Goal: Information Seeking & Learning: Learn about a topic

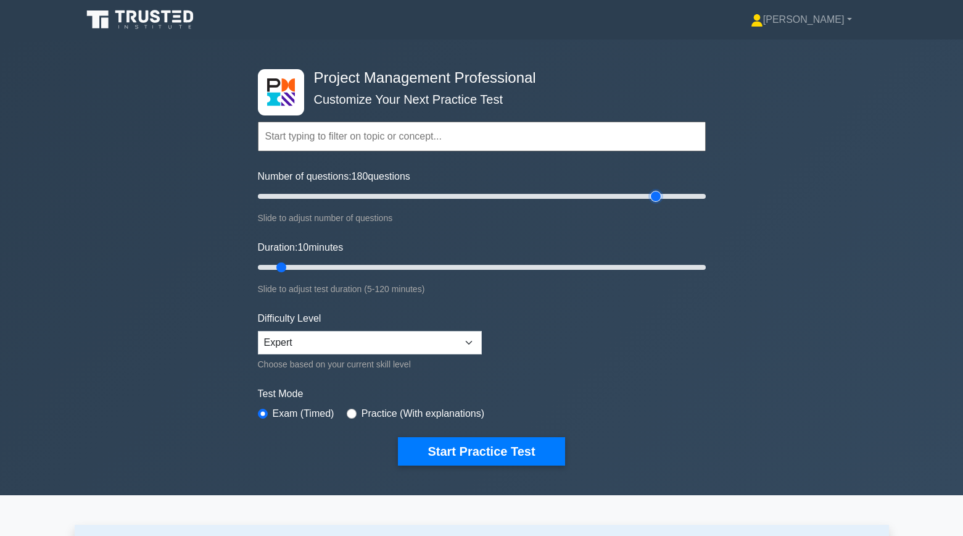
drag, startPoint x: 277, startPoint y: 196, endPoint x: 650, endPoint y: 234, distance: 375.2
type input "180"
click at [650, 204] on input "Number of questions: 180 questions" at bounding box center [482, 196] width 448 height 15
drag, startPoint x: 284, startPoint y: 271, endPoint x: 898, endPoint y: 376, distance: 622.1
type input "120"
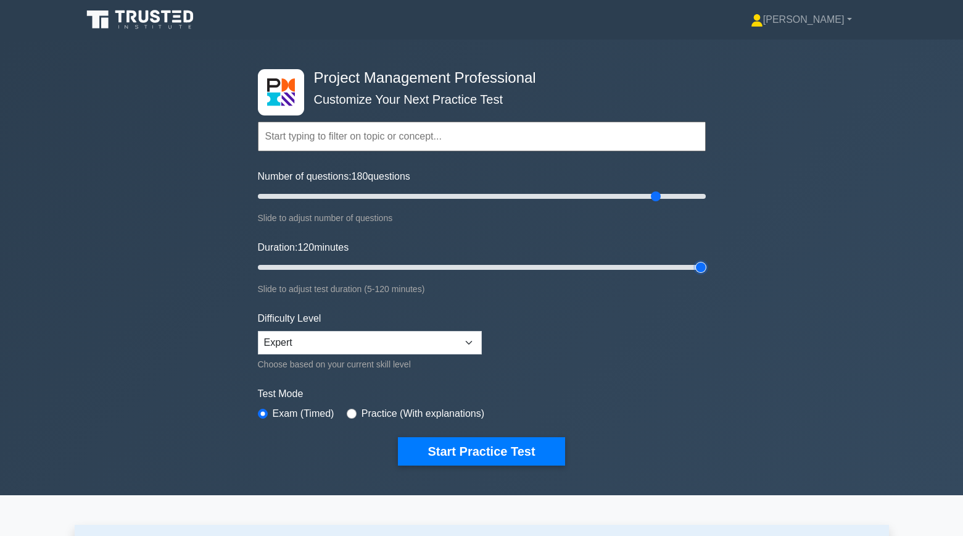
click at [706, 275] on input "Duration: 120 minutes" at bounding box center [482, 267] width 448 height 15
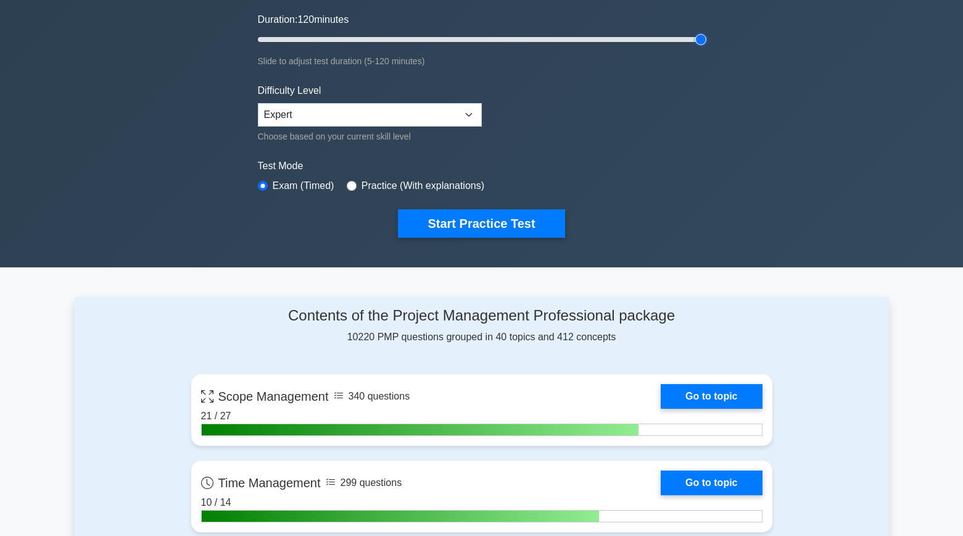
scroll to position [226, 0]
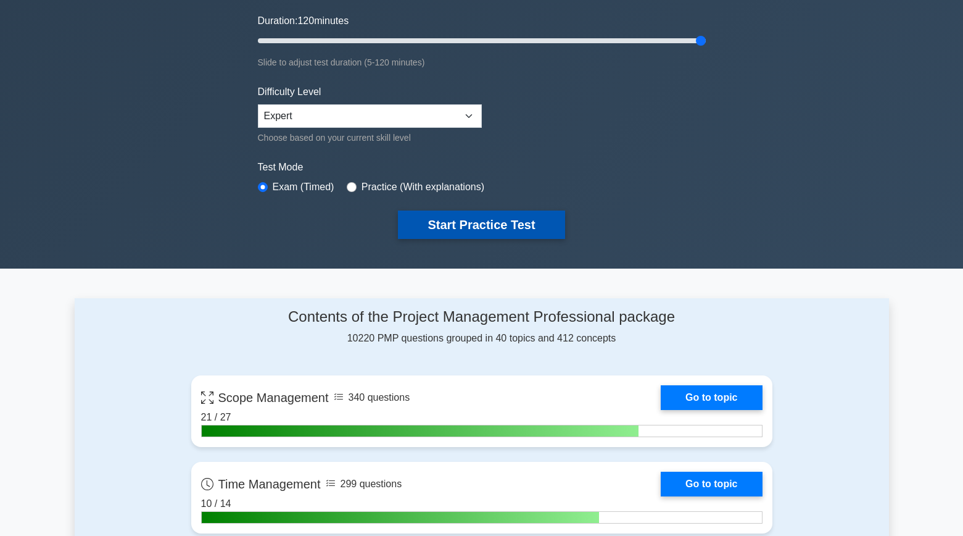
click at [464, 233] on button "Start Practice Test" at bounding box center [481, 224] width 167 height 28
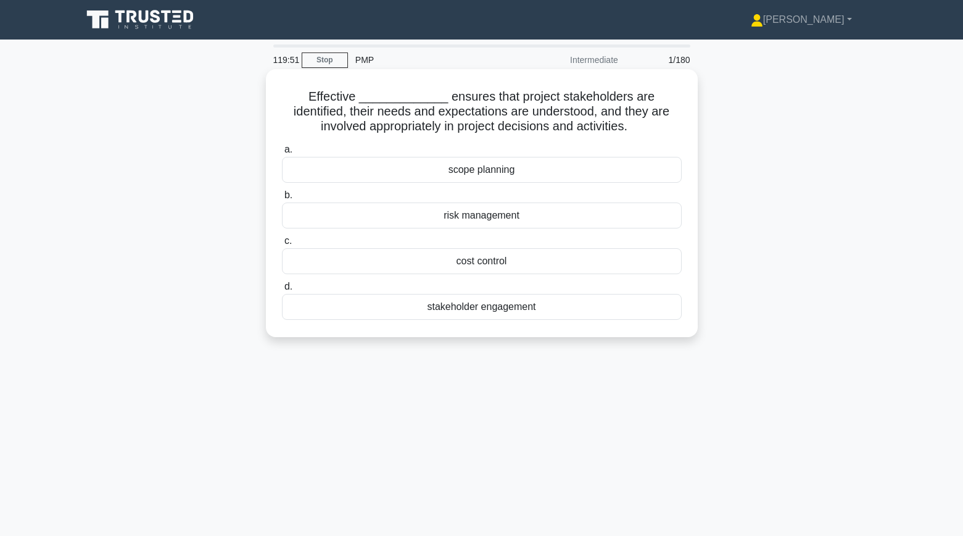
click at [383, 305] on div "stakeholder engagement" at bounding box center [482, 307] width 400 height 26
click at [282, 291] on input "d. stakeholder engagement" at bounding box center [282, 287] width 0 height 8
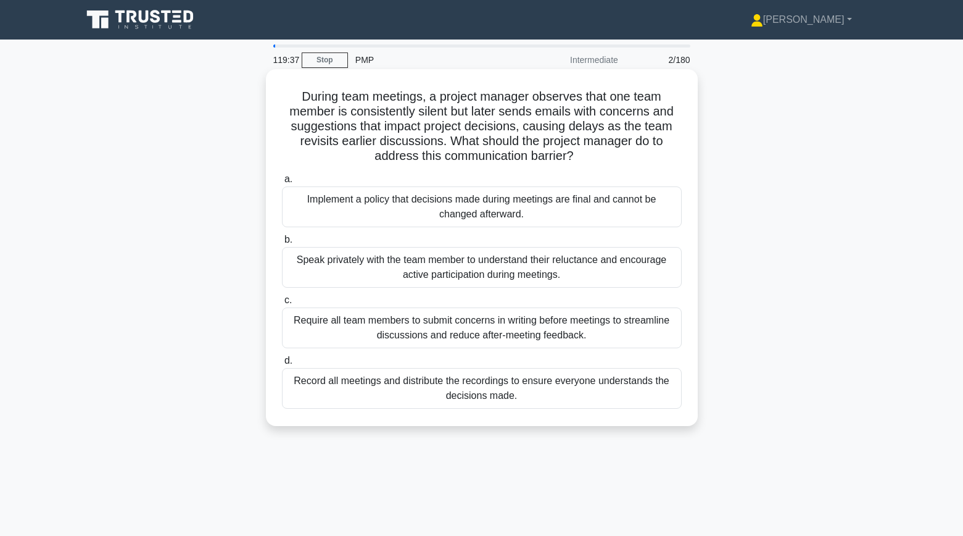
click at [312, 275] on div "Speak privately with the team member to understand their reluctance and encoura…" at bounding box center [482, 267] width 400 height 41
click at [282, 244] on input "b. Speak privately with the team member to understand their reluctance and enco…" at bounding box center [282, 240] width 0 height 8
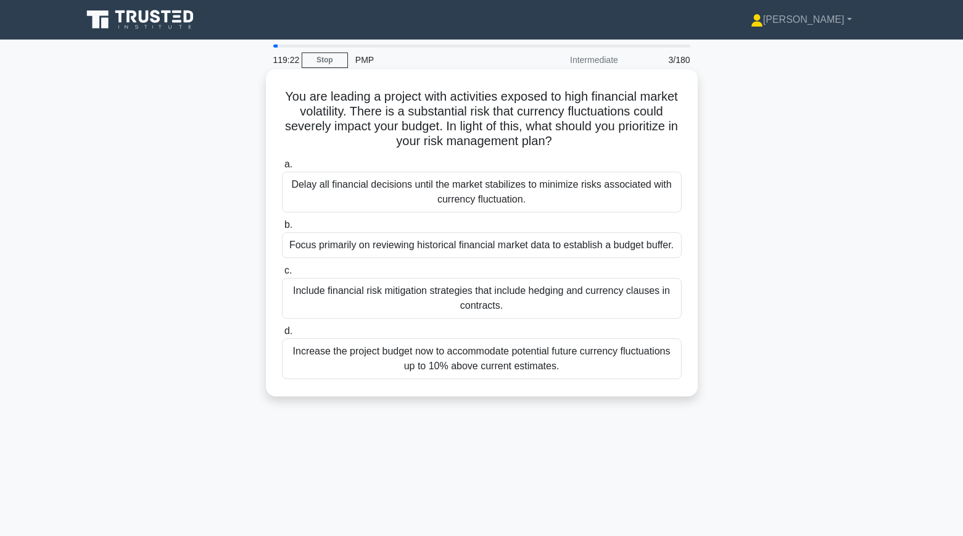
click at [315, 289] on div "Include financial risk mitigation strategies that include hedging and currency …" at bounding box center [482, 298] width 400 height 41
click at [282, 275] on input "c. Include financial risk mitigation strategies that include hedging and curren…" at bounding box center [282, 271] width 0 height 8
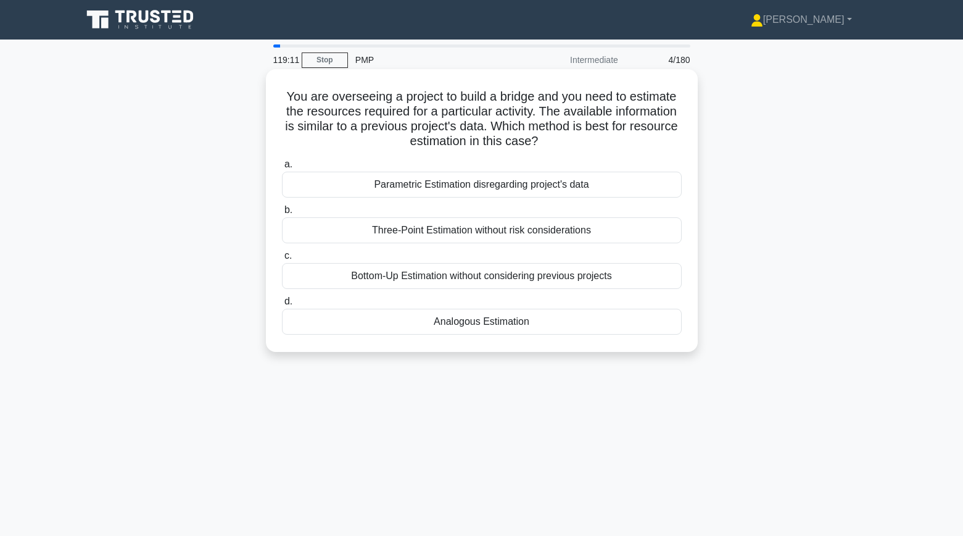
click at [385, 325] on div "Analogous Estimation" at bounding box center [482, 321] width 400 height 26
click at [282, 305] on input "d. Analogous Estimation" at bounding box center [282, 301] width 0 height 8
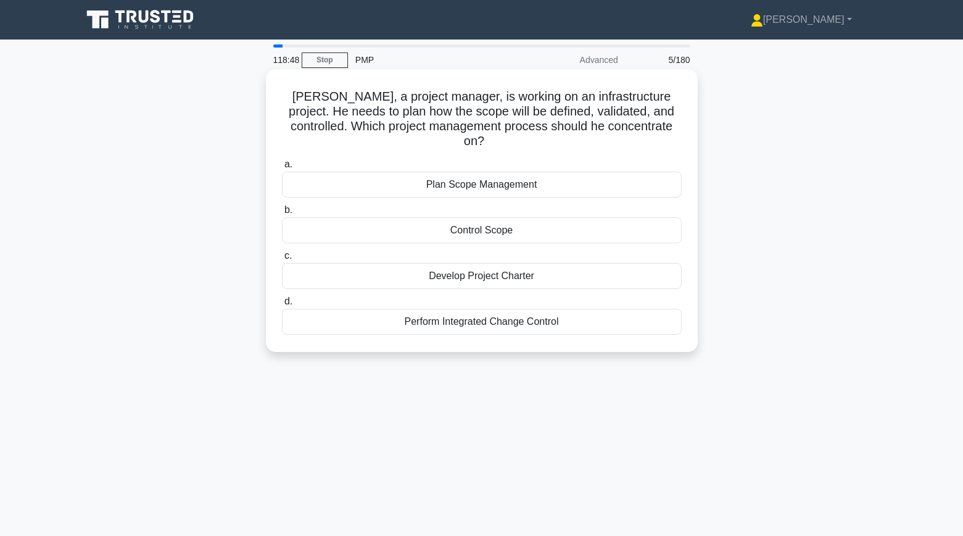
click at [353, 173] on div "Plan Scope Management" at bounding box center [482, 185] width 400 height 26
click at [282, 168] on input "a. Plan Scope Management" at bounding box center [282, 164] width 0 height 8
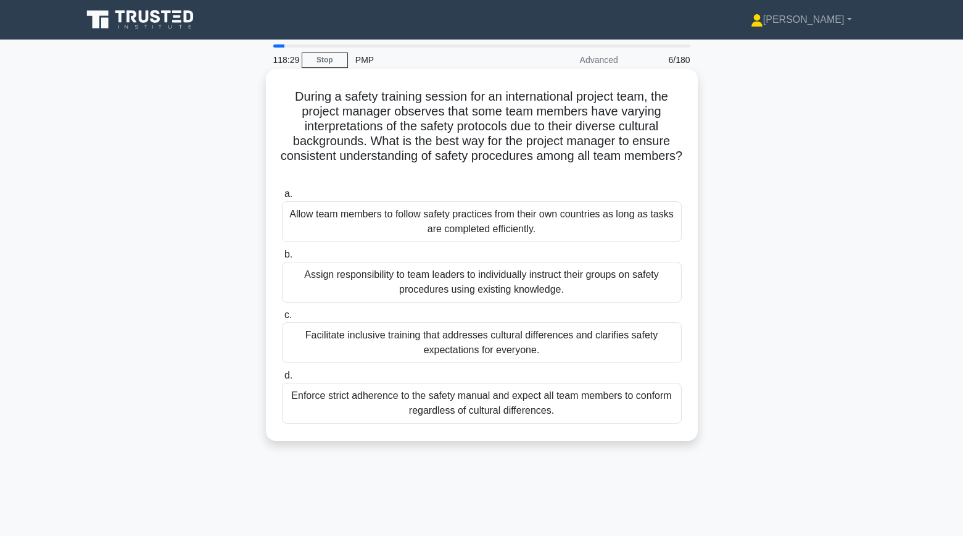
click at [307, 332] on div "Facilitate inclusive training that addresses cultural differences and clarifies…" at bounding box center [482, 342] width 400 height 41
click at [282, 319] on input "c. Facilitate inclusive training that addresses cultural differences and clarif…" at bounding box center [282, 315] width 0 height 8
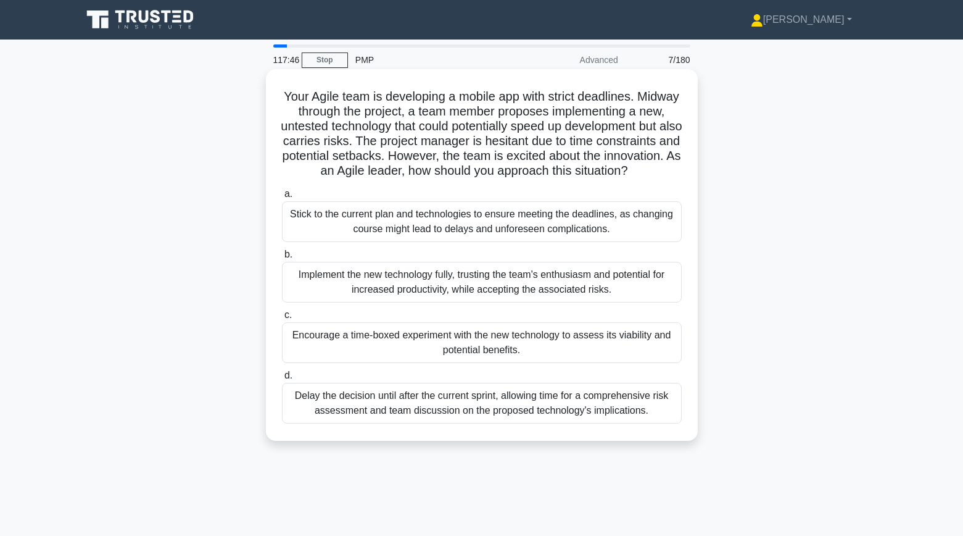
click at [344, 354] on div "Encourage a time-boxed experiment with the new technology to assess its viabili…" at bounding box center [482, 342] width 400 height 41
click at [282, 319] on input "c. Encourage a time-boxed experiment with the new technology to assess its viab…" at bounding box center [282, 315] width 0 height 8
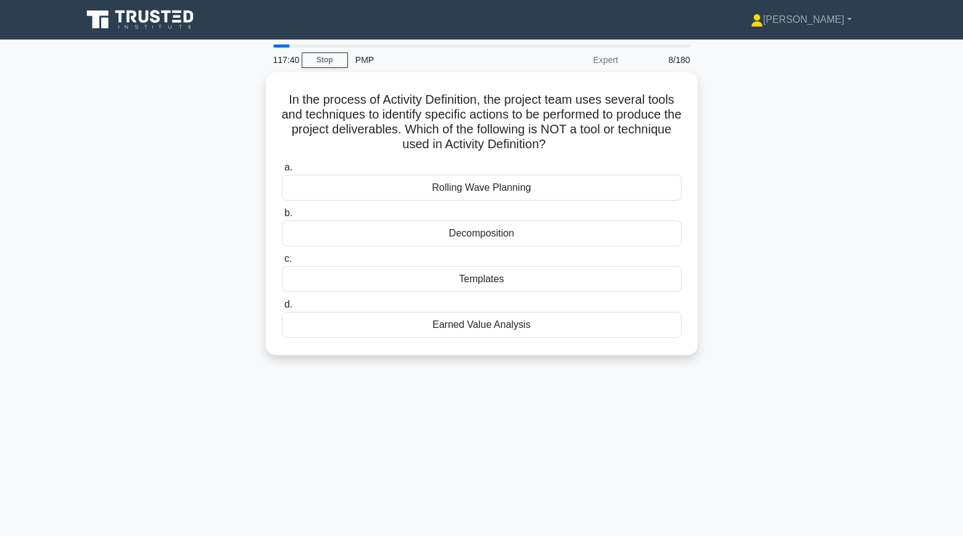
click at [221, 317] on div "In the process of Activity Definition, the project team uses several tools and …" at bounding box center [482, 220] width 814 height 297
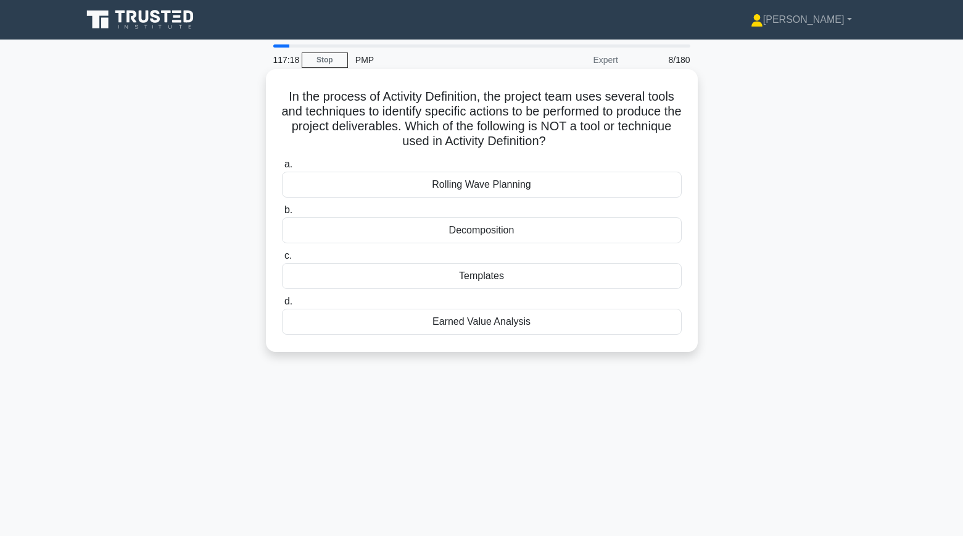
click at [350, 189] on div "Rolling Wave Planning" at bounding box center [482, 185] width 400 height 26
click at [282, 168] on input "a. Rolling Wave Planning" at bounding box center [282, 164] width 0 height 8
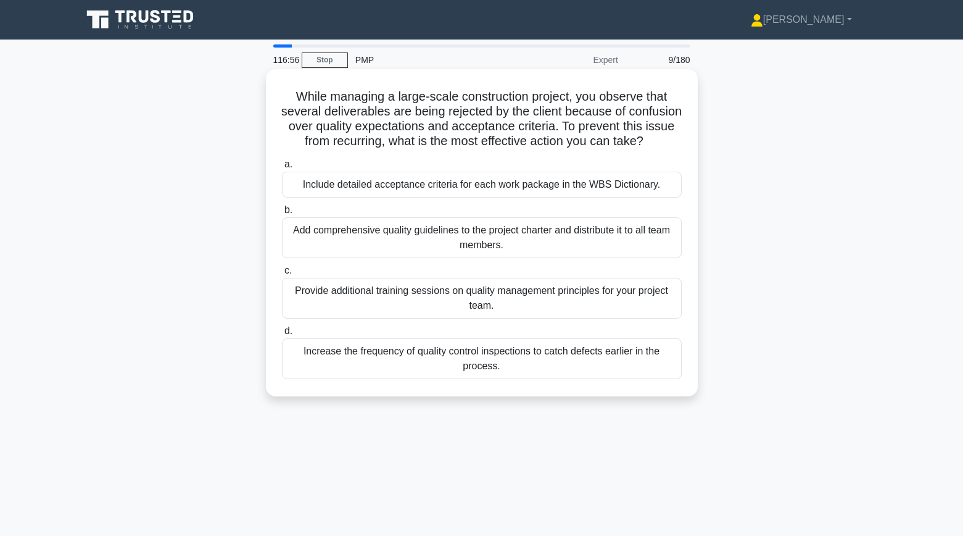
click at [308, 184] on div "Include detailed acceptance criteria for each work package in the WBS Dictionar…" at bounding box center [482, 185] width 400 height 26
click at [282, 168] on input "a. Include detailed acceptance criteria for each work package in the WBS Dictio…" at bounding box center [282, 164] width 0 height 8
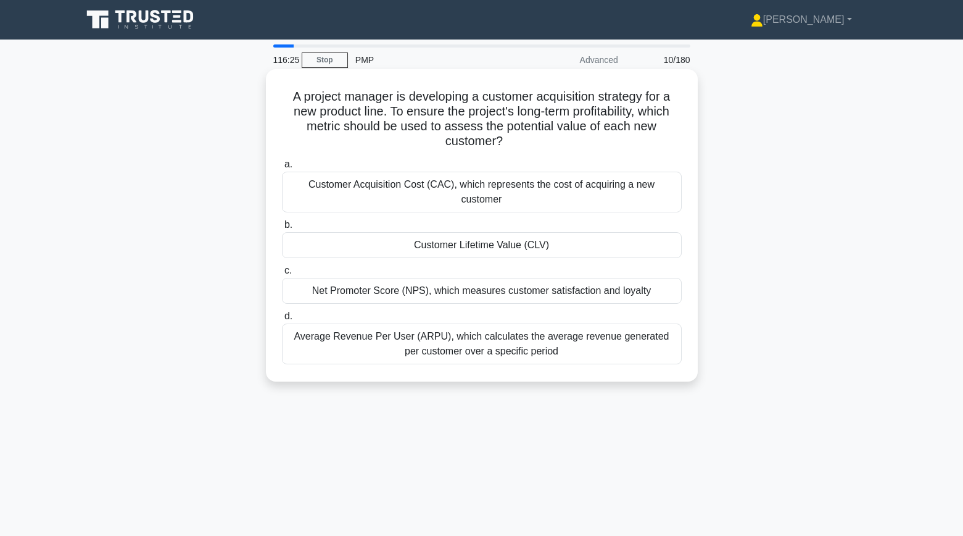
click at [325, 232] on div "Customer Lifetime Value (CLV)" at bounding box center [482, 245] width 400 height 26
click at [282, 229] on input "b. Customer Lifetime Value (CLV)" at bounding box center [282, 225] width 0 height 8
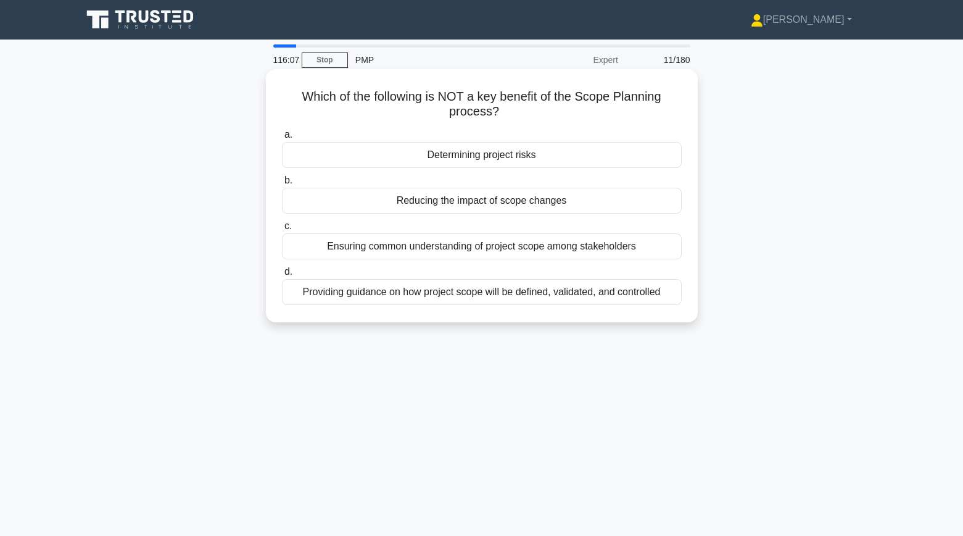
click at [352, 200] on div "Reducing the impact of scope changes" at bounding box center [482, 201] width 400 height 26
click at [282, 184] on input "b. Reducing the impact of scope changes" at bounding box center [282, 180] width 0 height 8
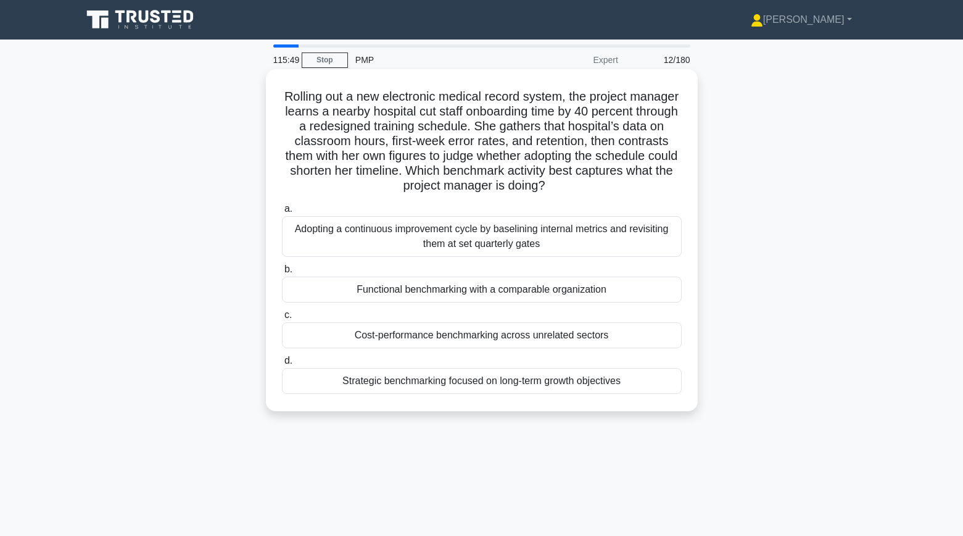
click at [323, 285] on div "Functional benchmarking with a comparable organization" at bounding box center [482, 289] width 400 height 26
click at [282, 273] on input "b. Functional benchmarking with a comparable organization" at bounding box center [282, 269] width 0 height 8
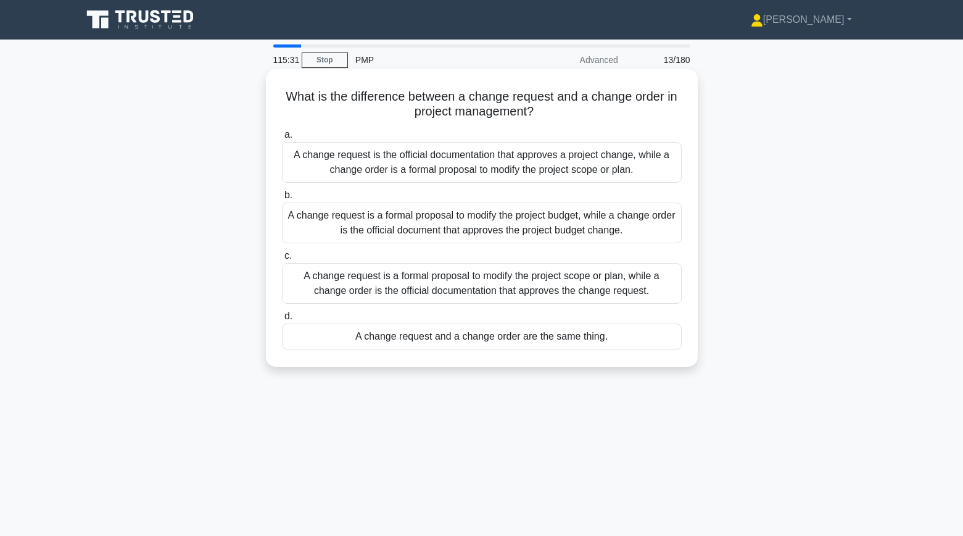
click at [294, 283] on div "A change request is a formal proposal to modify the project scope or plan, whil…" at bounding box center [482, 283] width 400 height 41
click at [282, 260] on input "c. A change request is a formal proposal to modify the project scope or plan, w…" at bounding box center [282, 256] width 0 height 8
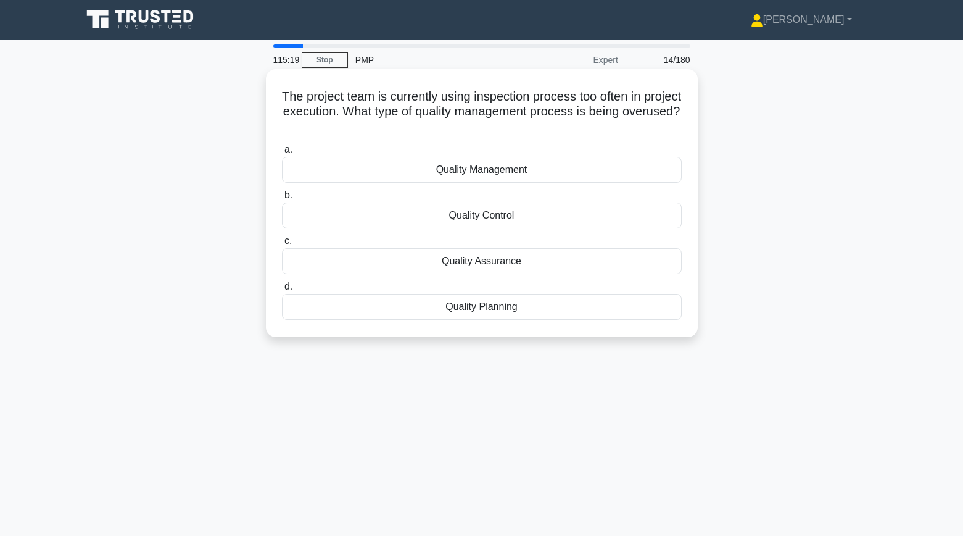
click at [305, 220] on div "Quality Control" at bounding box center [482, 215] width 400 height 26
click at [282, 199] on input "b. Quality Control" at bounding box center [282, 195] width 0 height 8
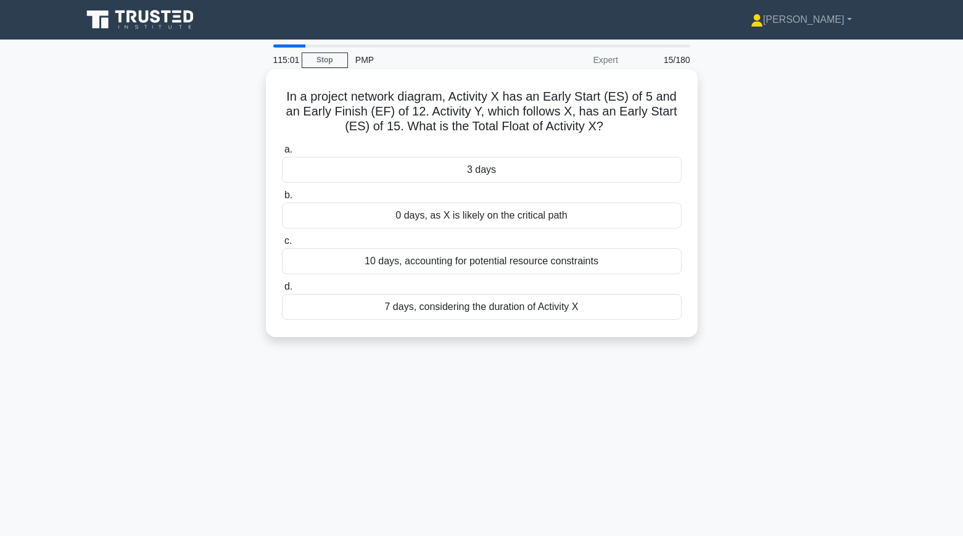
click at [313, 168] on div "3 days" at bounding box center [482, 170] width 400 height 26
click at [282, 154] on input "a. 3 days" at bounding box center [282, 150] width 0 height 8
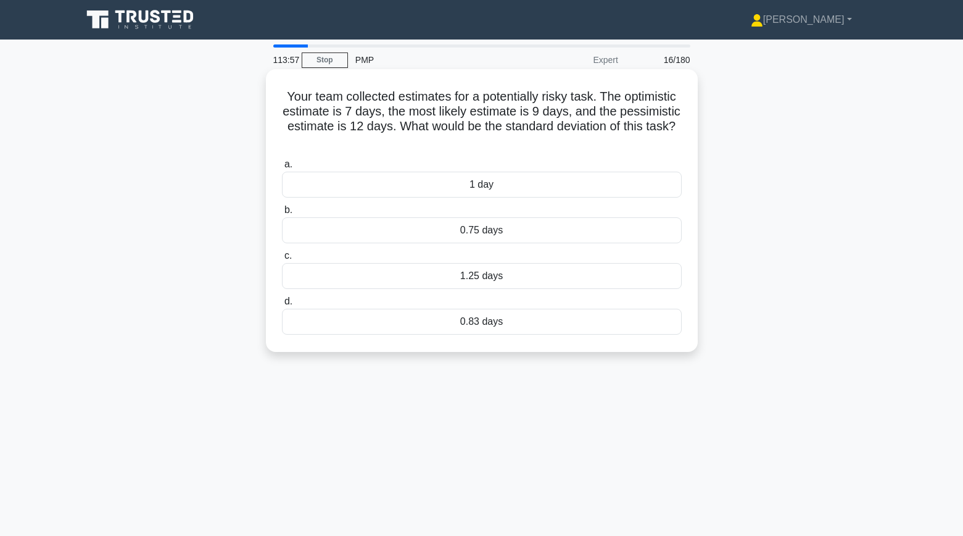
click at [405, 279] on div "1.25 days" at bounding box center [482, 276] width 400 height 26
click at [282, 260] on input "c. 1.25 days" at bounding box center [282, 256] width 0 height 8
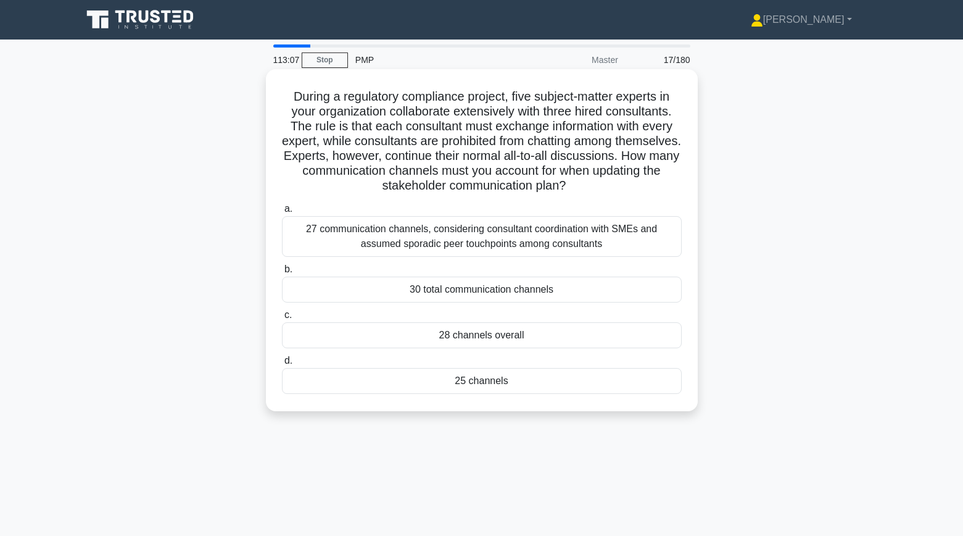
click at [305, 287] on div "30 total communication channels" at bounding box center [482, 289] width 400 height 26
click at [282, 273] on input "b. 30 total communication channels" at bounding box center [282, 269] width 0 height 8
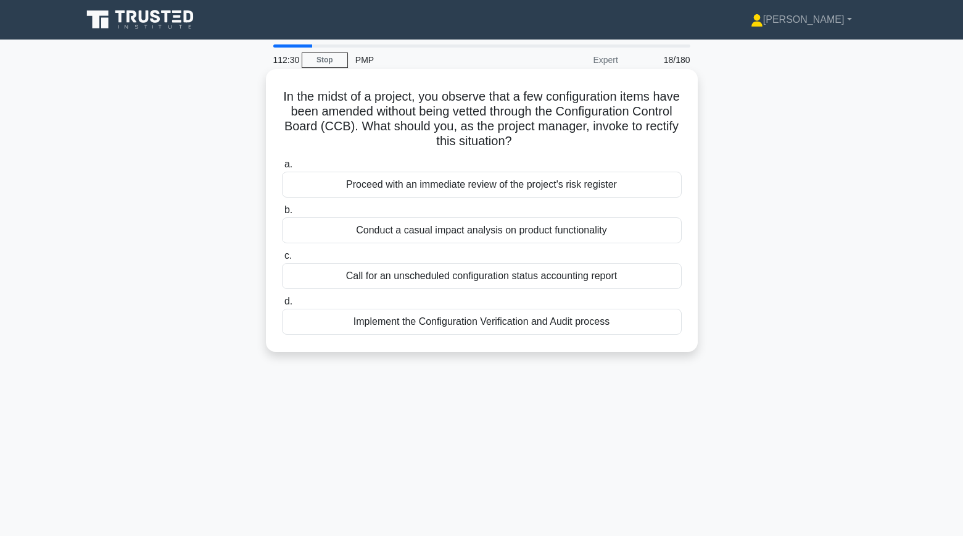
click at [394, 323] on div "Implement the Configuration Verification and Audit process" at bounding box center [482, 321] width 400 height 26
click at [282, 305] on input "d. Implement the Configuration Verification and Audit process" at bounding box center [282, 301] width 0 height 8
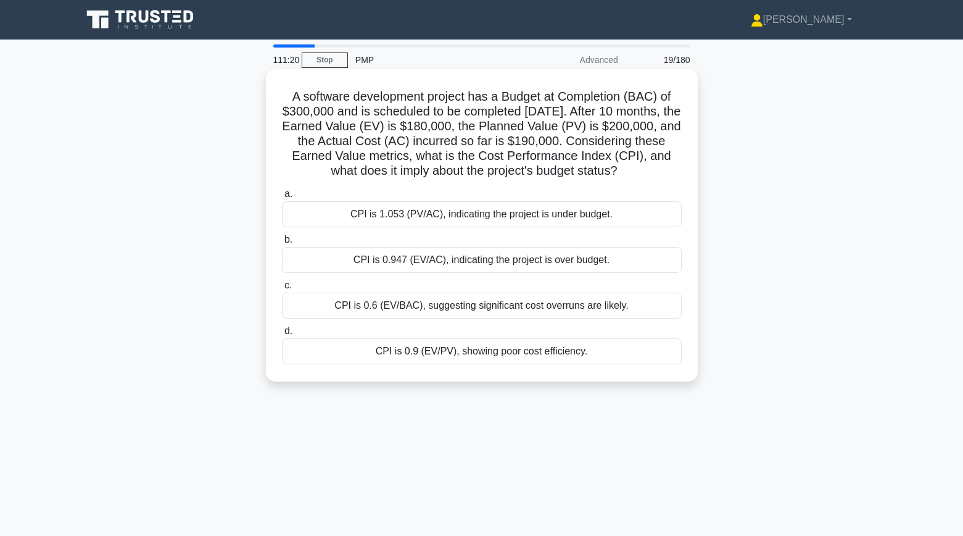
click at [389, 273] on div "CPI is 0.947 (EV/AC), indicating the project is over budget." at bounding box center [482, 260] width 400 height 26
click at [282, 244] on input "b. CPI is 0.947 (EV/AC), indicating the project is over budget." at bounding box center [282, 240] width 0 height 8
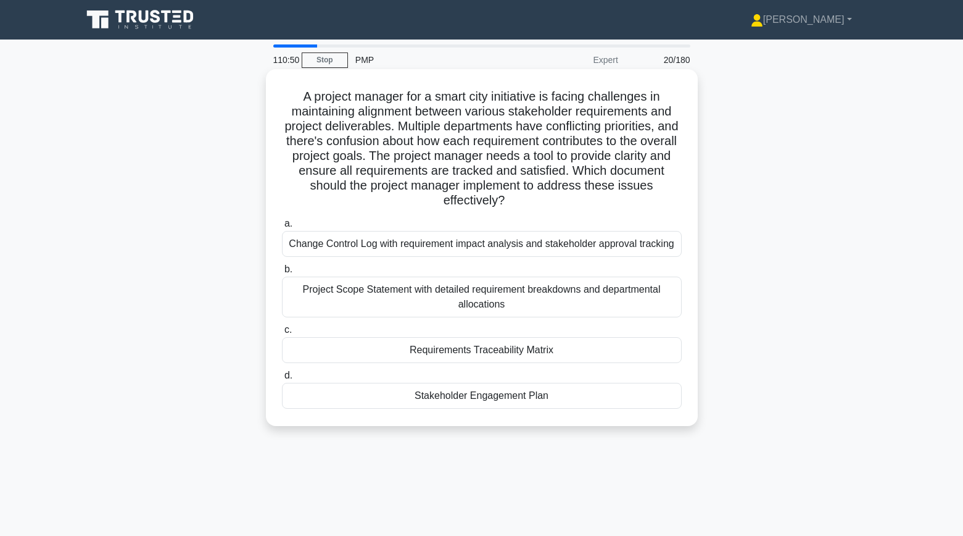
click at [368, 348] on div "Requirements Traceability Matrix" at bounding box center [482, 350] width 400 height 26
click at [282, 334] on input "c. Requirements Traceability Matrix" at bounding box center [282, 330] width 0 height 8
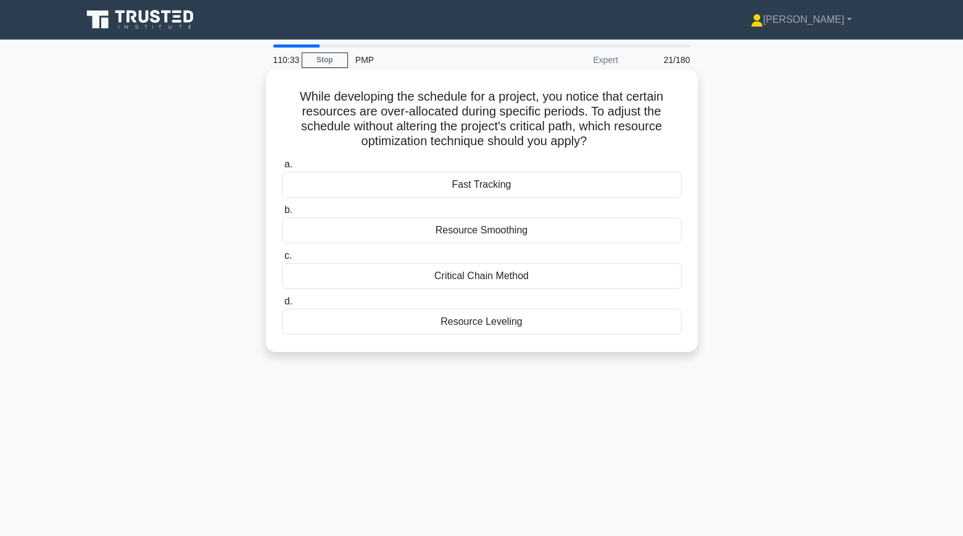
click at [469, 321] on div "Resource Leveling" at bounding box center [482, 321] width 400 height 26
click at [282, 305] on input "d. Resource Leveling" at bounding box center [282, 301] width 0 height 8
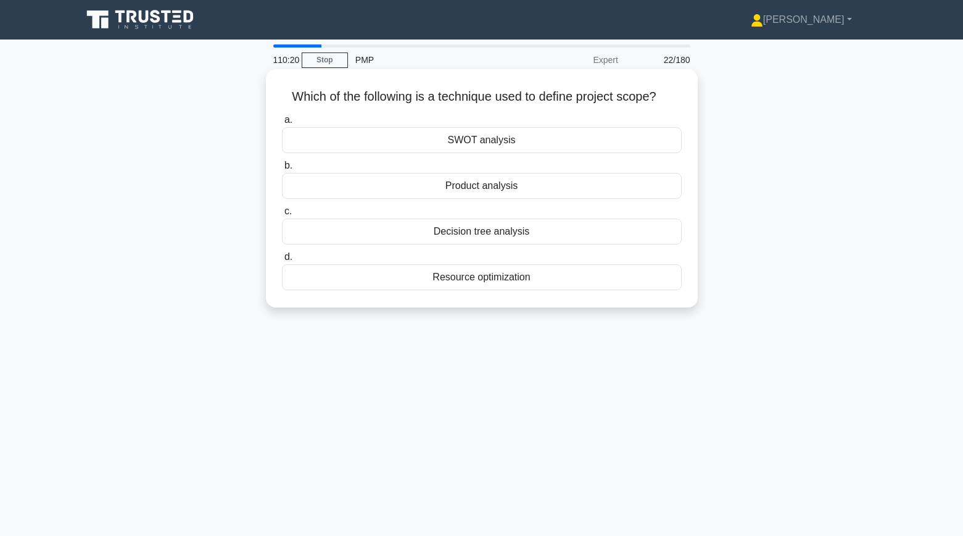
click at [419, 144] on div "SWOT analysis" at bounding box center [482, 140] width 400 height 26
click at [282, 124] on input "a. SWOT analysis" at bounding box center [282, 120] width 0 height 8
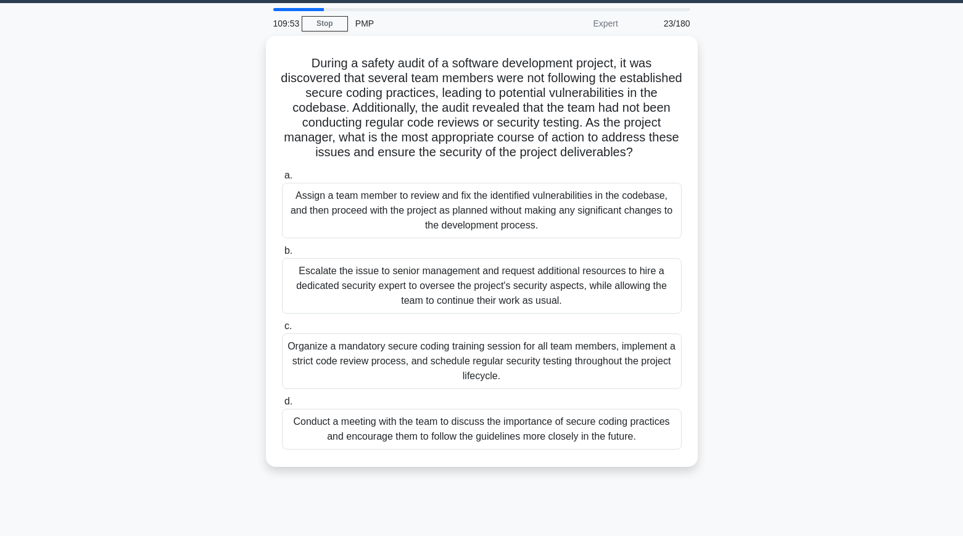
scroll to position [44, 0]
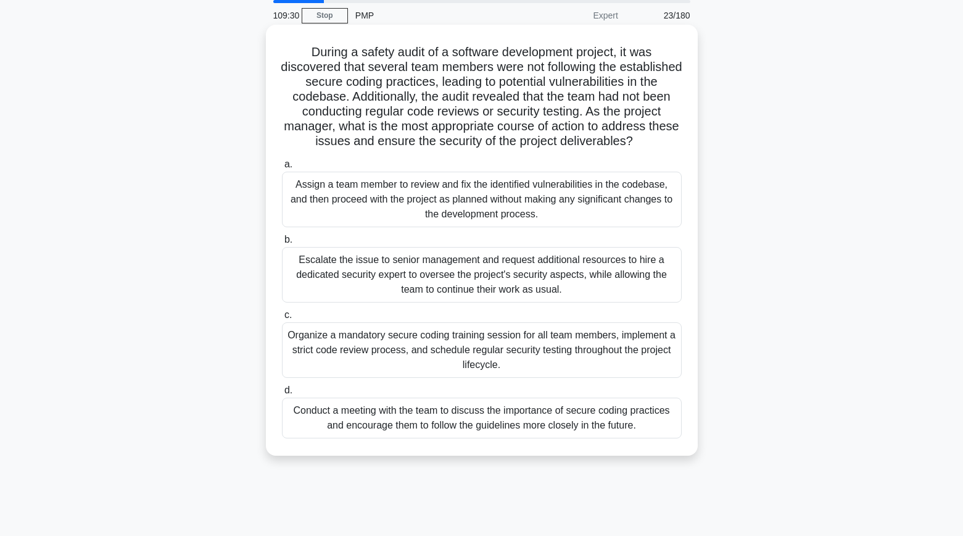
click at [317, 343] on div "Organize a mandatory secure coding training session for all team members, imple…" at bounding box center [482, 350] width 400 height 56
click at [282, 319] on input "c. Organize a mandatory secure coding training session for all team members, im…" at bounding box center [282, 315] width 0 height 8
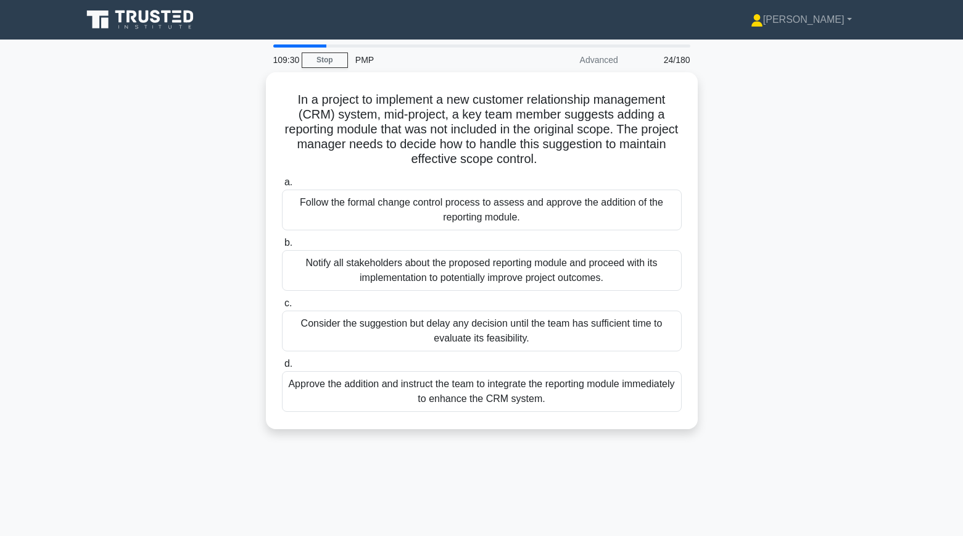
scroll to position [0, 0]
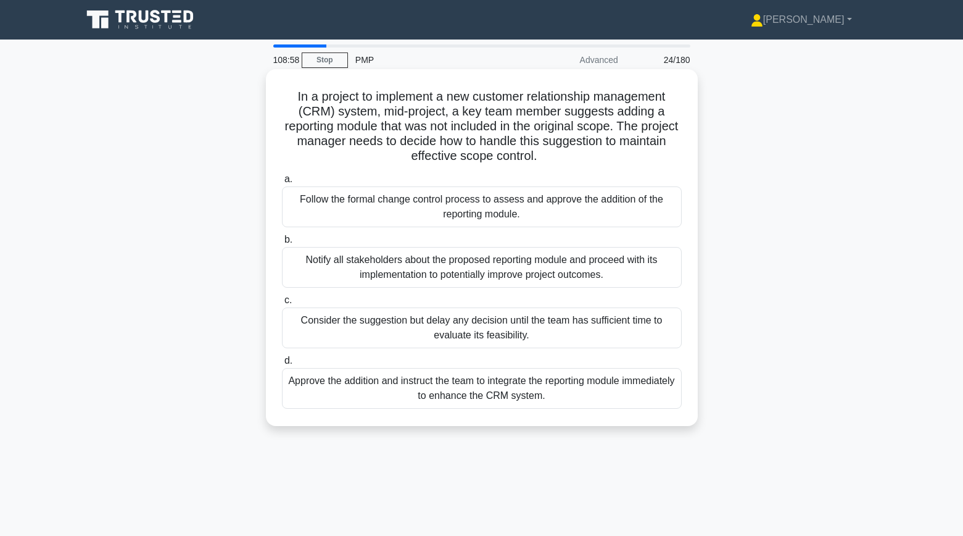
click at [336, 205] on div "Follow the formal change control process to assess and approve the addition of …" at bounding box center [482, 206] width 400 height 41
click at [282, 183] on input "a. Follow the formal change control process to assess and approve the addition …" at bounding box center [282, 179] width 0 height 8
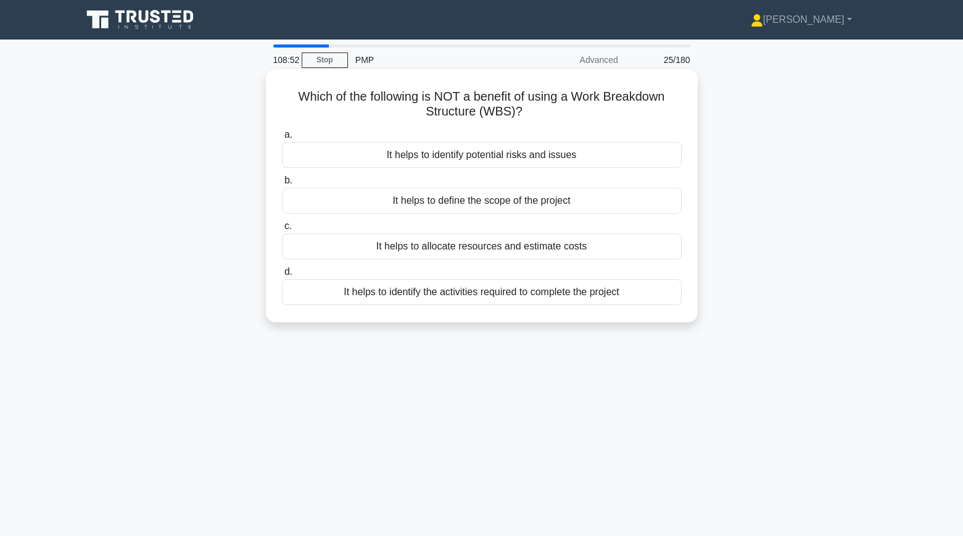
click at [353, 154] on div "It helps to identify potential risks and issues" at bounding box center [482, 155] width 400 height 26
click at [282, 139] on input "a. It helps to identify potential risks and issues" at bounding box center [282, 135] width 0 height 8
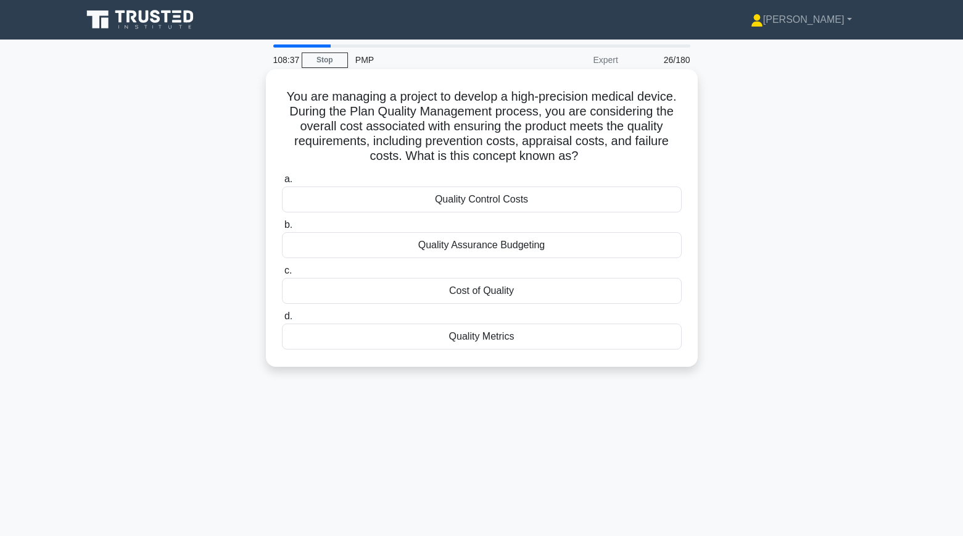
click at [341, 291] on div "Cost of Quality" at bounding box center [482, 291] width 400 height 26
click at [282, 275] on input "c. Cost of Quality" at bounding box center [282, 271] width 0 height 8
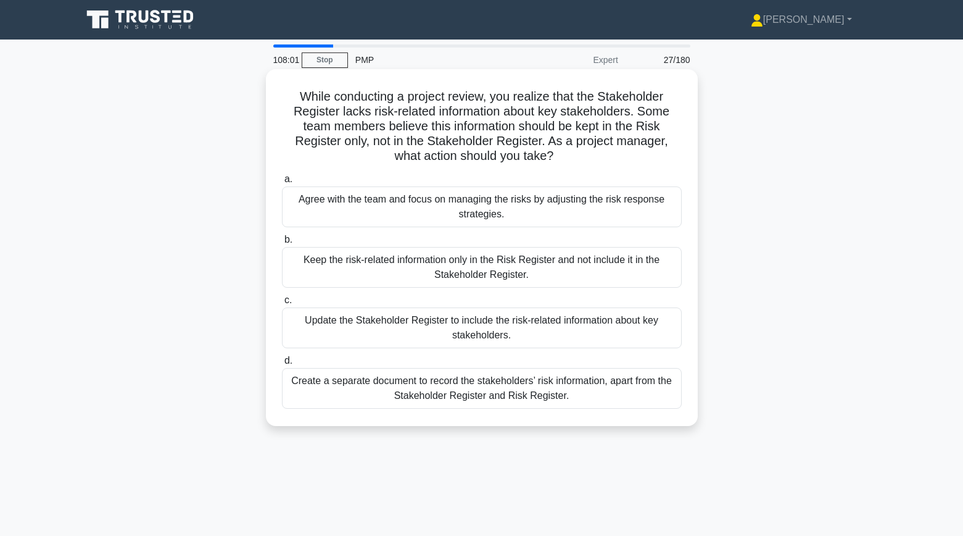
click at [325, 327] on div "Update the Stakeholder Register to include the risk-related information about k…" at bounding box center [482, 327] width 400 height 41
click at [282, 304] on input "c. Update the Stakeholder Register to include the risk-related information abou…" at bounding box center [282, 300] width 0 height 8
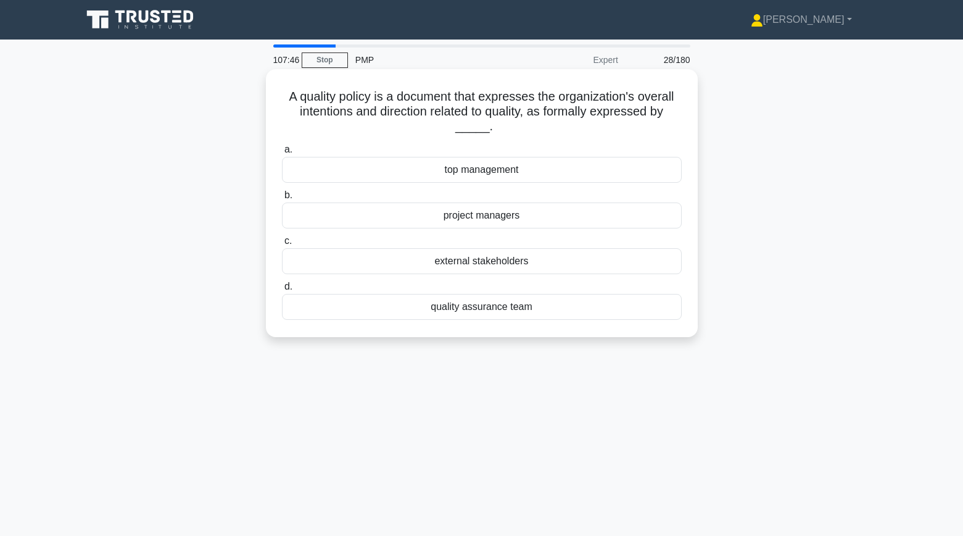
click at [354, 170] on div "top management" at bounding box center [482, 170] width 400 height 26
click at [282, 154] on input "a. top management" at bounding box center [282, 150] width 0 height 8
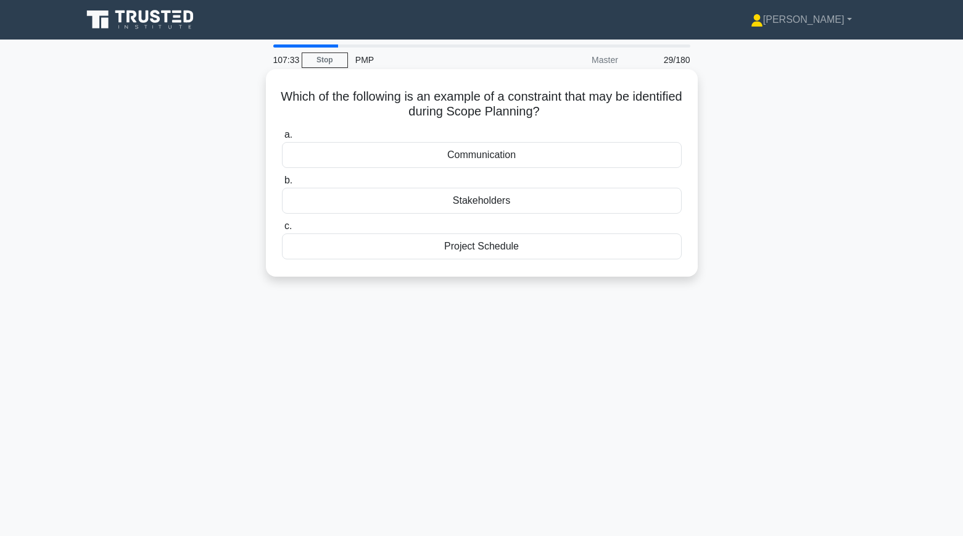
click at [388, 246] on div "Project Schedule" at bounding box center [482, 246] width 400 height 26
click at [282, 230] on input "c. Project Schedule" at bounding box center [282, 226] width 0 height 8
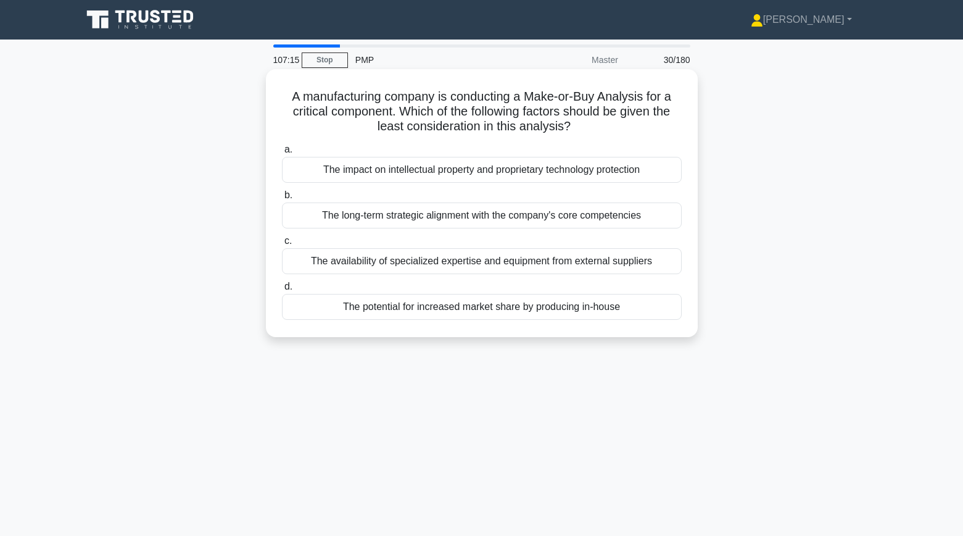
click at [374, 221] on div "The long-term strategic alignment with the company's core competencies" at bounding box center [482, 215] width 400 height 26
click at [282, 199] on input "b. The long-term strategic alignment with the company's core competencies" at bounding box center [282, 195] width 0 height 8
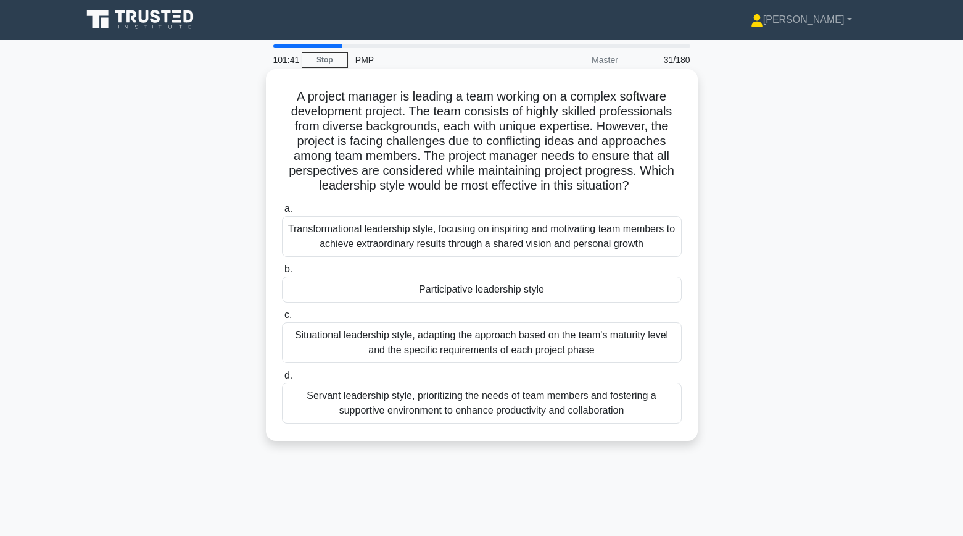
click at [352, 403] on div "Servant leadership style, prioritizing the needs of team members and fostering …" at bounding box center [482, 403] width 400 height 41
click at [282, 379] on input "d. Servant leadership style, prioritizing the needs of team members and fosteri…" at bounding box center [282, 375] width 0 height 8
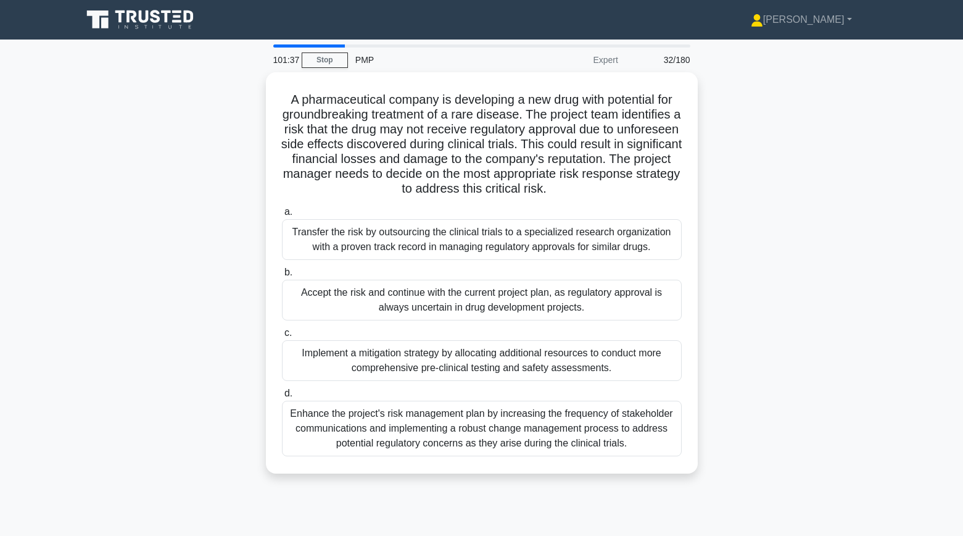
click at [195, 305] on div "A pharmaceutical company is developing a new drug with potential for groundbrea…" at bounding box center [482, 280] width 814 height 416
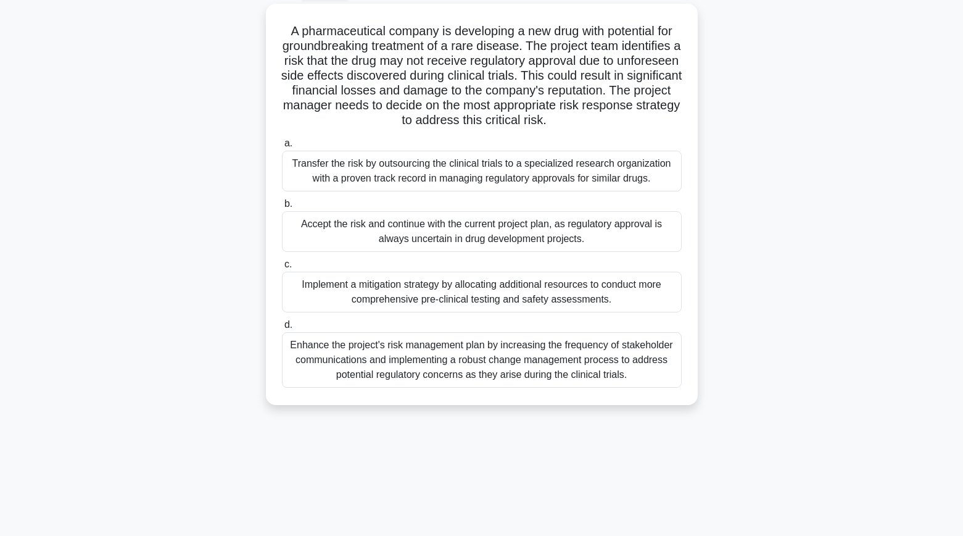
scroll to position [72, 0]
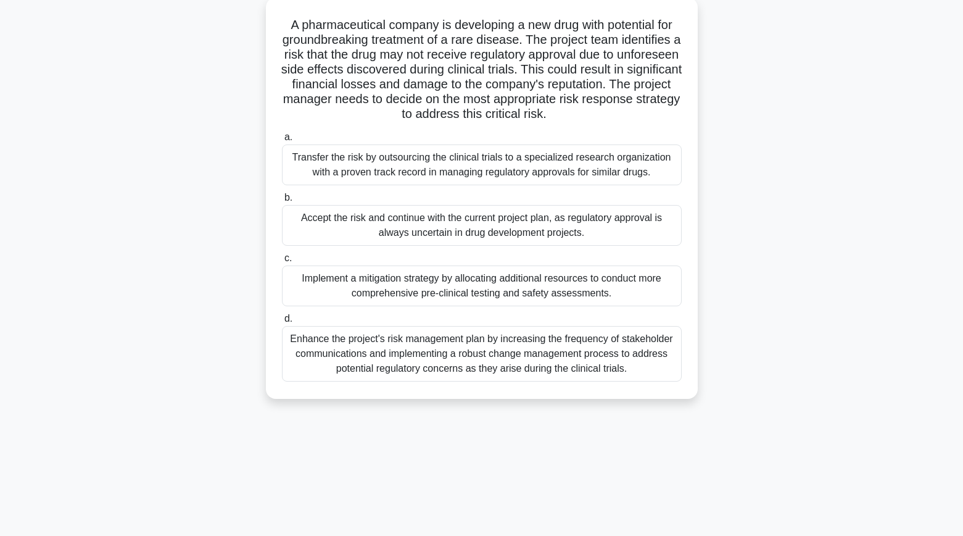
click at [366, 364] on div "Enhance the project's risk management plan by increasing the frequency of stake…" at bounding box center [482, 354] width 400 height 56
click at [282, 323] on input "d. Enhance the project's risk management plan by increasing the frequency of st…" at bounding box center [282, 319] width 0 height 8
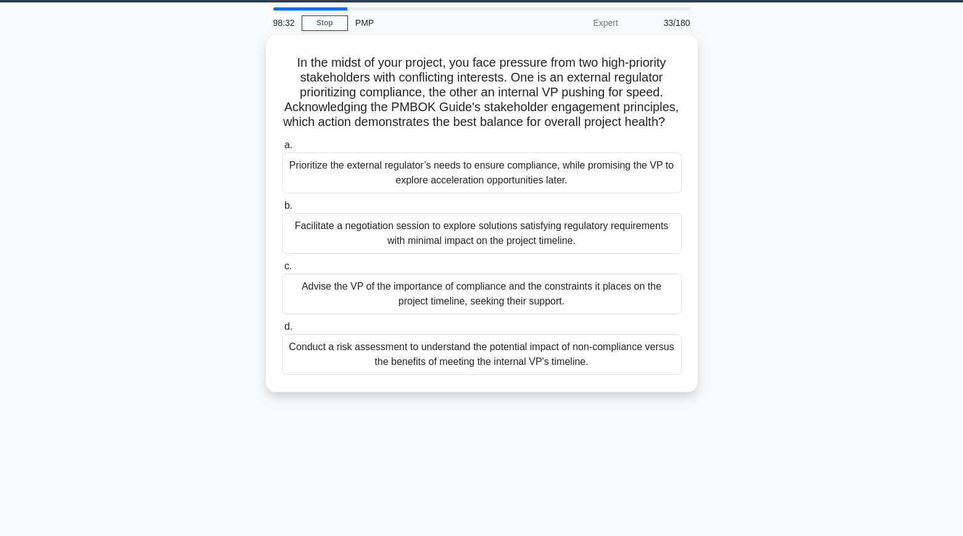
scroll to position [38, 0]
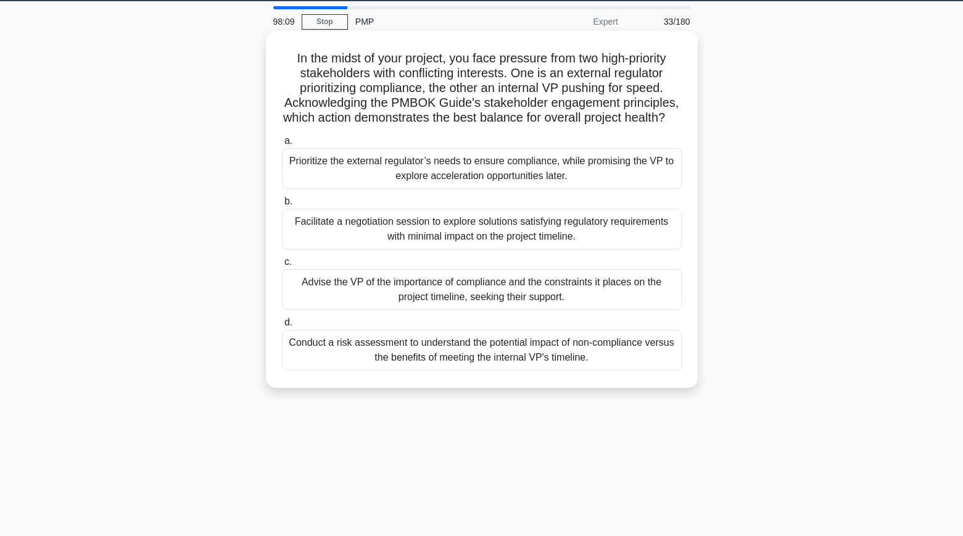
click at [358, 284] on div "Advise the VP of the importance of compliance and the constraints it places on …" at bounding box center [482, 289] width 400 height 41
click at [282, 266] on input "c. Advise the VP of the importance of compliance and the constraints it places …" at bounding box center [282, 262] width 0 height 8
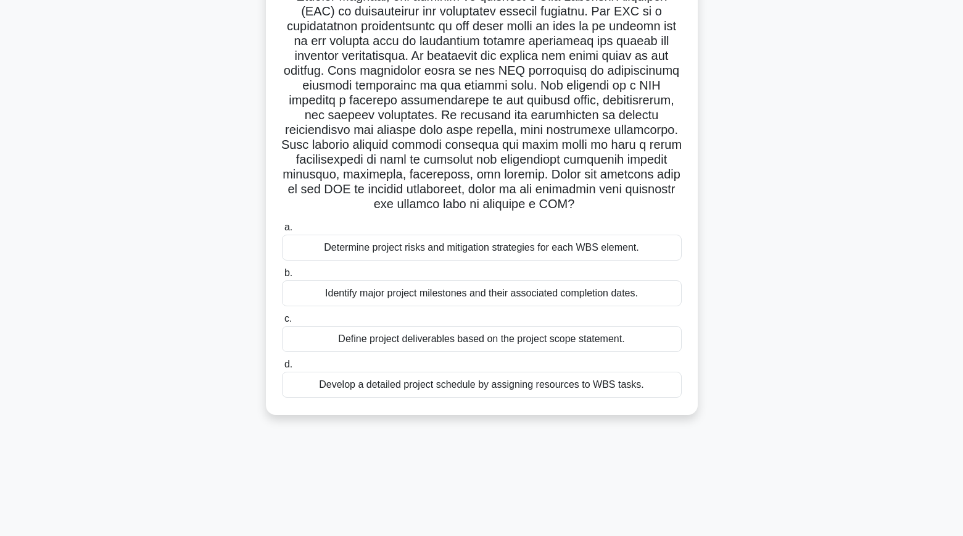
scroll to position [124, 0]
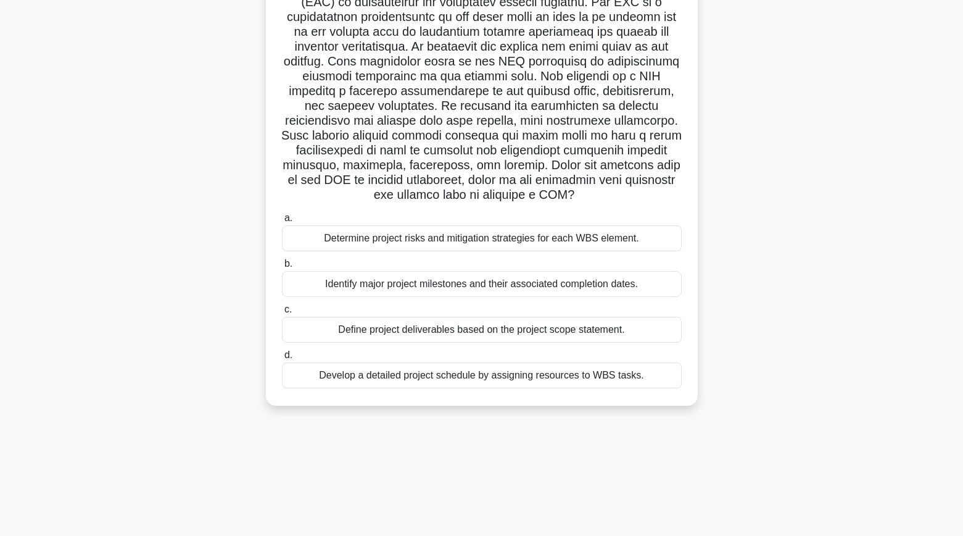
click at [391, 331] on div "Define project deliverables based on the project scope statement." at bounding box center [482, 329] width 400 height 26
click at [282, 313] on input "c. Define project deliverables based on the project scope statement." at bounding box center [282, 309] width 0 height 8
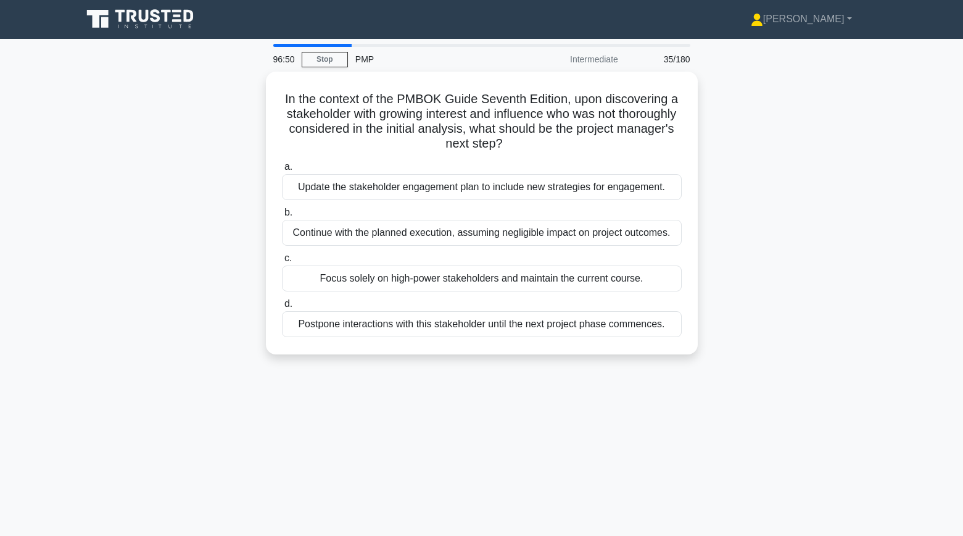
scroll to position [0, 0]
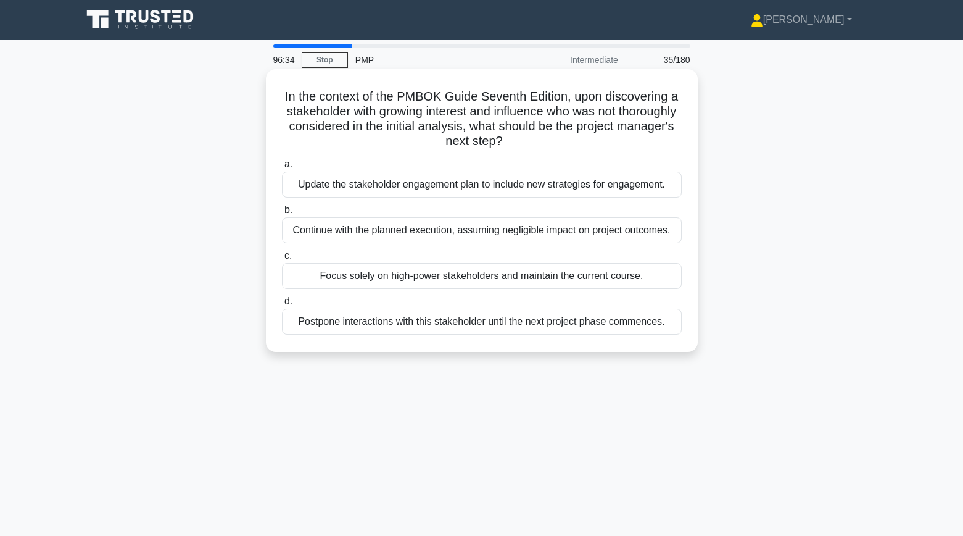
click at [342, 188] on div "Update the stakeholder engagement plan to include new strategies for engagement." at bounding box center [482, 185] width 400 height 26
click at [282, 168] on input "a. Update the stakeholder engagement plan to include new strategies for engagem…" at bounding box center [282, 164] width 0 height 8
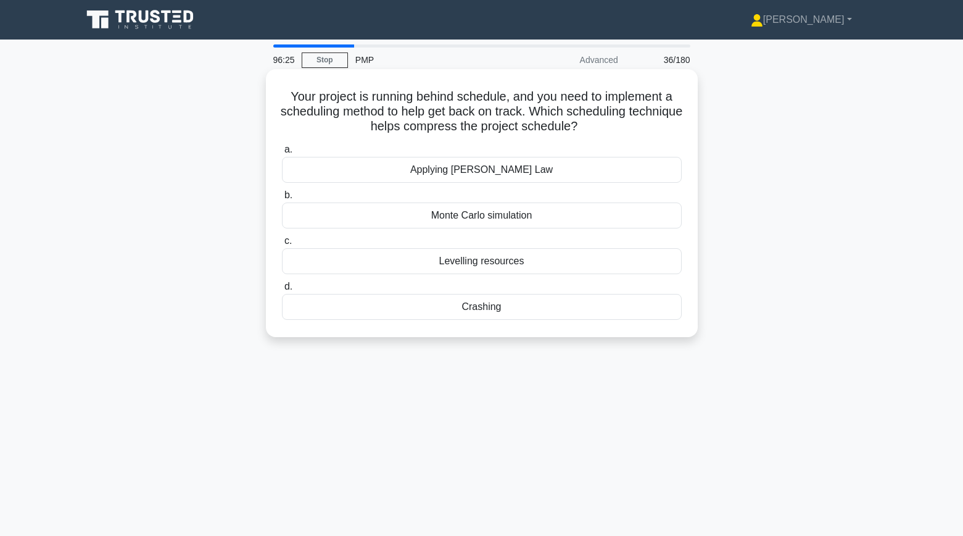
click at [377, 313] on div "Crashing" at bounding box center [482, 307] width 400 height 26
click at [282, 291] on input "d. Crashing" at bounding box center [282, 287] width 0 height 8
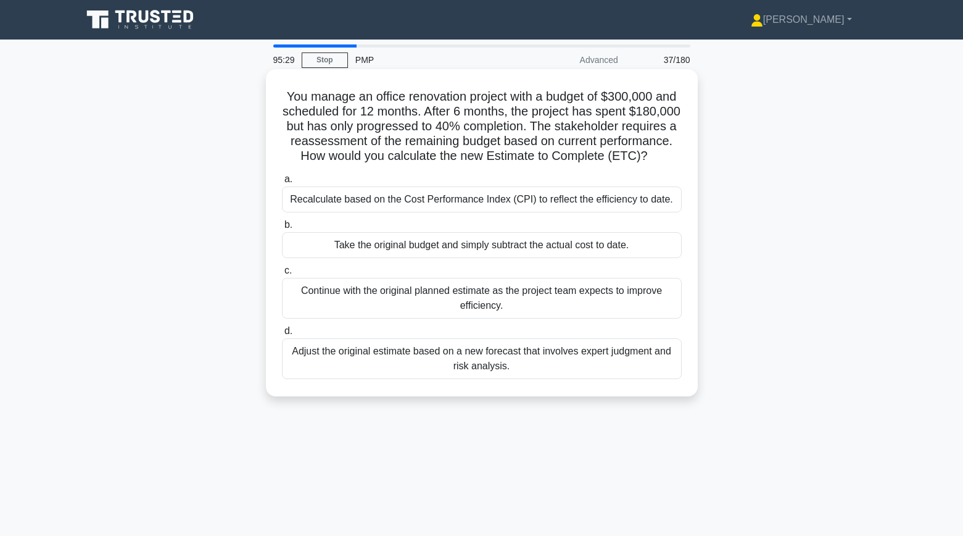
click at [447, 205] on div "Recalculate based on the Cost Performance Index (CPI) to reflect the efficiency…" at bounding box center [482, 199] width 400 height 26
click at [282, 183] on input "a. Recalculate based on the Cost Performance Index (CPI) to reflect the efficie…" at bounding box center [282, 179] width 0 height 8
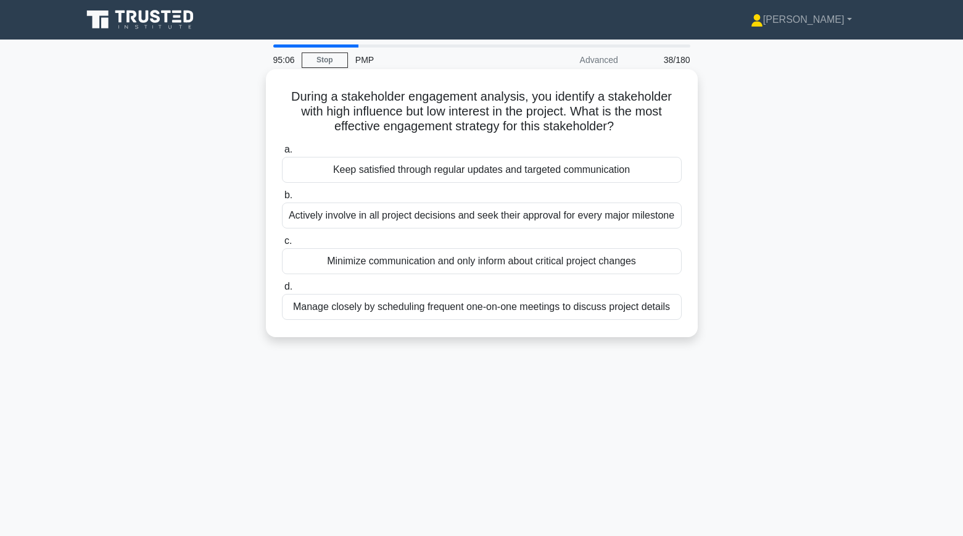
click at [334, 173] on div "Keep satisfied through regular updates and targeted communication" at bounding box center [482, 170] width 400 height 26
click at [282, 154] on input "a. Keep satisfied through regular updates and targeted communication" at bounding box center [282, 150] width 0 height 8
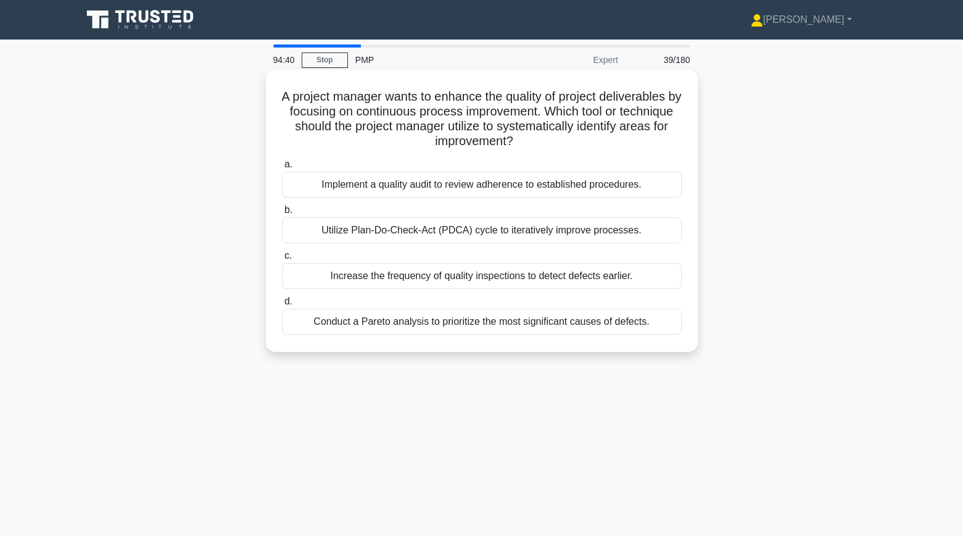
click at [662, 231] on div "Utilize Plan-Do-Check-Act (PDCA) cycle to iteratively improve processes." at bounding box center [482, 230] width 400 height 26
click at [282, 214] on input "b. Utilize Plan-Do-Check-Act (PDCA) cycle to iteratively improve processes." at bounding box center [282, 210] width 0 height 8
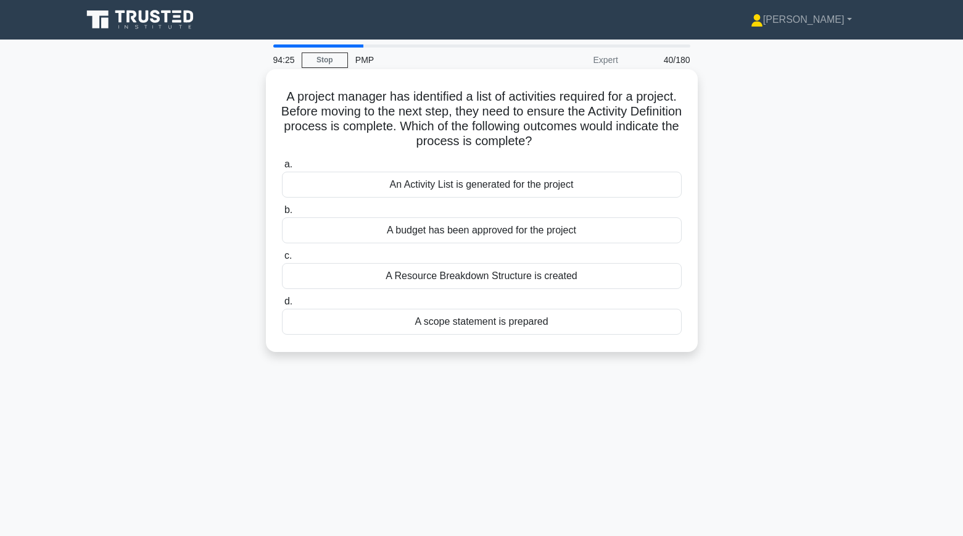
click at [581, 187] on div "An Activity List is generated for the project" at bounding box center [482, 185] width 400 height 26
click at [282, 168] on input "a. An Activity List is generated for the project" at bounding box center [282, 164] width 0 height 8
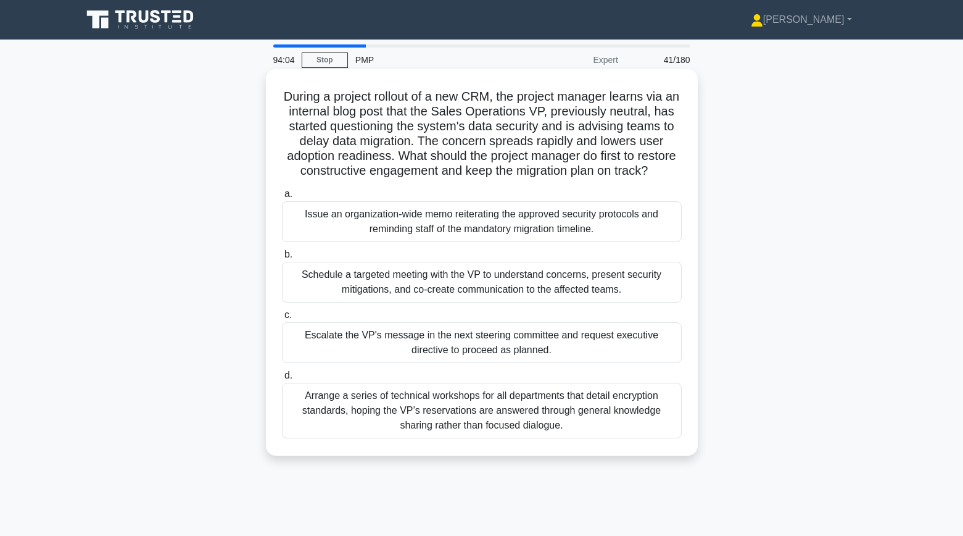
click at [677, 275] on div "Schedule a targeted meeting with the VP to understand concerns, present securit…" at bounding box center [482, 282] width 400 height 41
click at [282, 259] on input "b. Schedule a targeted meeting with the VP to understand concerns, present secu…" at bounding box center [282, 254] width 0 height 8
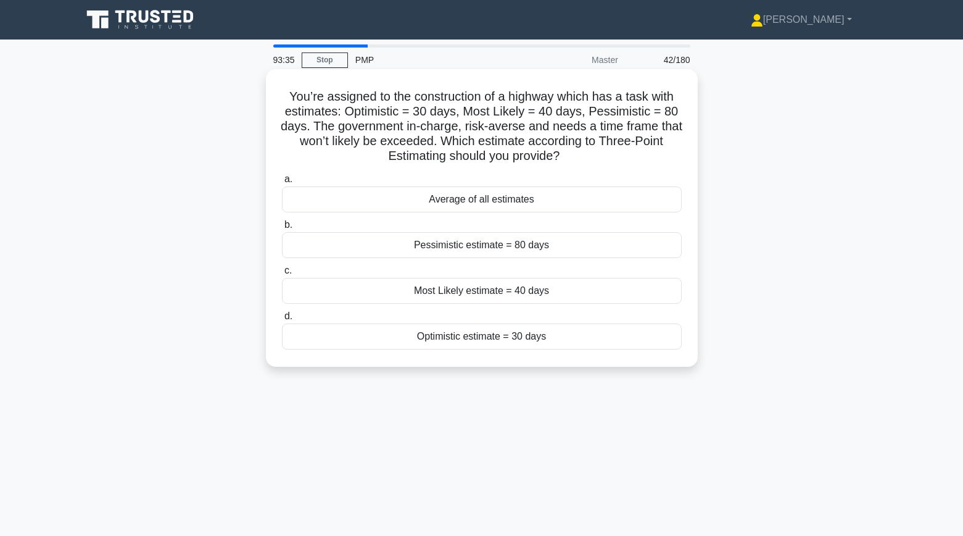
click at [637, 246] on div "Pessimistic estimate = 80 days" at bounding box center [482, 245] width 400 height 26
click at [282, 229] on input "b. Pessimistic estimate = 80 days" at bounding box center [282, 225] width 0 height 8
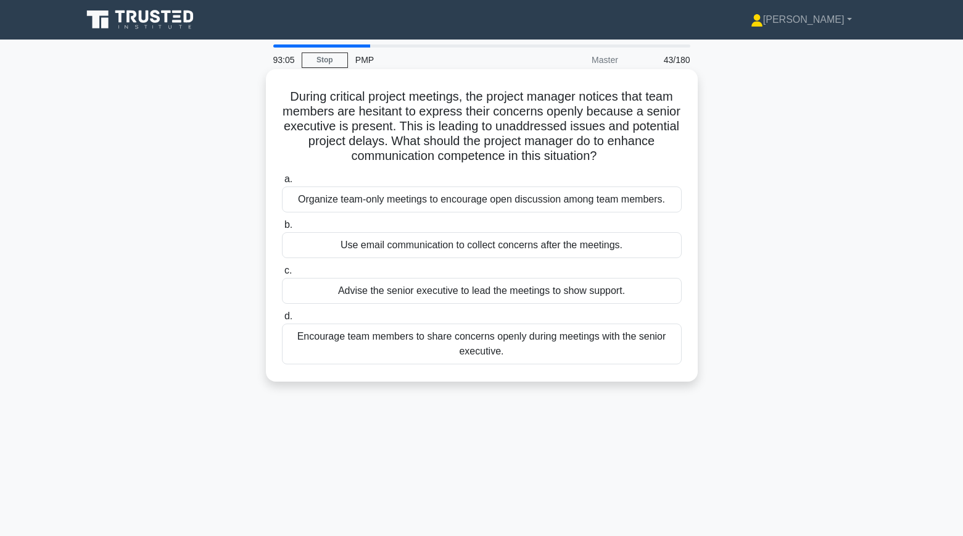
click at [646, 342] on div "Encourage team members to share concerns openly during meetings with the senior…" at bounding box center [482, 343] width 400 height 41
click at [282, 320] on input "d. Encourage team members to share concerns openly during meetings with the sen…" at bounding box center [282, 316] width 0 height 8
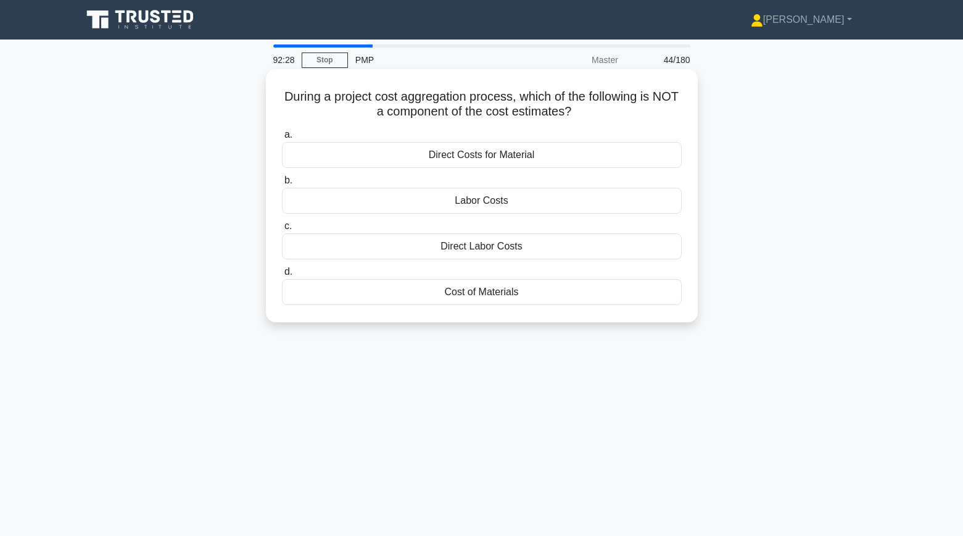
click at [586, 153] on div "Direct Costs for Material" at bounding box center [482, 155] width 400 height 26
click at [282, 139] on input "a. Direct Costs for Material" at bounding box center [282, 135] width 0 height 8
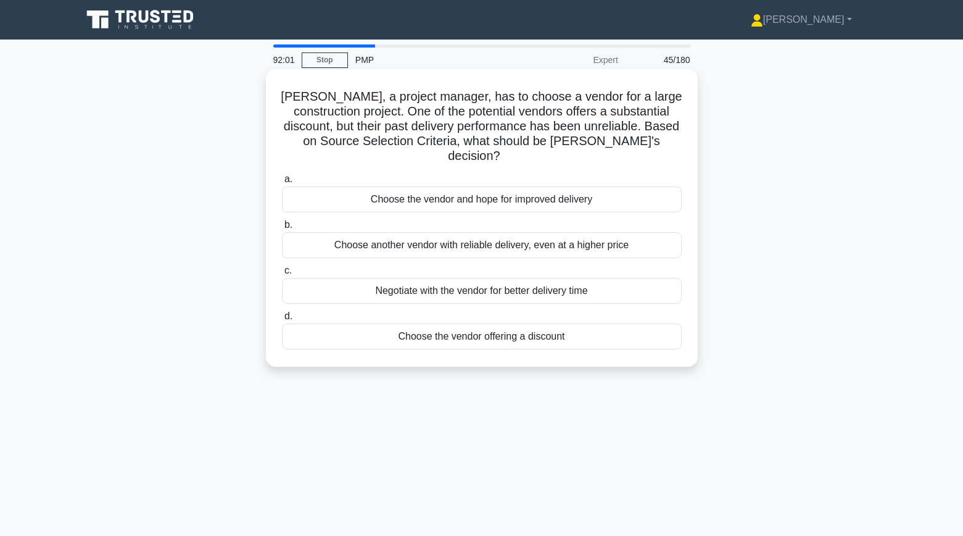
click at [664, 232] on div "Choose another vendor with reliable delivery, even at a higher price" at bounding box center [482, 245] width 400 height 26
click at [282, 229] on input "b. Choose another vendor with reliable delivery, even at a higher price" at bounding box center [282, 225] width 0 height 8
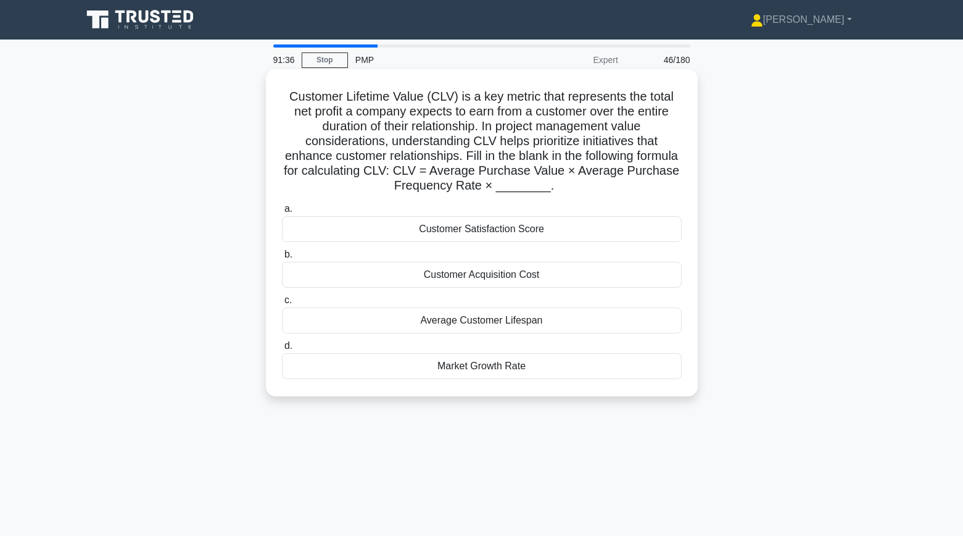
click at [546, 320] on div "Average Customer Lifespan" at bounding box center [482, 320] width 400 height 26
click at [282, 304] on input "c. Average Customer Lifespan" at bounding box center [282, 300] width 0 height 8
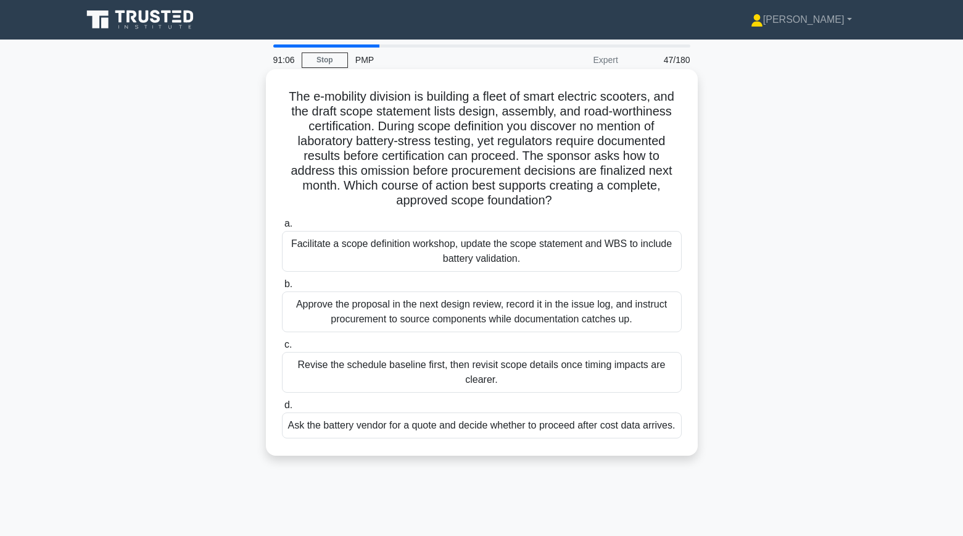
click at [634, 249] on div "Facilitate a scope definition workshop, update the scope statement and WBS to i…" at bounding box center [482, 251] width 400 height 41
click at [282, 228] on input "a. Facilitate a scope definition workshop, update the scope statement and WBS t…" at bounding box center [282, 224] width 0 height 8
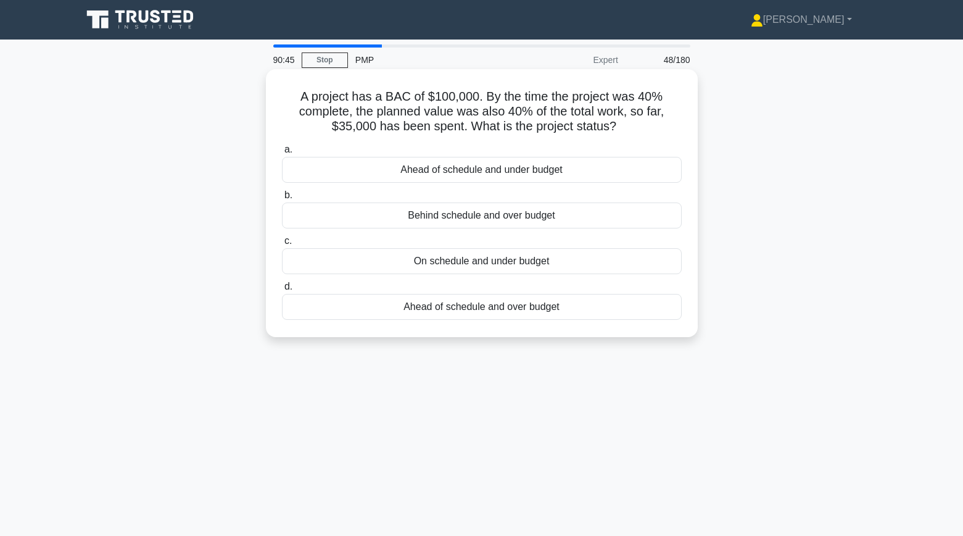
click at [603, 264] on div "On schedule and under budget" at bounding box center [482, 261] width 400 height 26
click at [282, 245] on input "c. On schedule and under budget" at bounding box center [282, 241] width 0 height 8
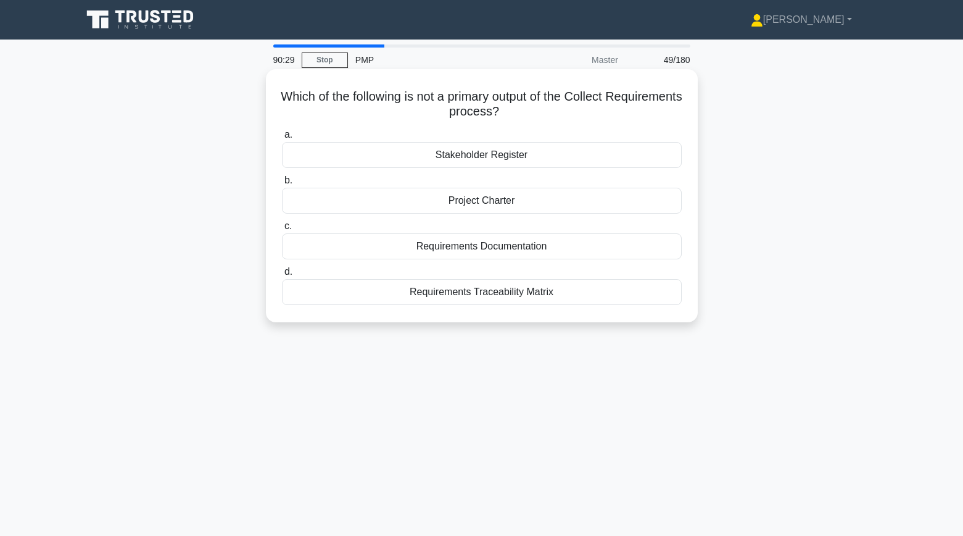
click at [386, 205] on div "Project Charter" at bounding box center [482, 201] width 400 height 26
click at [282, 184] on input "b. Project Charter" at bounding box center [282, 180] width 0 height 8
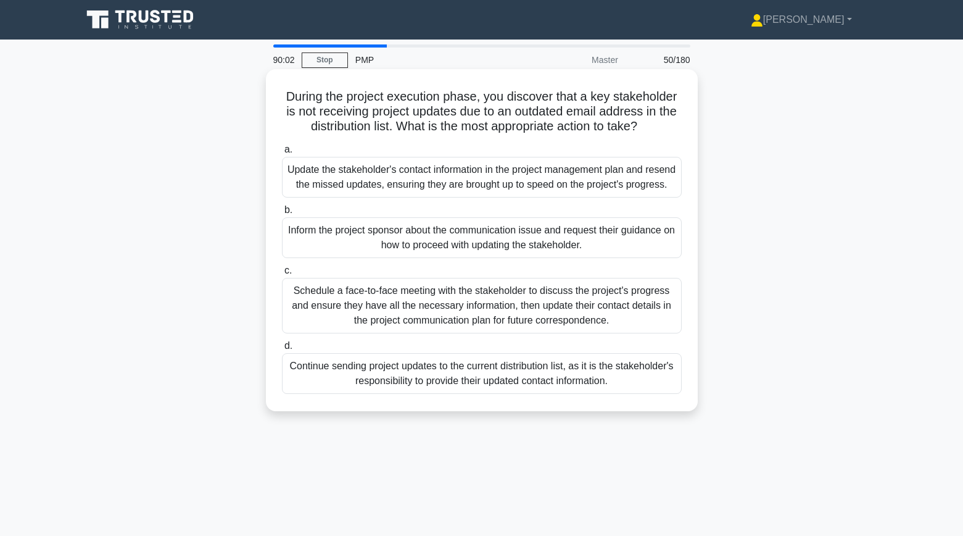
click at [320, 321] on div "Schedule a face-to-face meeting with the stakeholder to discuss the project's p…" at bounding box center [482, 306] width 400 height 56
click at [282, 275] on input "c. Schedule a face-to-face meeting with the stakeholder to discuss the project'…" at bounding box center [282, 271] width 0 height 8
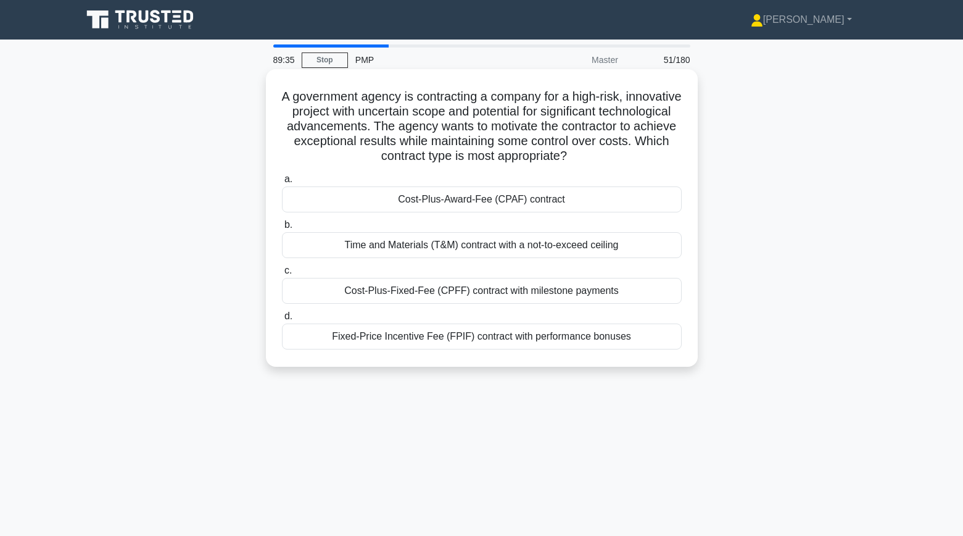
click at [395, 341] on div "Fixed-Price Incentive Fee (FPIF) contract with performance bonuses" at bounding box center [482, 336] width 400 height 26
click at [282, 320] on input "d. Fixed-Price Incentive Fee (FPIF) contract with performance bonuses" at bounding box center [282, 316] width 0 height 8
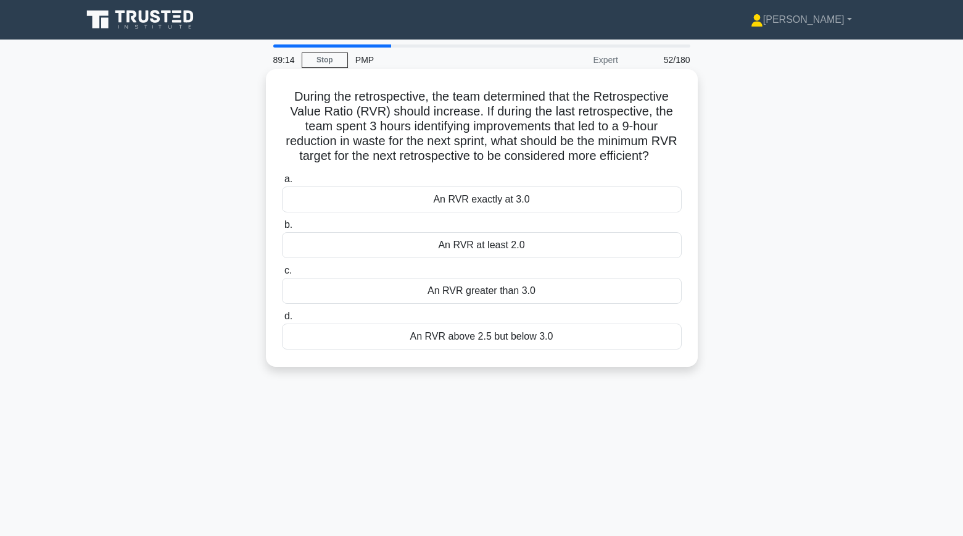
click at [358, 292] on div "An RVR greater than 3.0" at bounding box center [482, 291] width 400 height 26
click at [282, 275] on input "c. An RVR greater than 3.0" at bounding box center [282, 271] width 0 height 8
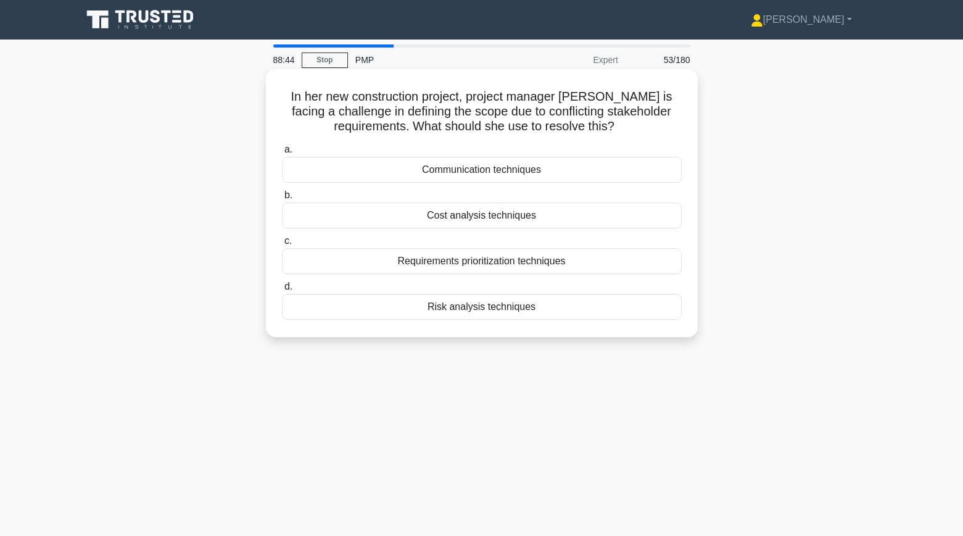
click at [576, 262] on div "Requirements prioritization techniques" at bounding box center [482, 261] width 400 height 26
click at [282, 245] on input "c. Requirements prioritization techniques" at bounding box center [282, 241] width 0 height 8
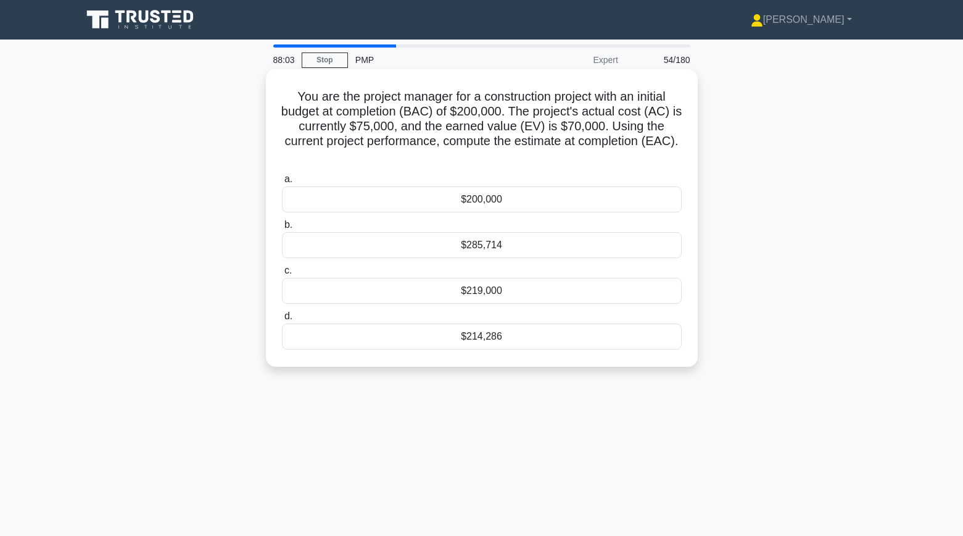
click at [376, 332] on div "$214,286" at bounding box center [482, 336] width 400 height 26
click at [282, 320] on input "d. $214,286" at bounding box center [282, 316] width 0 height 8
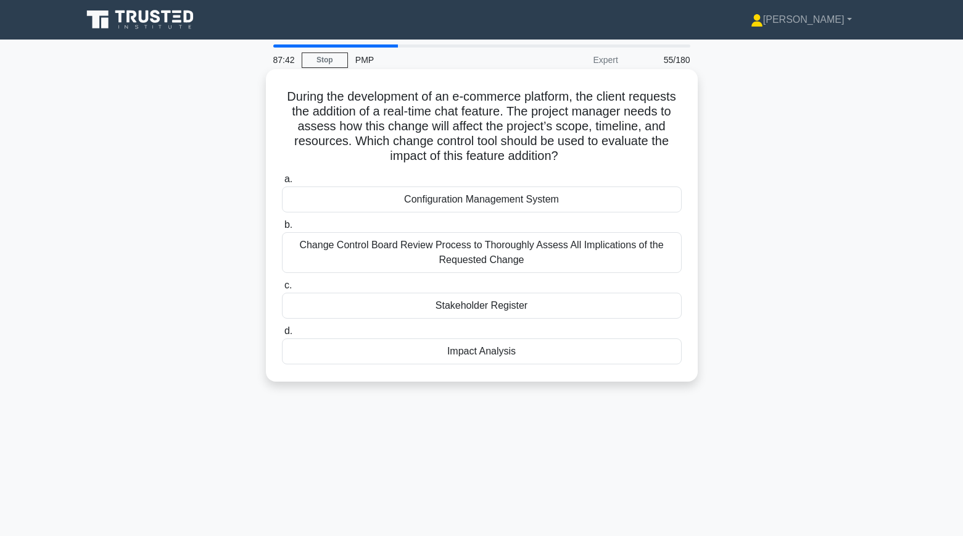
click at [321, 262] on div "Change Control Board Review Process to Thoroughly Assess All Implications of th…" at bounding box center [482, 252] width 400 height 41
click at [282, 229] on input "b. Change Control Board Review Process to Thoroughly Assess All Implications of…" at bounding box center [282, 225] width 0 height 8
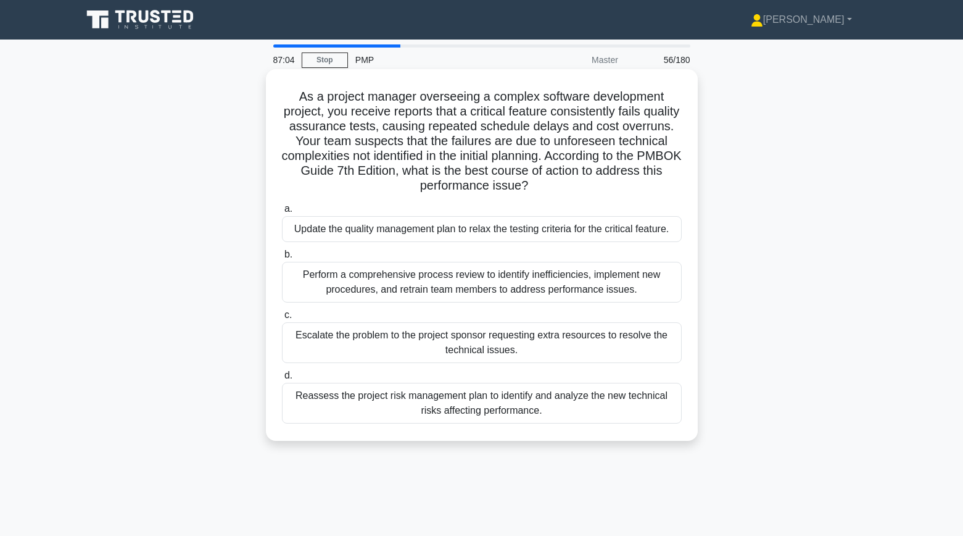
click at [319, 286] on div "Perform a comprehensive process review to identify inefficiencies, implement ne…" at bounding box center [482, 282] width 400 height 41
click at [282, 259] on input "b. Perform a comprehensive process review to identify inefficiencies, implement…" at bounding box center [282, 254] width 0 height 8
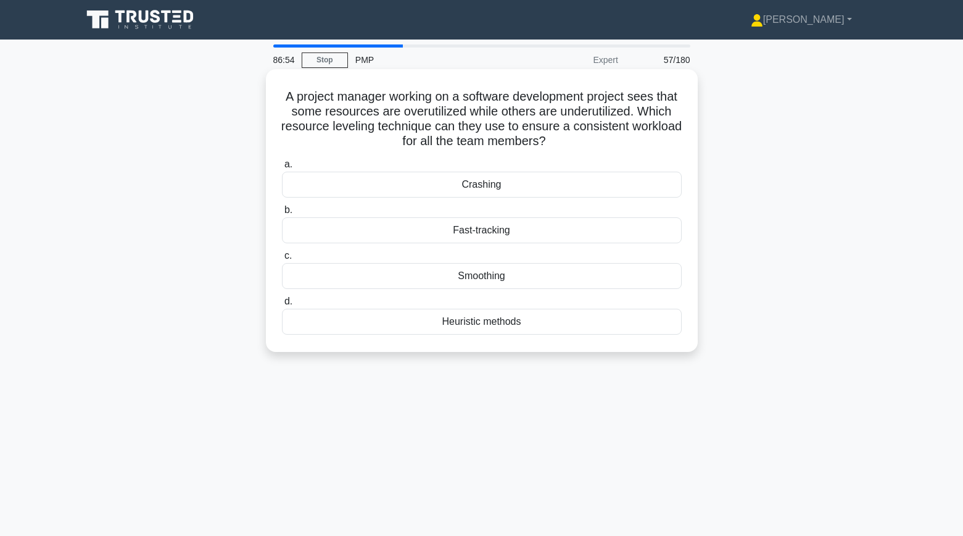
click at [344, 276] on div "Smoothing" at bounding box center [482, 276] width 400 height 26
click at [282, 260] on input "c. Smoothing" at bounding box center [282, 256] width 0 height 8
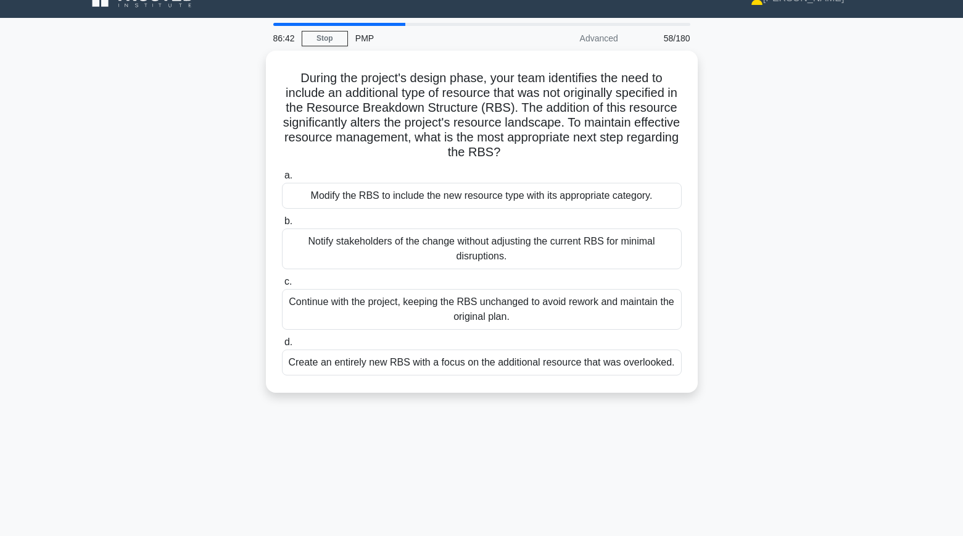
scroll to position [30, 0]
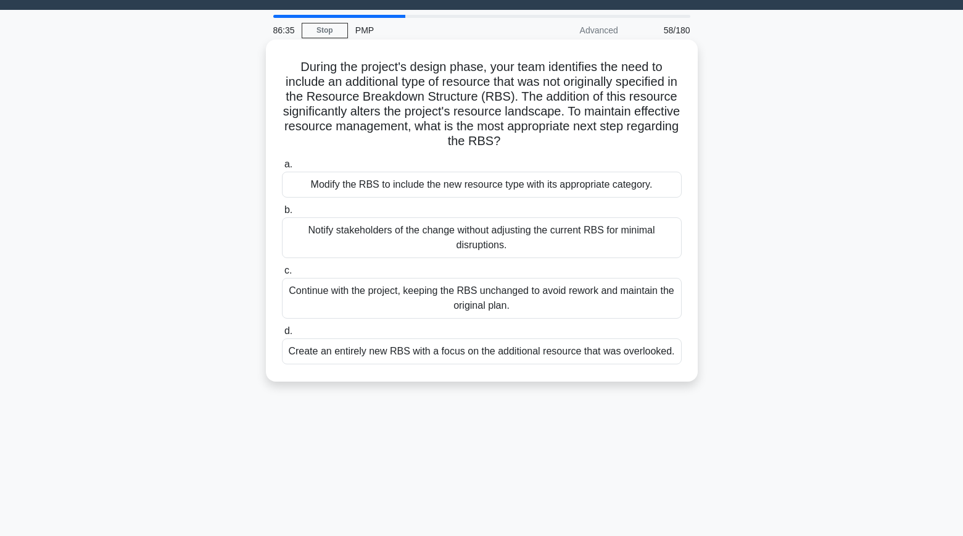
click at [338, 186] on div "Modify the RBS to include the new resource type with its appropriate category." at bounding box center [482, 185] width 400 height 26
click at [282, 168] on input "a. Modify the RBS to include the new resource type with its appropriate categor…" at bounding box center [282, 164] width 0 height 8
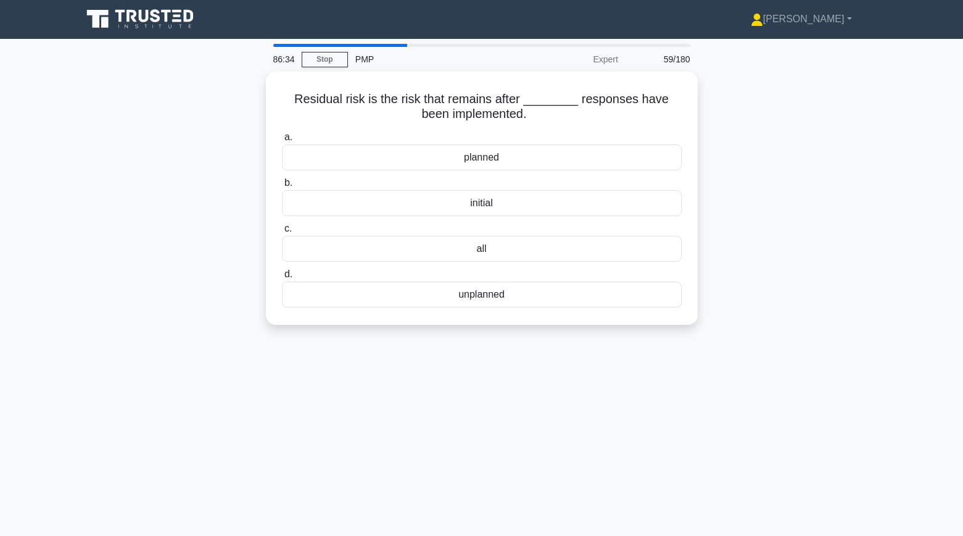
scroll to position [0, 0]
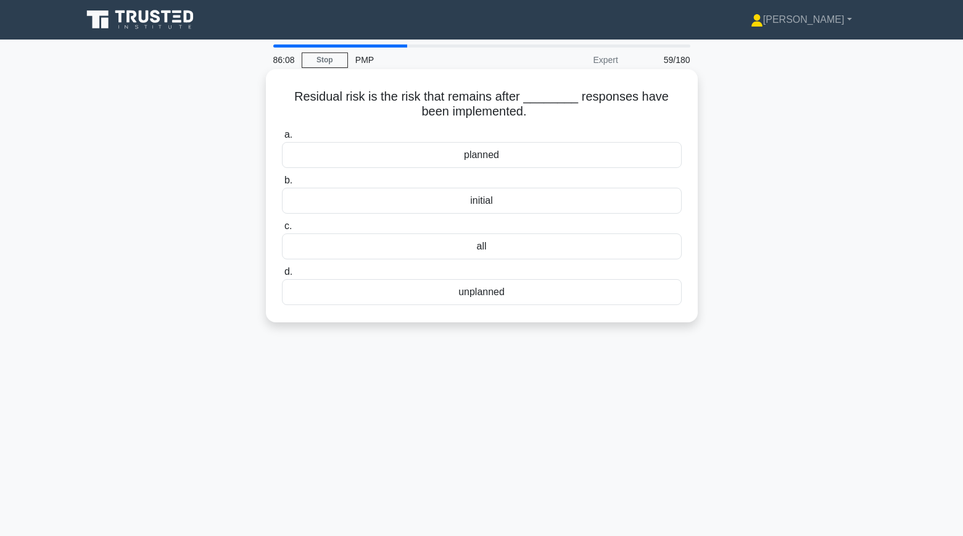
click at [518, 157] on div "planned" at bounding box center [482, 155] width 400 height 26
click at [282, 139] on input "a. planned" at bounding box center [282, 135] width 0 height 8
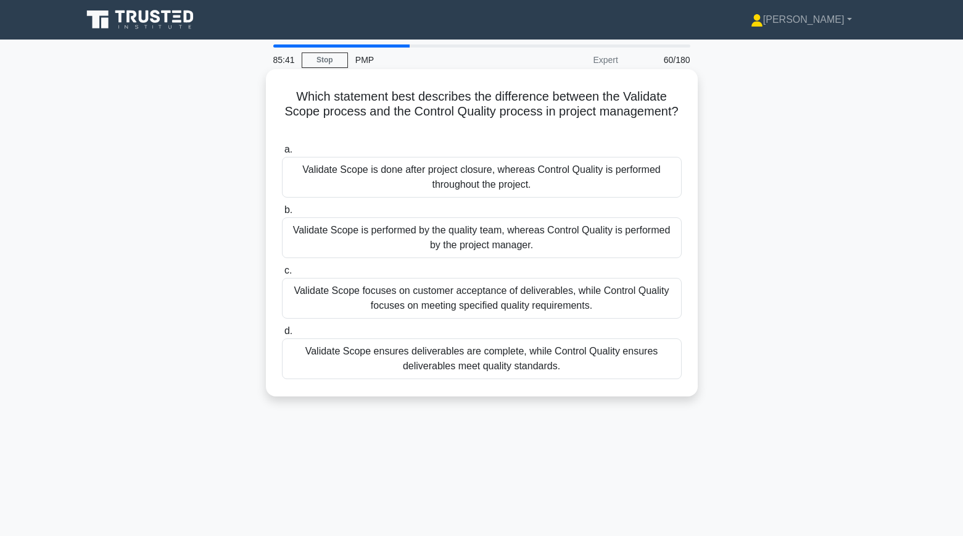
click at [344, 360] on div "Validate Scope ensures deliverables are complete, while Control Quality ensures…" at bounding box center [482, 358] width 400 height 41
click at [282, 335] on input "d. Validate Scope ensures deliverables are complete, while Control Quality ensu…" at bounding box center [282, 331] width 0 height 8
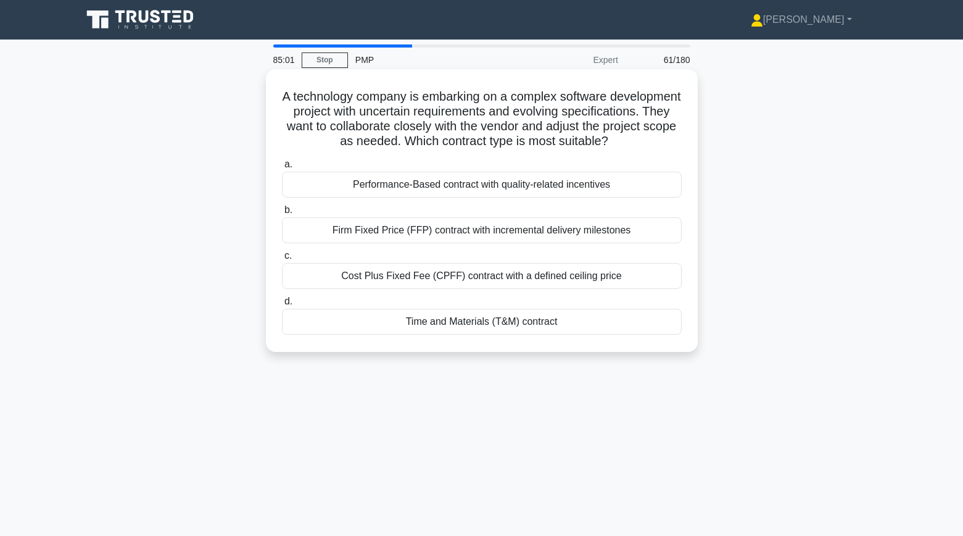
click at [426, 323] on div "Time and Materials (T&M) contract" at bounding box center [482, 321] width 400 height 26
click at [282, 305] on input "d. Time and Materials (T&M) contract" at bounding box center [282, 301] width 0 height 8
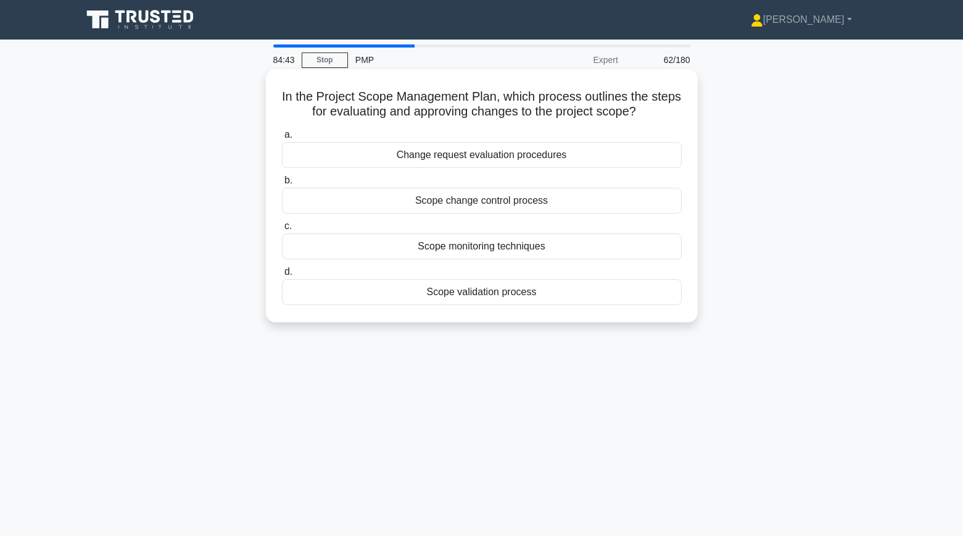
click at [362, 207] on div "Scope change control process" at bounding box center [482, 201] width 400 height 26
click at [282, 184] on input "b. Scope change control process" at bounding box center [282, 180] width 0 height 8
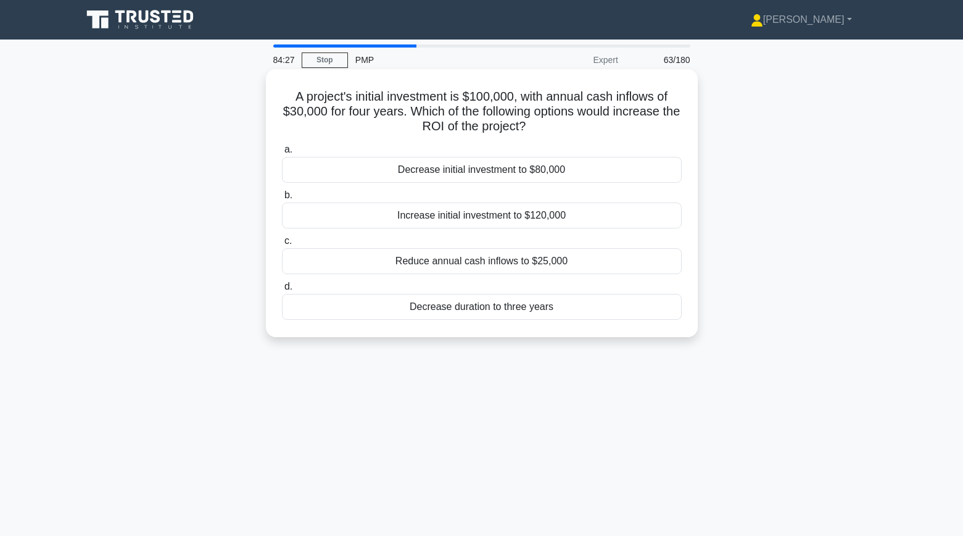
click at [362, 180] on div "Decrease initial investment to $80,000" at bounding box center [482, 170] width 400 height 26
click at [282, 154] on input "a. Decrease initial investment to $80,000" at bounding box center [282, 150] width 0 height 8
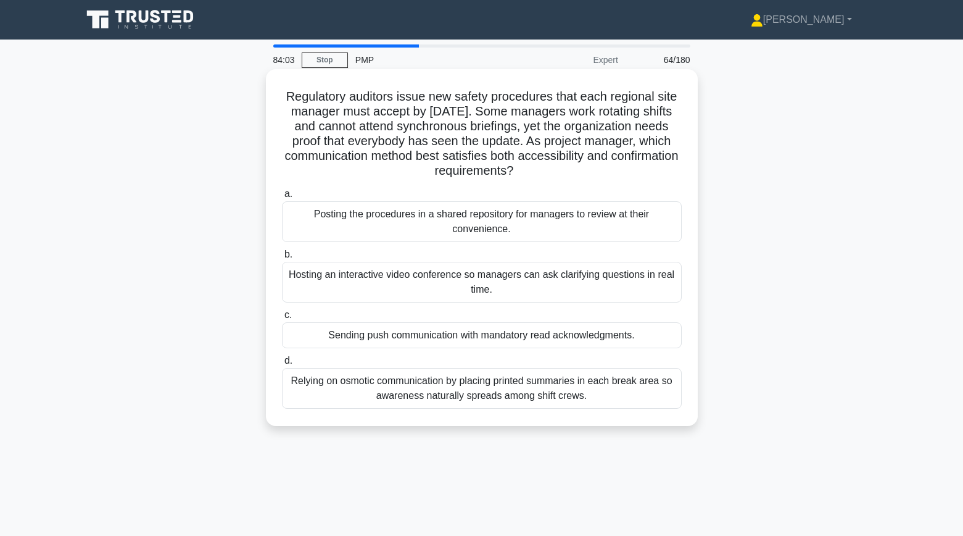
click at [313, 331] on div "Sending push communication with mandatory read acknowledgments." at bounding box center [482, 335] width 400 height 26
click at [282, 319] on input "c. Sending push communication with mandatory read acknowledgments." at bounding box center [282, 315] width 0 height 8
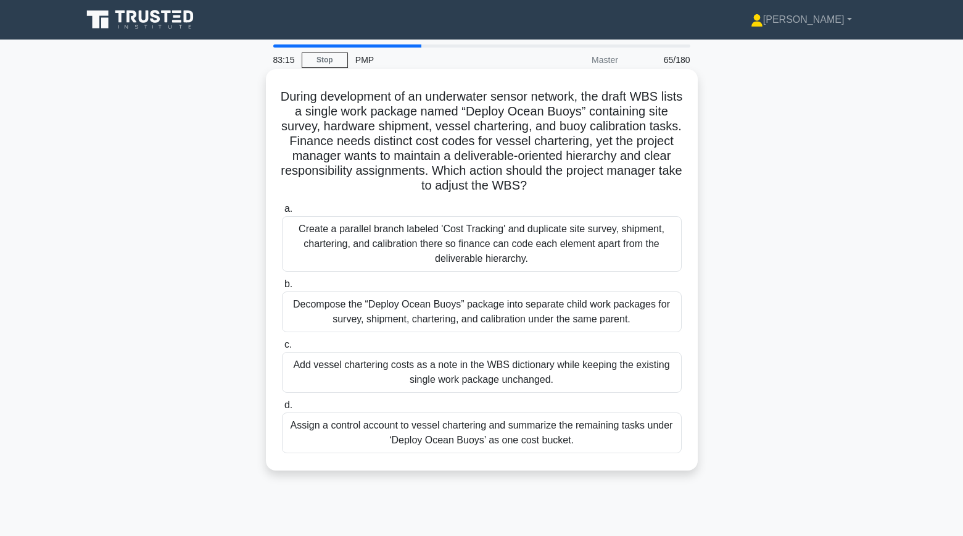
click at [305, 317] on div "Decompose the “Deploy Ocean Buoys” package into separate child work packages fo…" at bounding box center [482, 311] width 400 height 41
click at [282, 288] on input "b. Decompose the “Deploy Ocean Buoys” package into separate child work packages…" at bounding box center [282, 284] width 0 height 8
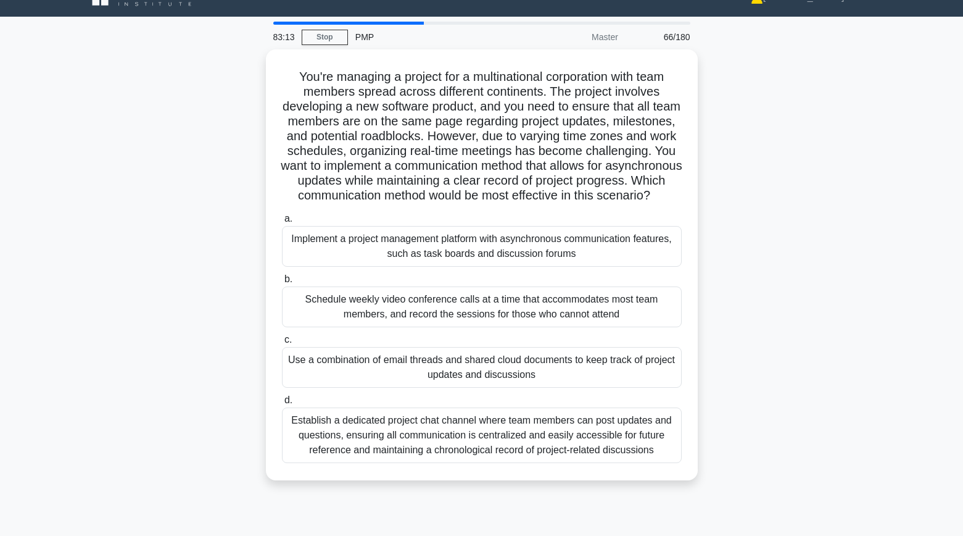
scroll to position [29, 0]
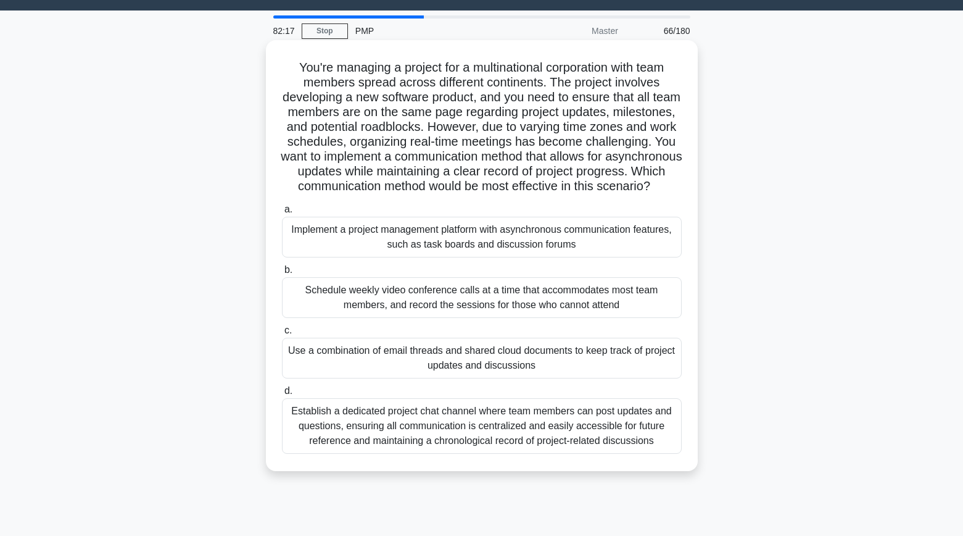
click at [307, 442] on div "Establish a dedicated project chat channel where team members can post updates …" at bounding box center [482, 426] width 400 height 56
click at [282, 395] on input "d. Establish a dedicated project chat channel where team members can post updat…" at bounding box center [282, 391] width 0 height 8
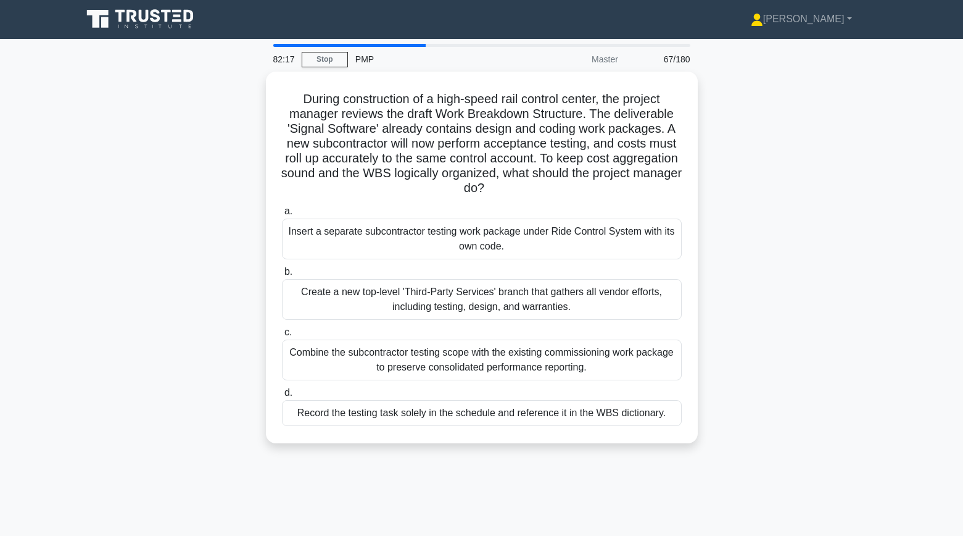
scroll to position [0, 0]
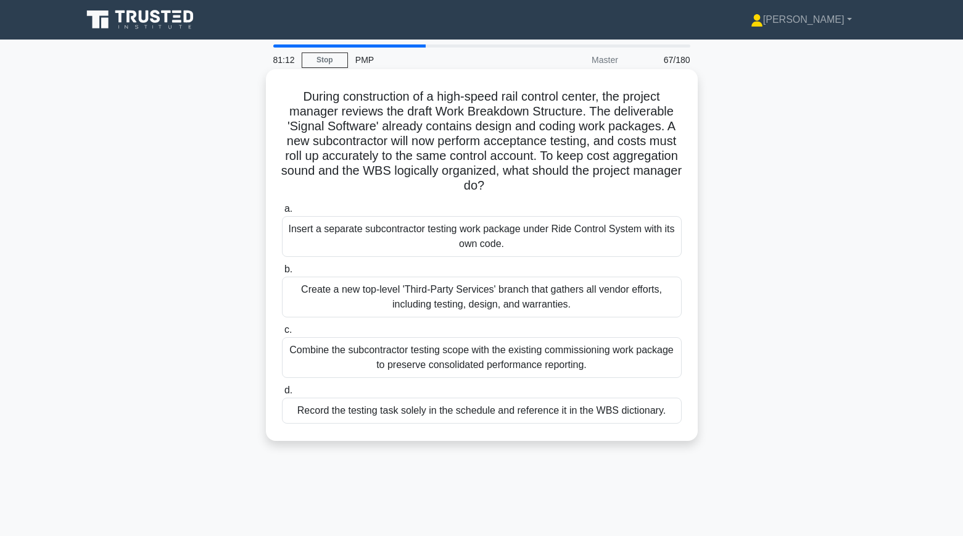
click at [419, 237] on div "Insert a separate subcontractor testing work package under Ride Control System …" at bounding box center [482, 236] width 400 height 41
click at [282, 213] on input "a. Insert a separate subcontractor testing work package under Ride Control Syst…" at bounding box center [282, 209] width 0 height 8
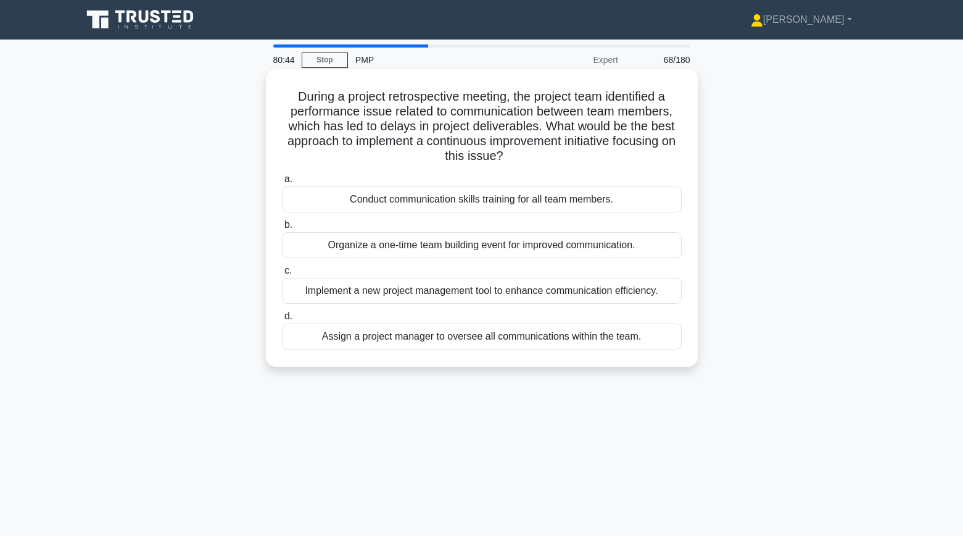
click at [436, 201] on div "Conduct communication skills training for all team members." at bounding box center [482, 199] width 400 height 26
click at [282, 183] on input "a. Conduct communication skills training for all team members." at bounding box center [282, 179] width 0 height 8
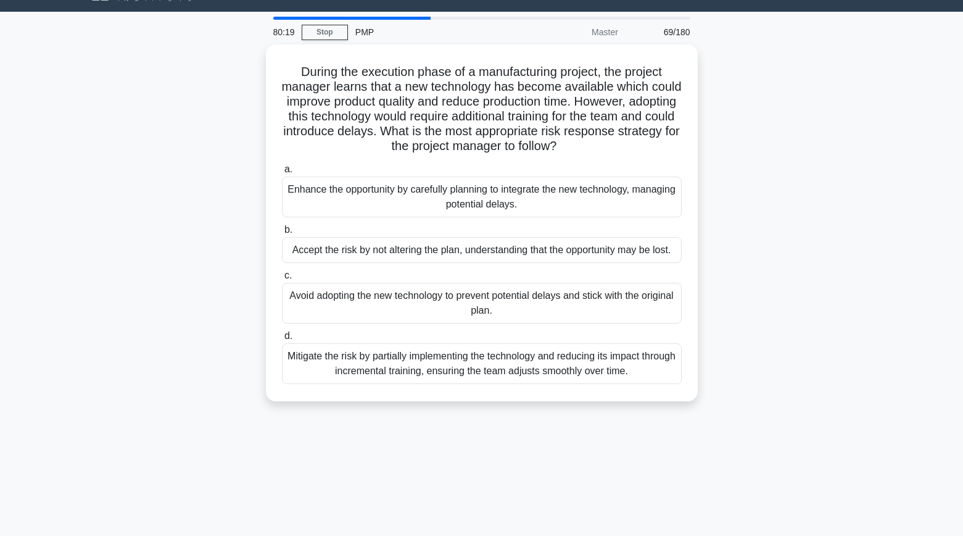
scroll to position [27, 0]
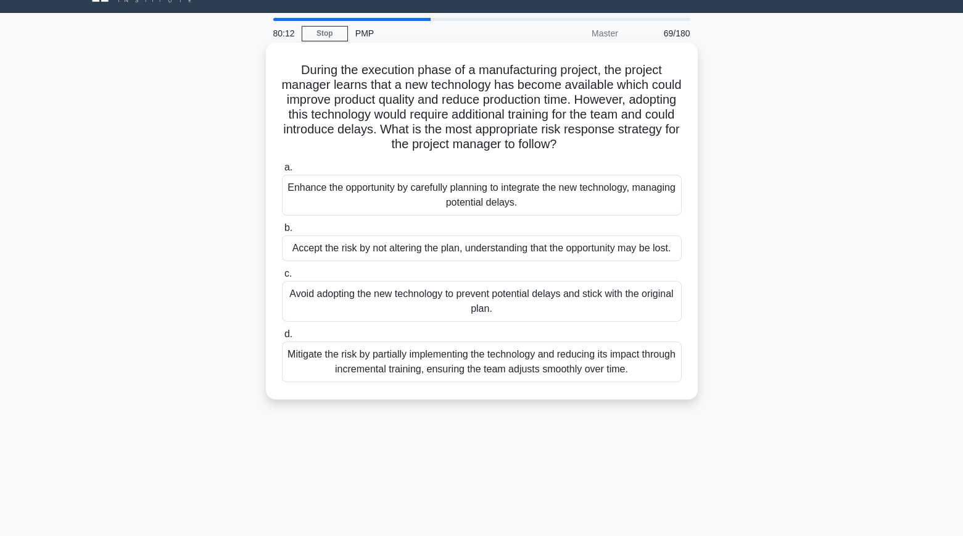
click at [328, 207] on div "Enhance the opportunity by carefully planning to integrate the new technology, …" at bounding box center [482, 195] width 400 height 41
click at [282, 172] on input "a. Enhance the opportunity by carefully planning to integrate the new technolog…" at bounding box center [282, 167] width 0 height 8
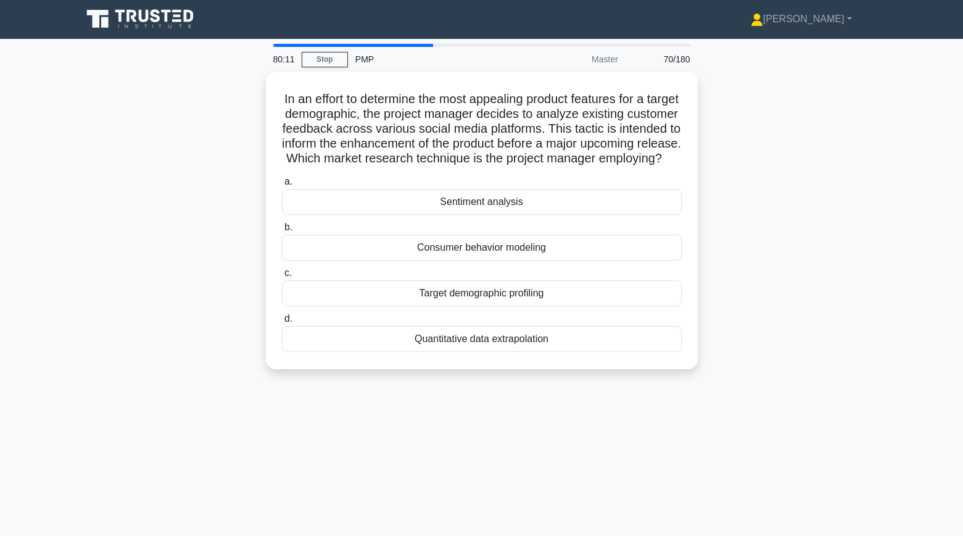
scroll to position [0, 0]
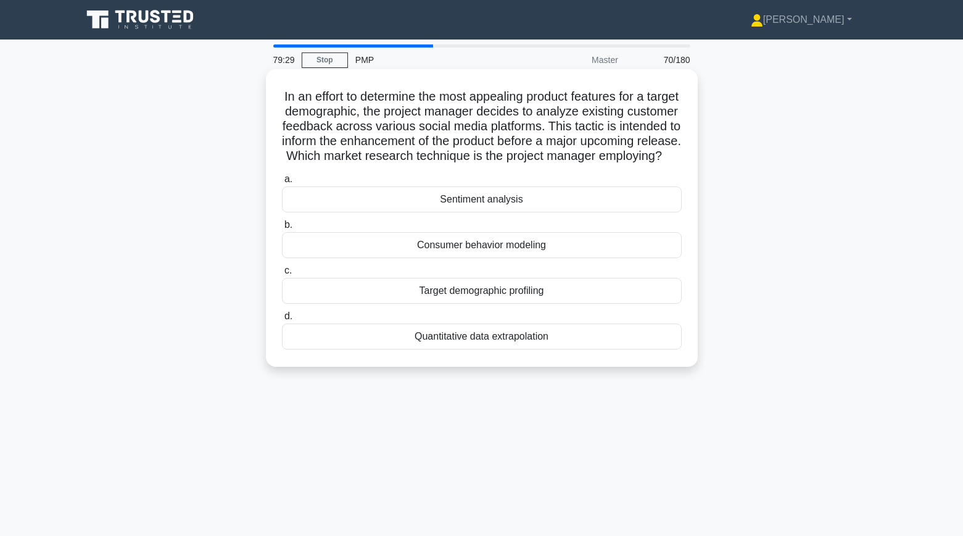
click at [397, 212] on div "Sentiment analysis" at bounding box center [482, 199] width 400 height 26
click at [282, 183] on input "a. Sentiment analysis" at bounding box center [282, 179] width 0 height 8
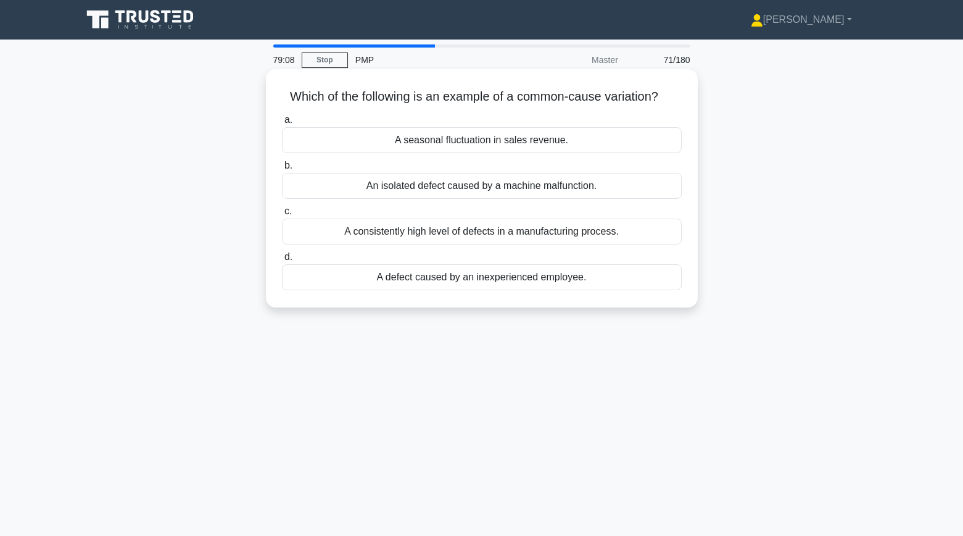
click at [322, 189] on div "An isolated defect caused by a machine malfunction." at bounding box center [482, 186] width 400 height 26
click at [282, 170] on input "b. An isolated defect caused by a machine malfunction." at bounding box center [282, 166] width 0 height 8
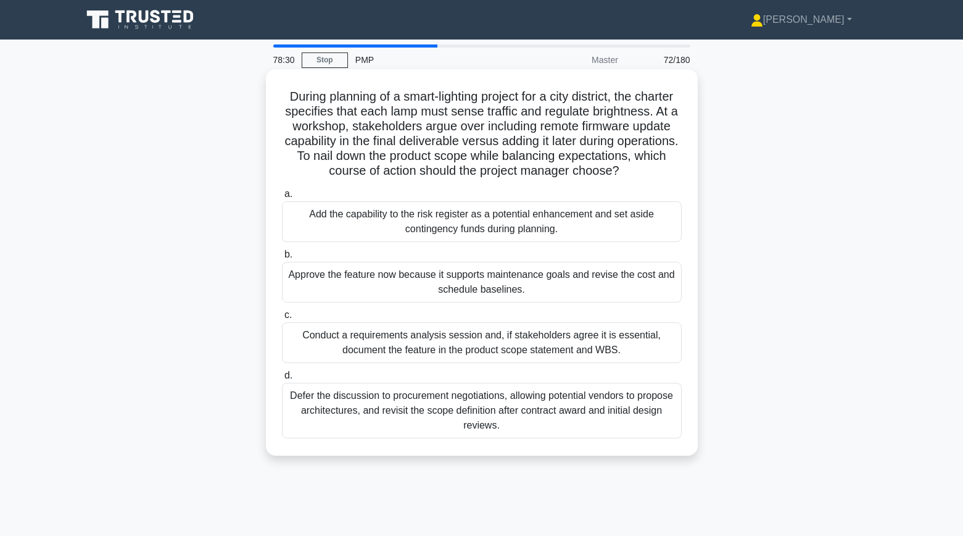
click at [307, 339] on div "Conduct a requirements analysis session and, if stakeholders agree it is essent…" at bounding box center [482, 342] width 400 height 41
click at [282, 319] on input "c. Conduct a requirements analysis session and, if stakeholders agree it is ess…" at bounding box center [282, 315] width 0 height 8
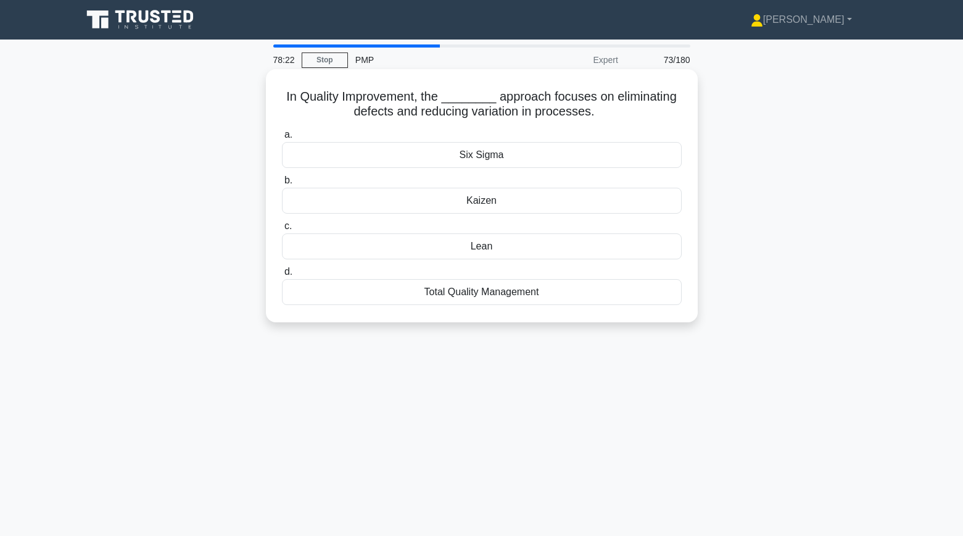
click at [324, 158] on div "Six Sigma" at bounding box center [482, 155] width 400 height 26
click at [282, 139] on input "a. Six Sigma" at bounding box center [282, 135] width 0 height 8
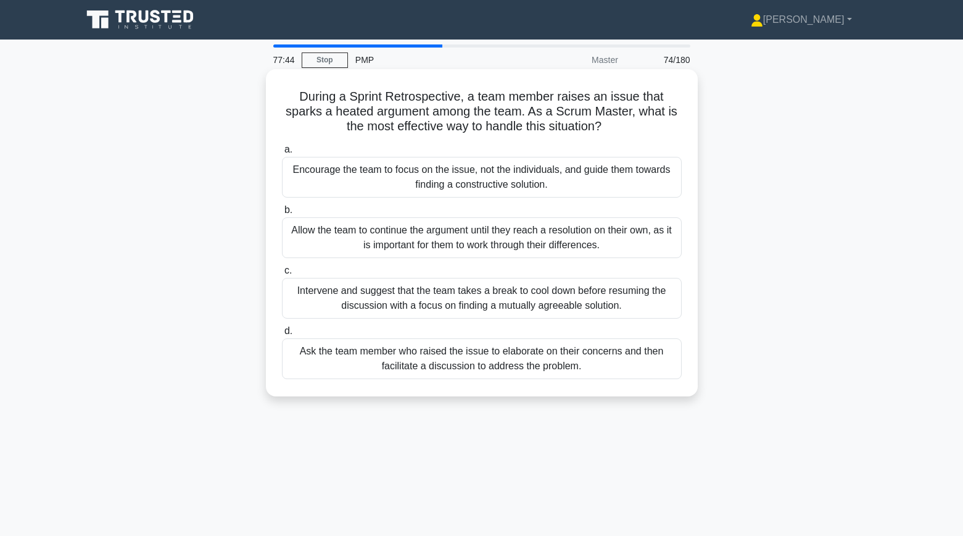
click at [428, 362] on div "Ask the team member who raised the issue to elaborate on their concerns and the…" at bounding box center [482, 358] width 400 height 41
click at [282, 335] on input "d. Ask the team member who raised the issue to elaborate on their concerns and …" at bounding box center [282, 331] width 0 height 8
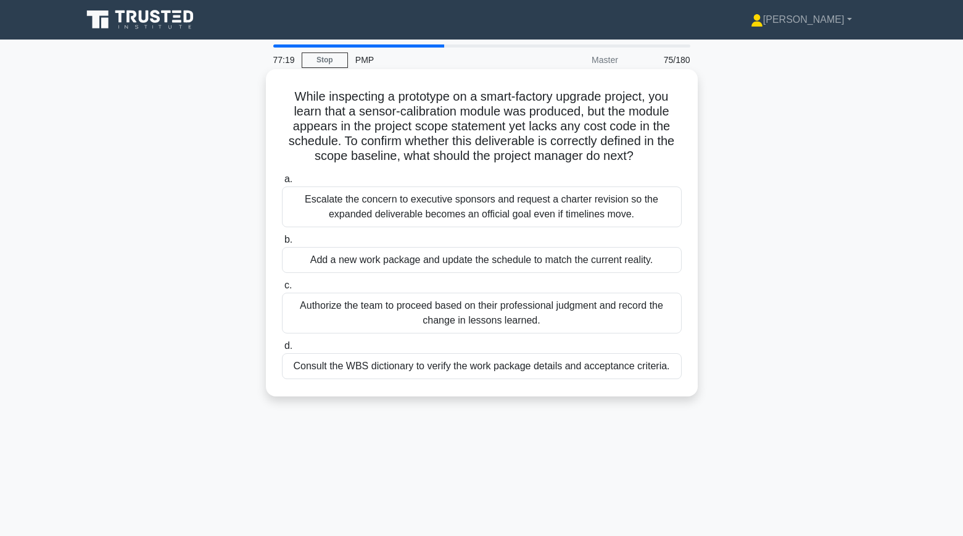
click at [336, 366] on div "Consult the WBS dictionary to verify the work package details and acceptance cr…" at bounding box center [482, 366] width 400 height 26
click at [282, 350] on input "d. Consult the WBS dictionary to verify the work package details and acceptance…" at bounding box center [282, 346] width 0 height 8
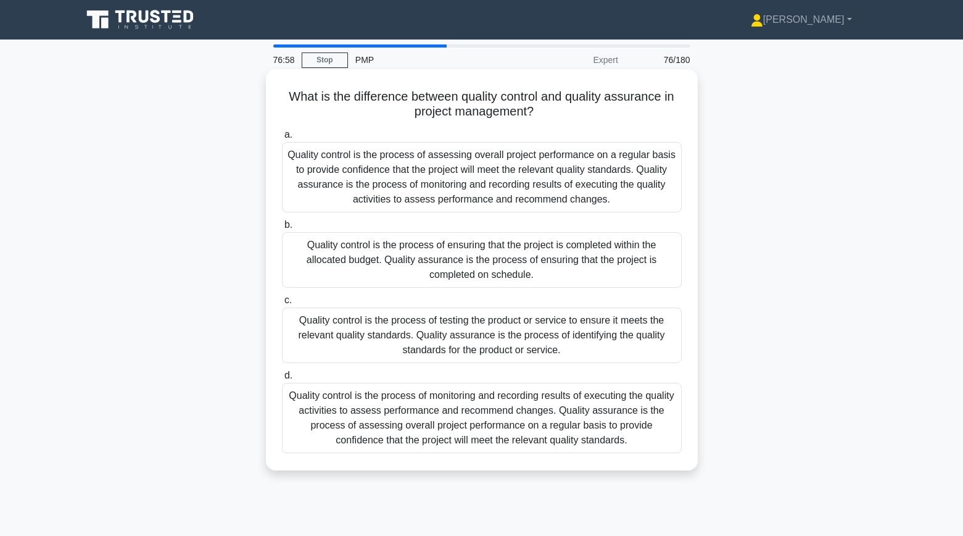
click at [300, 419] on div "Quality control is the process of monitoring and recording results of executing…" at bounding box center [482, 418] width 400 height 70
click at [282, 379] on input "d. Quality control is the process of monitoring and recording results of execut…" at bounding box center [282, 375] width 0 height 8
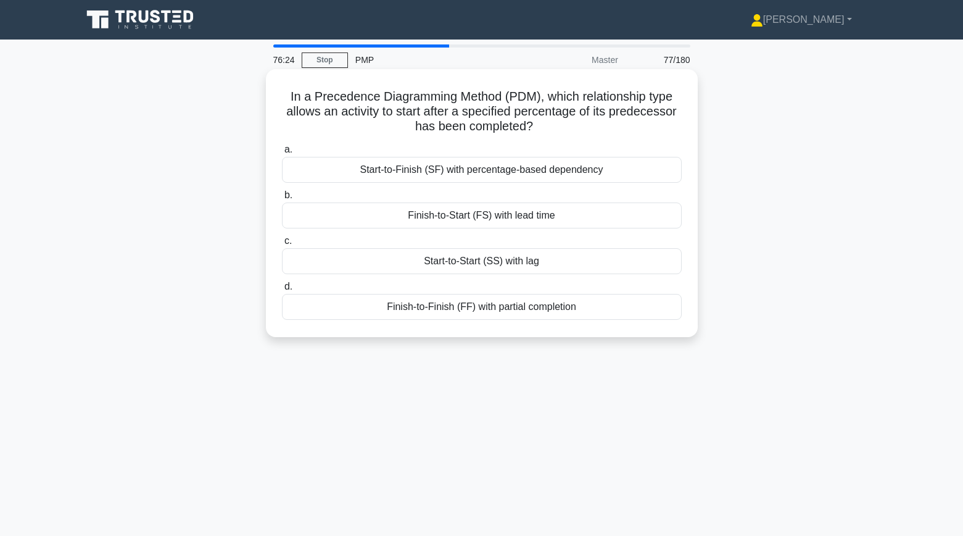
click at [383, 264] on div "Start-to-Start (SS) with lag" at bounding box center [482, 261] width 400 height 26
click at [282, 245] on input "c. Start-to-Start (SS) with lag" at bounding box center [282, 241] width 0 height 8
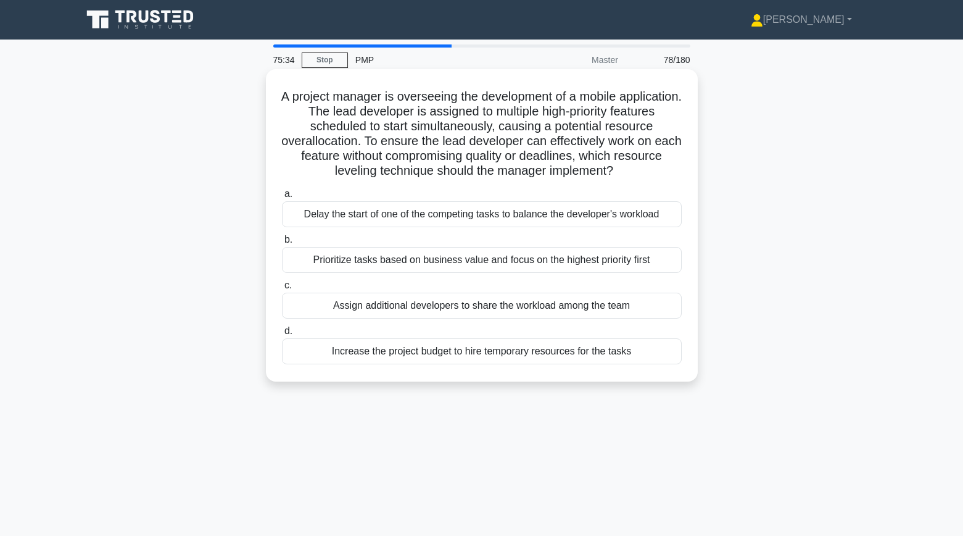
click at [323, 263] on div "Prioritize tasks based on business value and focus on the highest priority first" at bounding box center [482, 260] width 400 height 26
click at [282, 244] on input "b. Prioritize tasks based on business value and focus on the highest priority f…" at bounding box center [282, 240] width 0 height 8
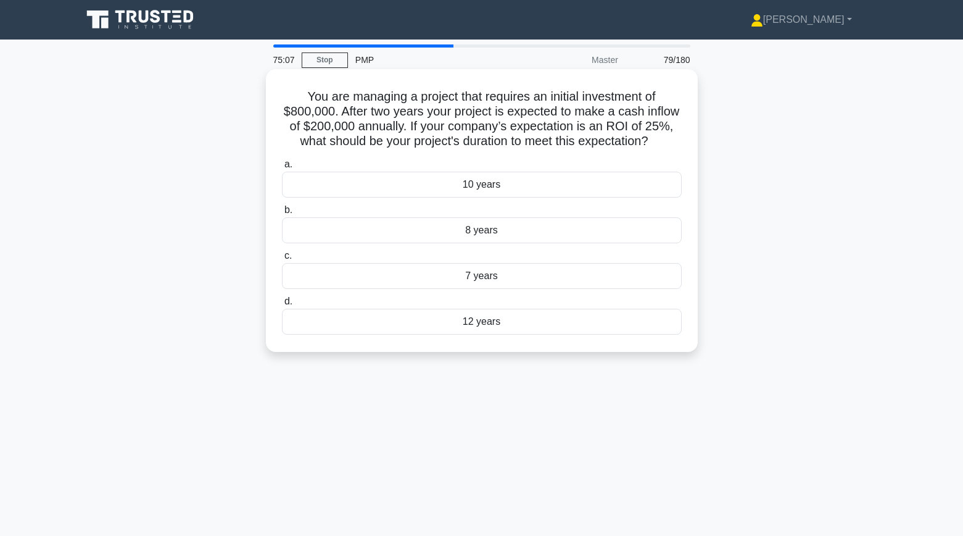
click at [323, 278] on div "7 years" at bounding box center [482, 276] width 400 height 26
click at [282, 260] on input "c. 7 years" at bounding box center [282, 256] width 0 height 8
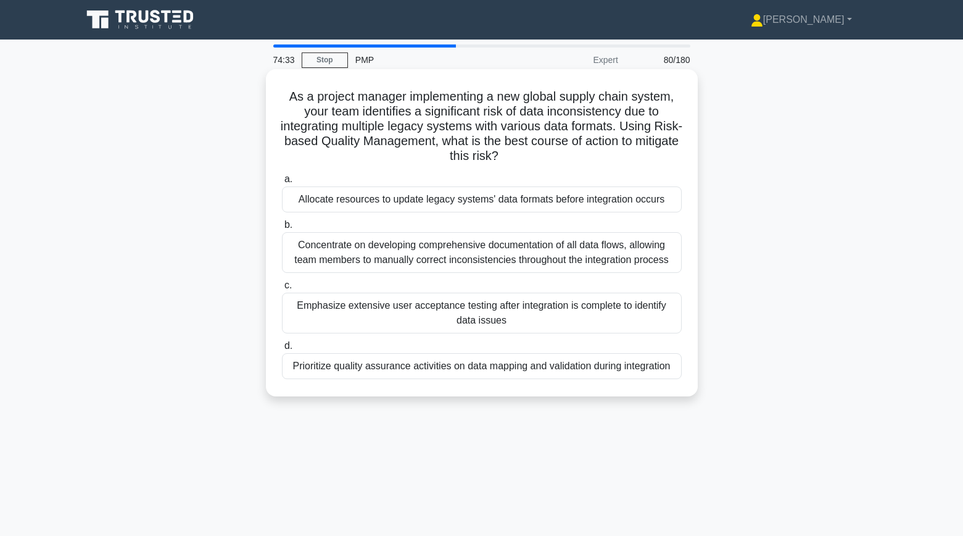
click at [387, 370] on div "Prioritize quality assurance activities on data mapping and validation during i…" at bounding box center [482, 366] width 400 height 26
click at [282, 350] on input "d. Prioritize quality assurance activities on data mapping and validation durin…" at bounding box center [282, 346] width 0 height 8
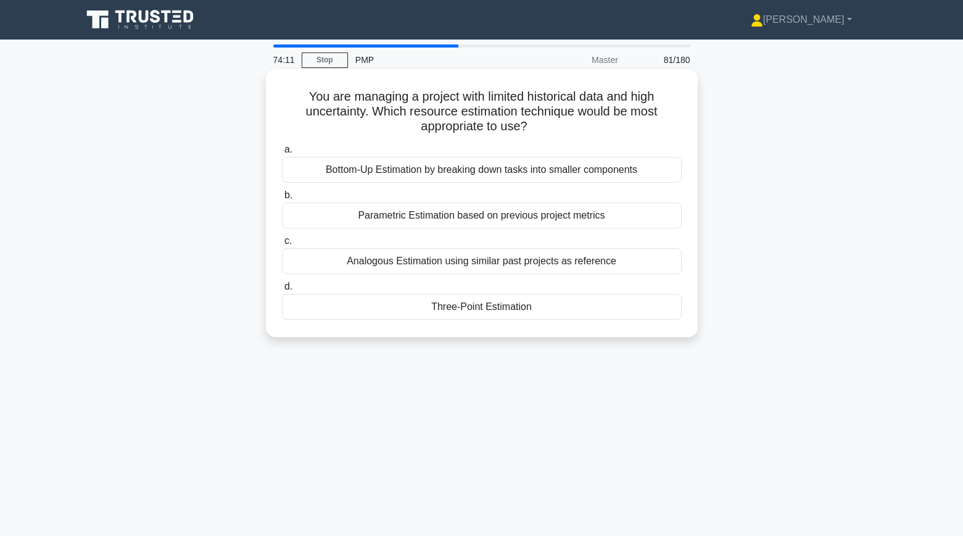
click at [436, 307] on div "Three-Point Estimation" at bounding box center [482, 307] width 400 height 26
click at [282, 291] on input "d. Three-Point Estimation" at bounding box center [282, 287] width 0 height 8
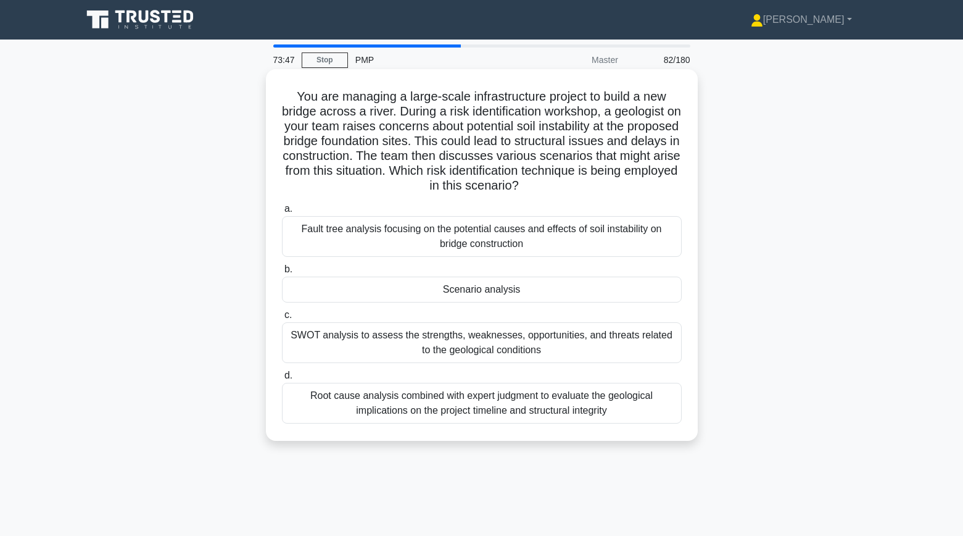
click at [336, 292] on div "Scenario analysis" at bounding box center [482, 289] width 400 height 26
click at [282, 273] on input "b. Scenario analysis" at bounding box center [282, 269] width 0 height 8
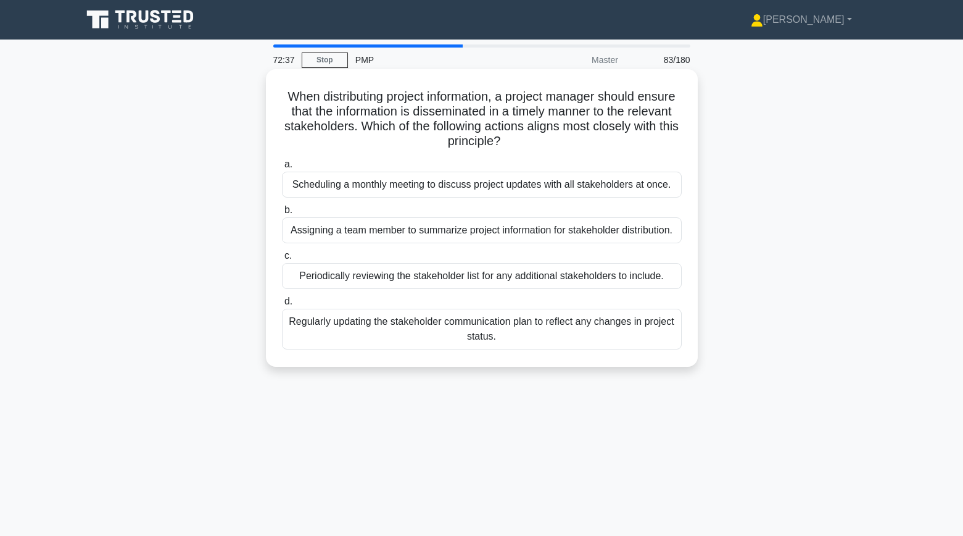
click at [453, 275] on div "Periodically reviewing the stakeholder list for any additional stakeholders to …" at bounding box center [482, 276] width 400 height 26
click at [282, 260] on input "c. Periodically reviewing the stakeholder list for any additional stakeholders …" at bounding box center [282, 256] width 0 height 8
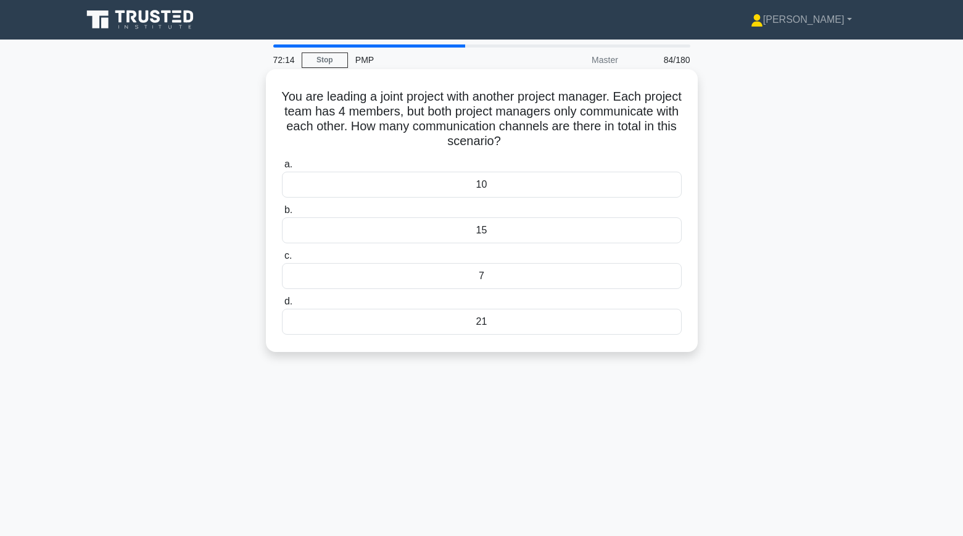
click at [326, 194] on div "10" at bounding box center [482, 185] width 400 height 26
click at [282, 168] on input "a. 10" at bounding box center [282, 164] width 0 height 8
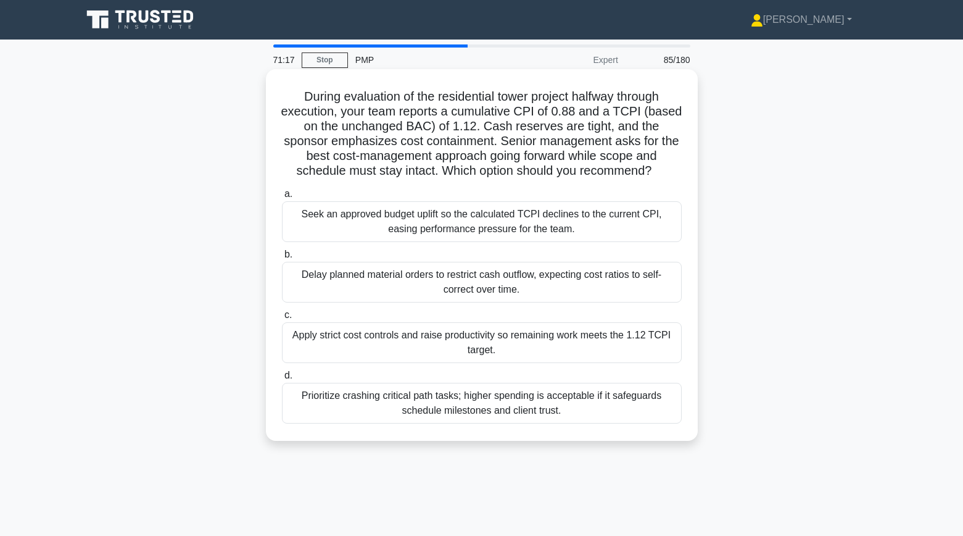
click at [428, 342] on div "Apply strict cost controls and raise productivity so remaining work meets the 1…" at bounding box center [482, 342] width 400 height 41
click at [282, 319] on input "c. Apply strict cost controls and raise productivity so remaining work meets th…" at bounding box center [282, 315] width 0 height 8
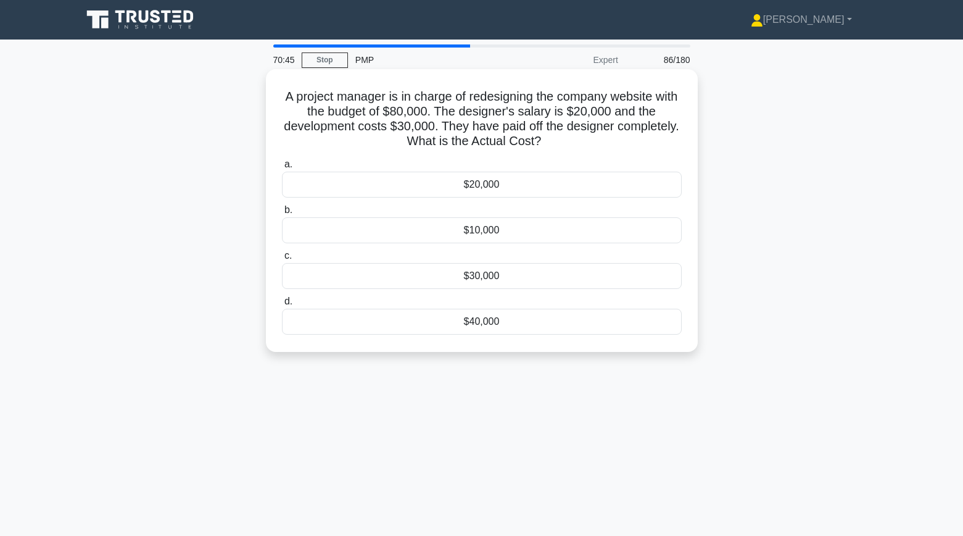
click at [400, 188] on div "$20,000" at bounding box center [482, 185] width 400 height 26
click at [282, 168] on input "a. $20,000" at bounding box center [282, 164] width 0 height 8
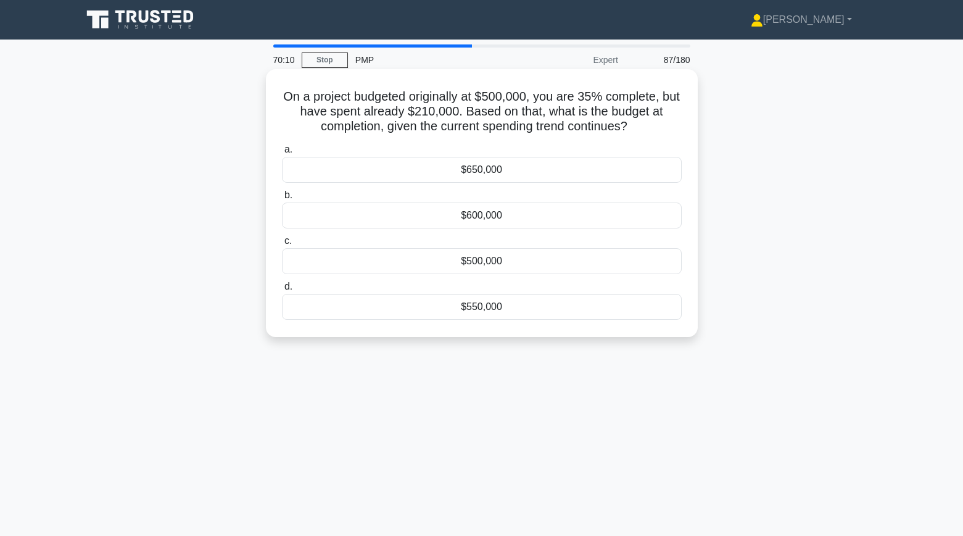
click at [398, 226] on div "$600,000" at bounding box center [482, 215] width 400 height 26
click at [282, 199] on input "b. $600,000" at bounding box center [282, 195] width 0 height 8
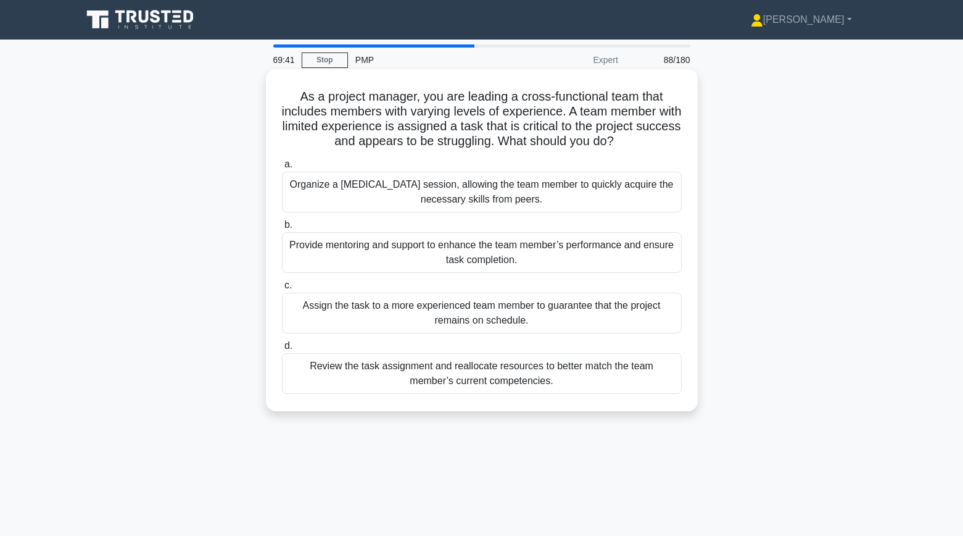
click at [336, 256] on div "Provide mentoring and support to enhance the team member’s performance and ensu…" at bounding box center [482, 252] width 400 height 41
click at [282, 229] on input "b. Provide mentoring and support to enhance the team member’s performance and e…" at bounding box center [282, 225] width 0 height 8
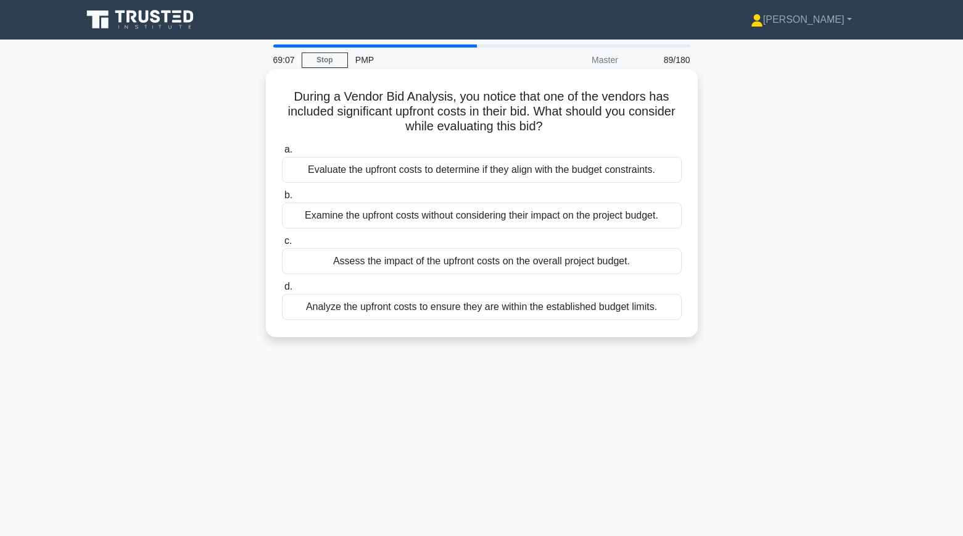
click at [389, 217] on div "Examine the upfront costs without considering their impact on the project budge…" at bounding box center [482, 215] width 400 height 26
click at [282, 199] on input "b. Examine the upfront costs without considering their impact on the project bu…" at bounding box center [282, 195] width 0 height 8
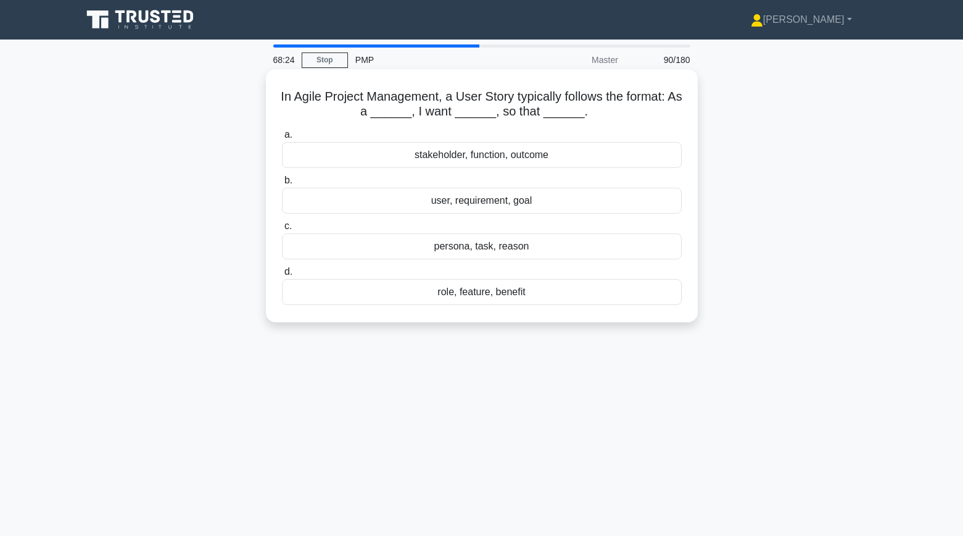
click at [378, 296] on div "role, feature, benefit" at bounding box center [482, 292] width 400 height 26
click at [282, 276] on input "d. role, feature, benefit" at bounding box center [282, 272] width 0 height 8
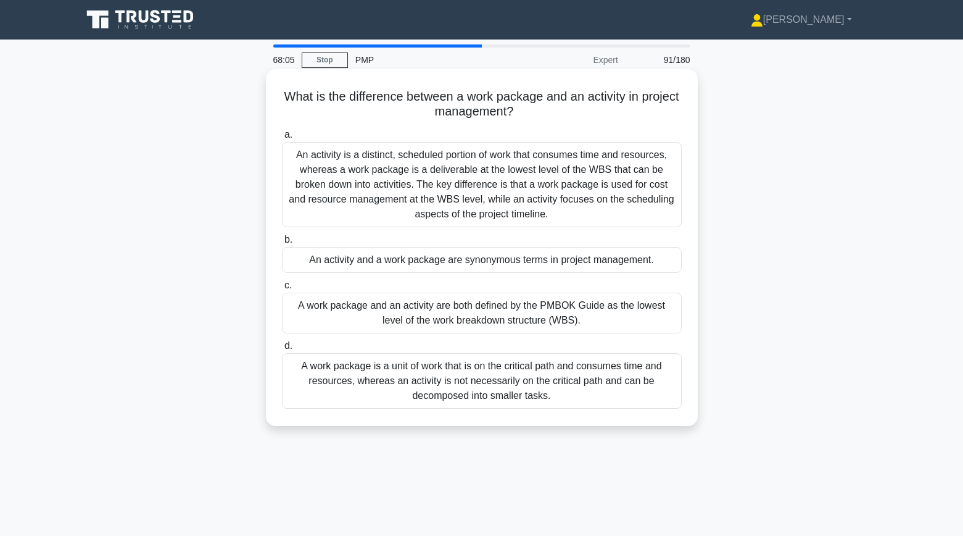
click at [328, 173] on div "An activity is a distinct, scheduled portion of work that consumes time and res…" at bounding box center [482, 184] width 400 height 85
click at [282, 139] on input "a. An activity is a distinct, scheduled portion of work that consumes time and …" at bounding box center [282, 135] width 0 height 8
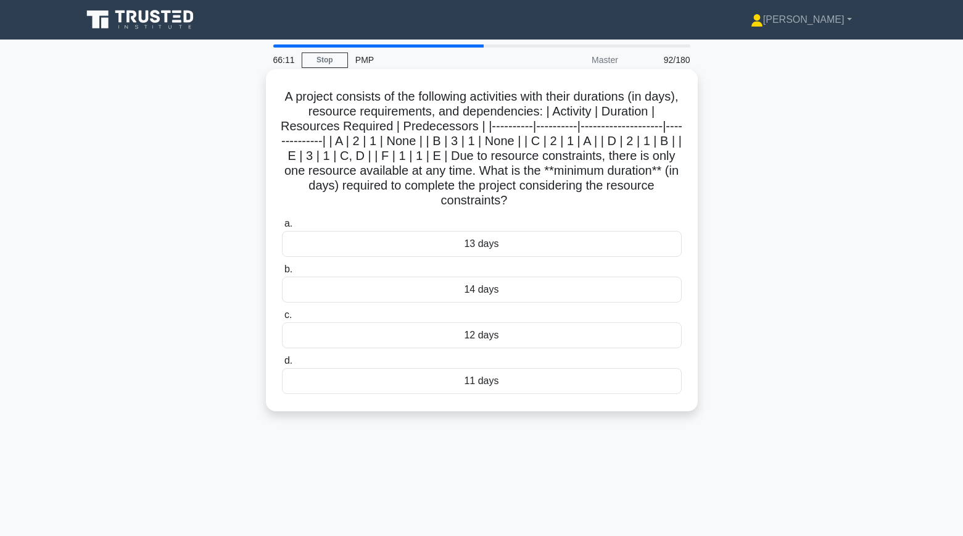
click at [436, 242] on div "13 days" at bounding box center [482, 244] width 400 height 26
click at [282, 228] on input "a. 13 days" at bounding box center [282, 224] width 0 height 8
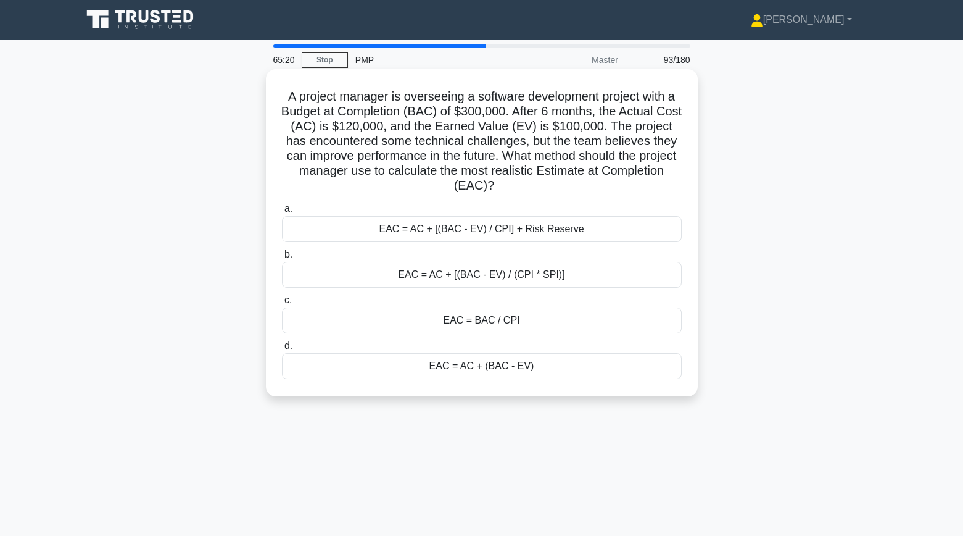
click at [361, 273] on div "EAC = AC + [(BAC - EV) / (CPI * SPI)]" at bounding box center [482, 275] width 400 height 26
click at [282, 259] on input "b. EAC = AC + [(BAC - EV) / (CPI * SPI)]" at bounding box center [282, 254] width 0 height 8
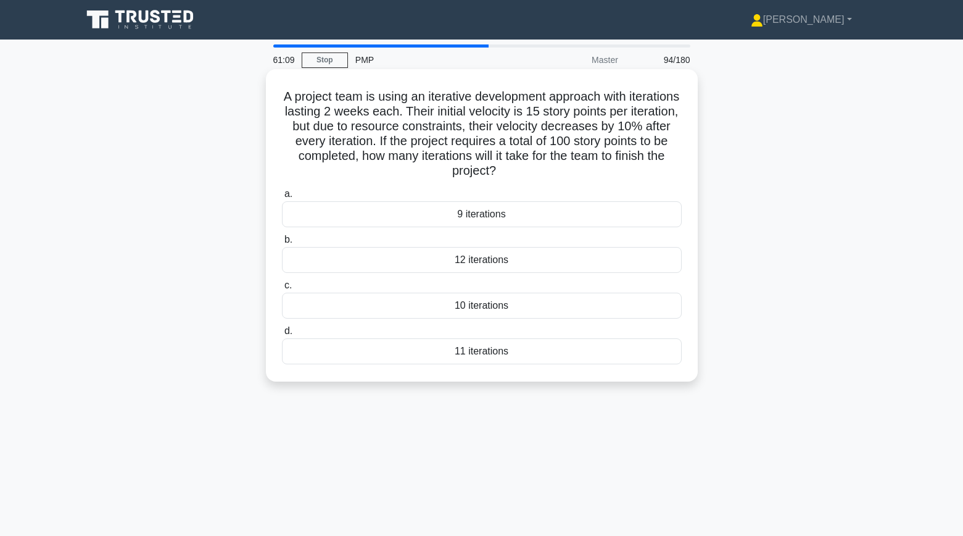
click at [484, 344] on div "11 iterations" at bounding box center [482, 351] width 400 height 26
click at [282, 335] on input "d. 11 iterations" at bounding box center [282, 331] width 0 height 8
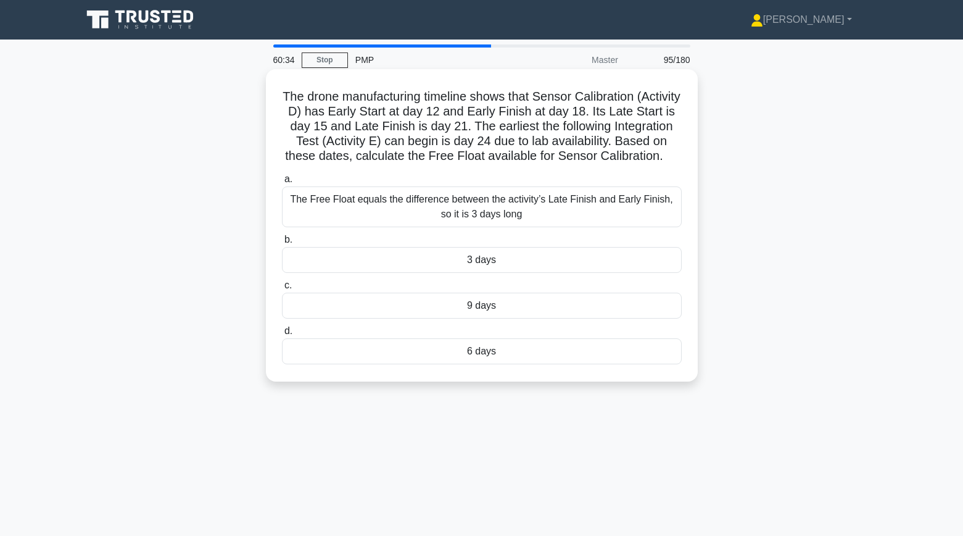
click at [522, 258] on div "3 days" at bounding box center [482, 260] width 400 height 26
click at [282, 244] on input "b. 3 days" at bounding box center [282, 240] width 0 height 8
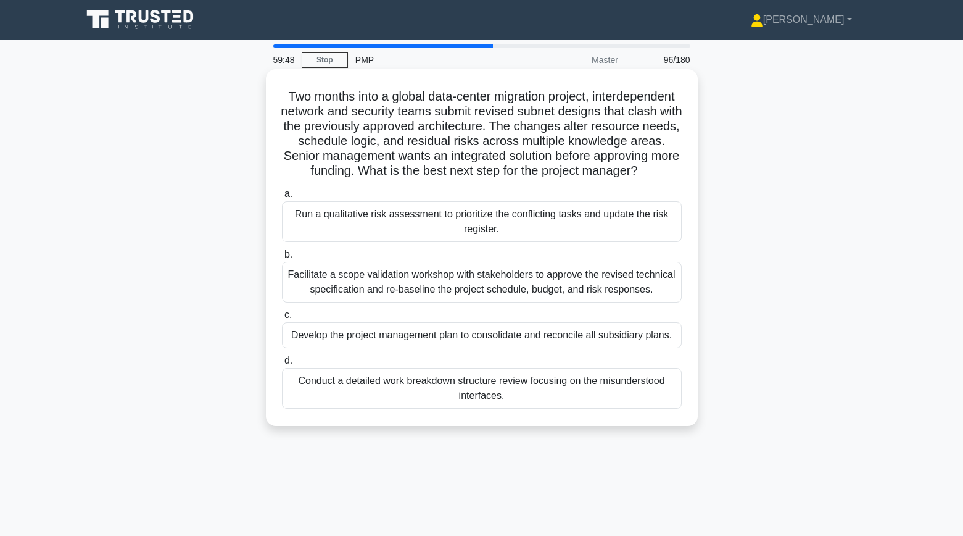
click at [307, 282] on div "Facilitate a scope validation workshop with stakeholders to approve the revised…" at bounding box center [482, 282] width 400 height 41
click at [282, 259] on input "b. Facilitate a scope validation workshop with stakeholders to approve the revi…" at bounding box center [282, 254] width 0 height 8
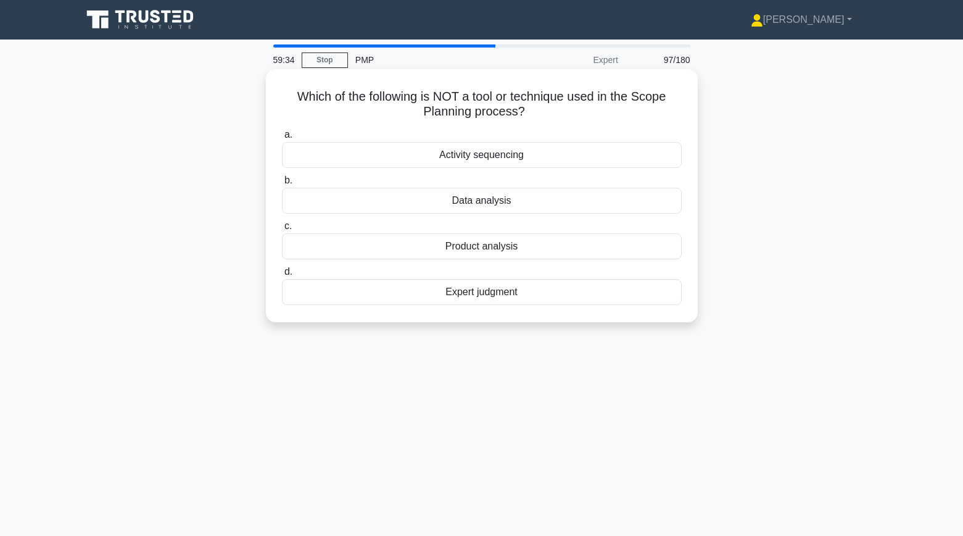
click at [333, 161] on div "Activity sequencing" at bounding box center [482, 155] width 400 height 26
click at [282, 139] on input "a. Activity sequencing" at bounding box center [282, 135] width 0 height 8
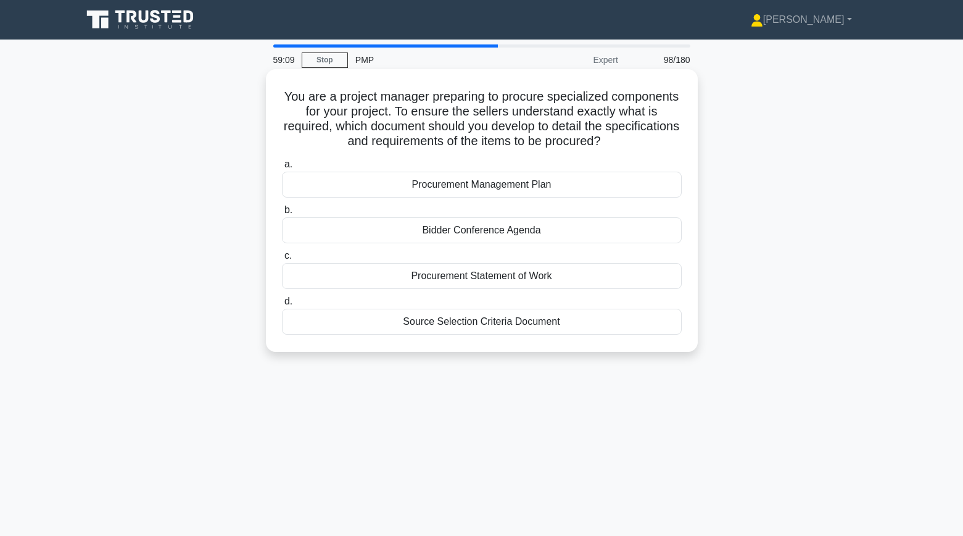
click at [312, 273] on div "Procurement Statement of Work" at bounding box center [482, 276] width 400 height 26
click at [282, 260] on input "c. Procurement Statement of Work" at bounding box center [282, 256] width 0 height 8
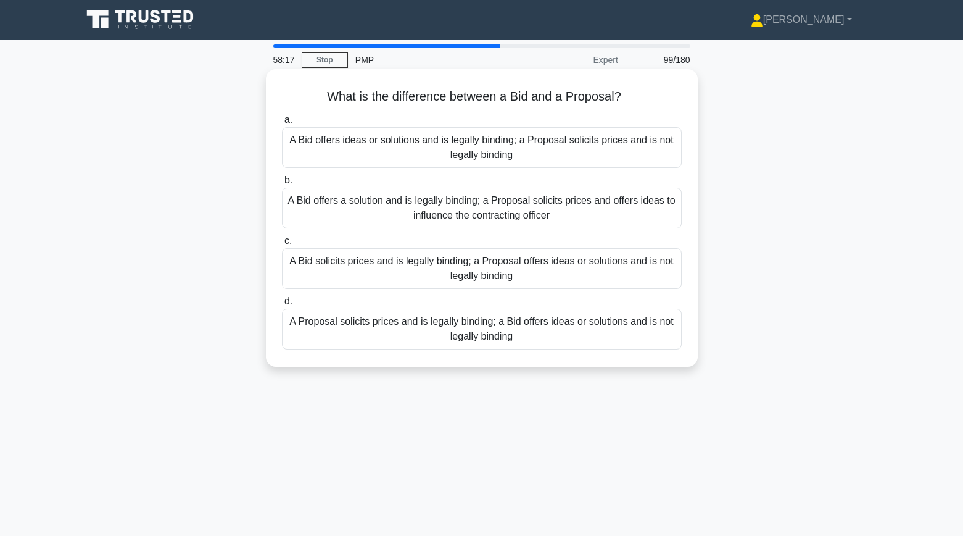
click at [339, 273] on div "A Bid solicits prices and is legally binding; a Proposal offers ideas or soluti…" at bounding box center [482, 268] width 400 height 41
click at [282, 245] on input "c. A Bid solicits prices and is legally binding; a Proposal offers ideas or sol…" at bounding box center [282, 241] width 0 height 8
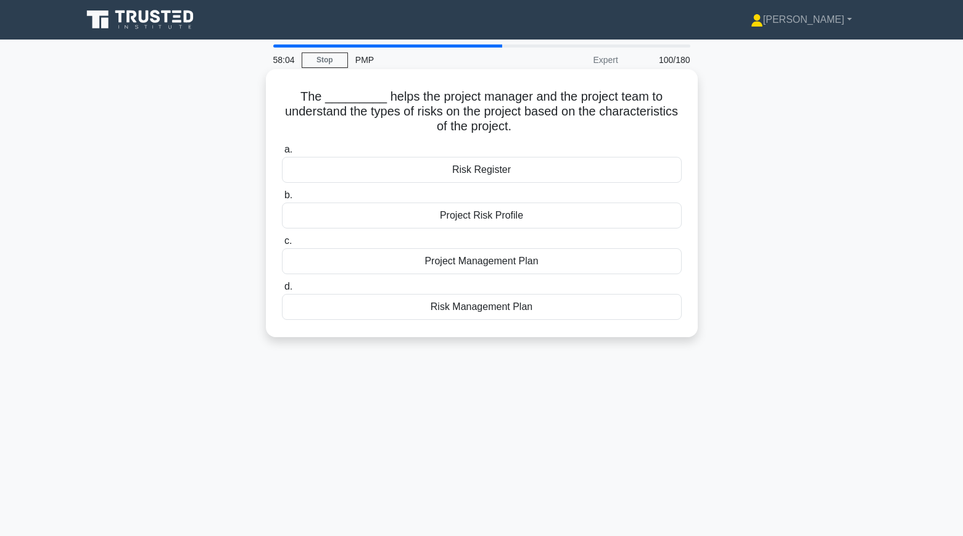
click at [309, 212] on div "Project Risk Profile" at bounding box center [482, 215] width 400 height 26
click at [282, 199] on input "b. Project Risk Profile" at bounding box center [282, 195] width 0 height 8
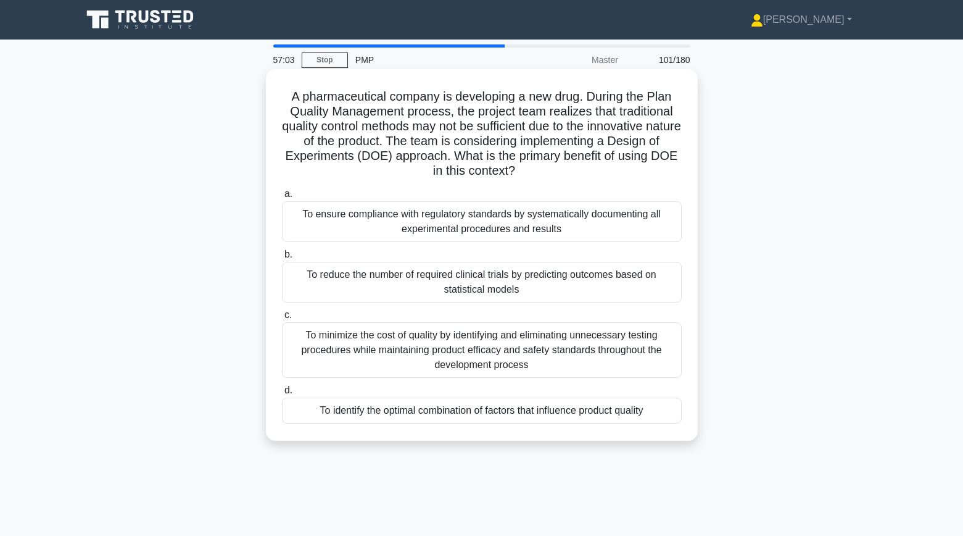
click at [305, 224] on div "To ensure compliance with regulatory standards by systematically documenting al…" at bounding box center [482, 221] width 400 height 41
click at [282, 198] on input "a. To ensure compliance with regulatory standards by systematically documenting…" at bounding box center [282, 194] width 0 height 8
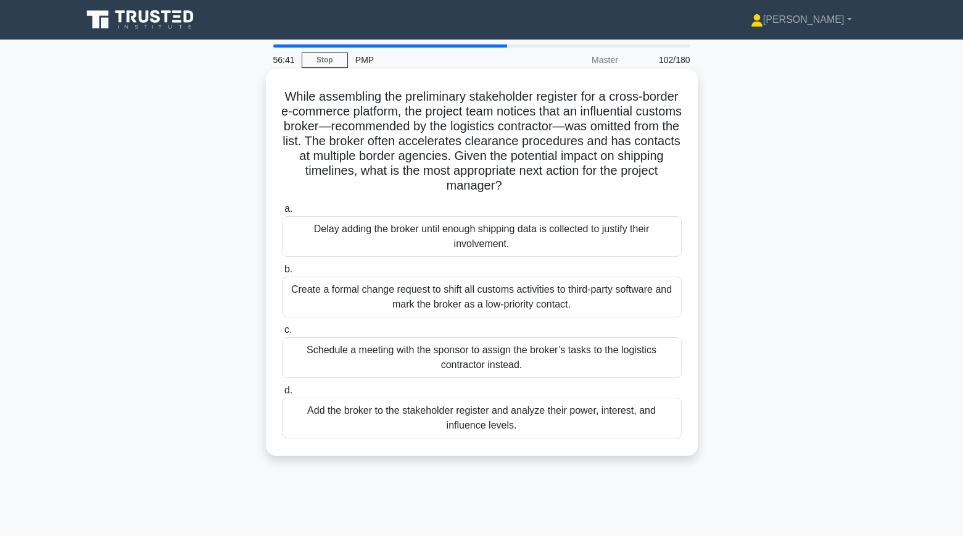
click at [335, 413] on div "Add the broker to the stakeholder register and analyze their power, interest, a…" at bounding box center [482, 417] width 400 height 41
click at [282, 394] on input "d. Add the broker to the stakeholder register and analyze their power, interest…" at bounding box center [282, 390] width 0 height 8
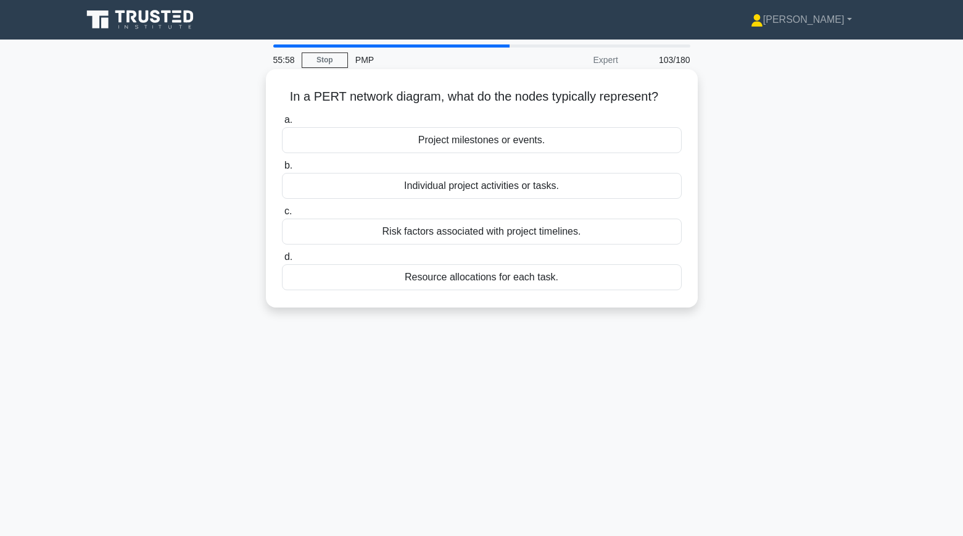
click at [350, 287] on div "Resource allocations for each task." at bounding box center [482, 277] width 400 height 26
click at [282, 261] on input "d. Resource allocations for each task." at bounding box center [282, 257] width 0 height 8
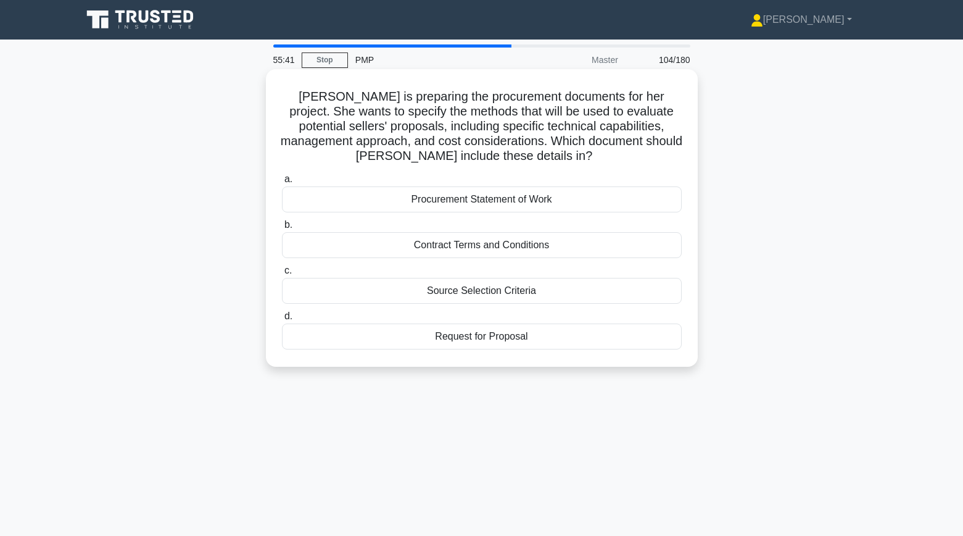
click at [347, 290] on div "Source Selection Criteria" at bounding box center [482, 291] width 400 height 26
click at [282, 275] on input "c. Source Selection Criteria" at bounding box center [282, 271] width 0 height 8
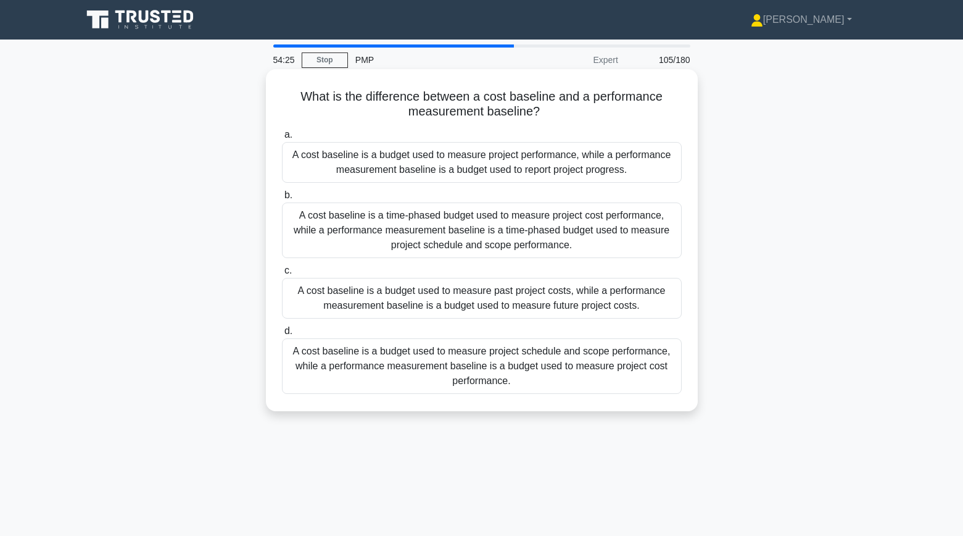
click at [432, 228] on div "A cost baseline is a time-phased budget used to measure project cost performanc…" at bounding box center [482, 230] width 400 height 56
click at [282, 199] on input "b. A cost baseline is a time-phased budget used to measure project cost perform…" at bounding box center [282, 195] width 0 height 8
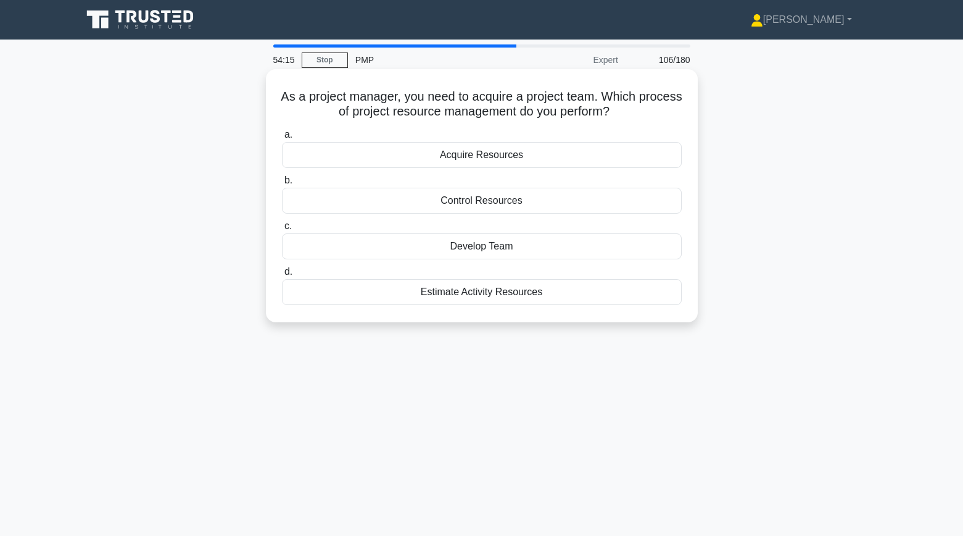
click at [377, 157] on div "Acquire Resources" at bounding box center [482, 155] width 400 height 26
click at [282, 139] on input "a. Acquire Resources" at bounding box center [282, 135] width 0 height 8
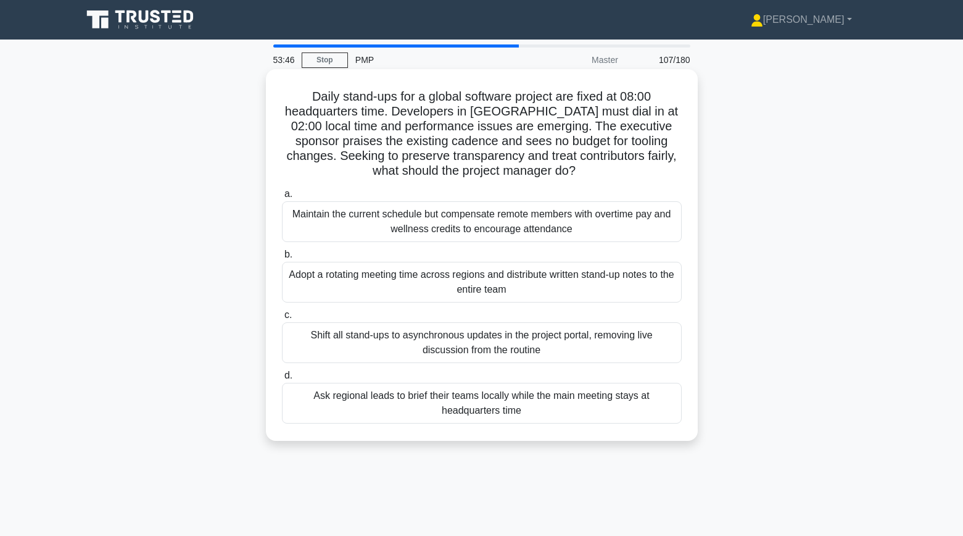
click at [371, 284] on div "Adopt a rotating meeting time across regions and distribute written stand-up no…" at bounding box center [482, 282] width 400 height 41
click at [282, 259] on input "b. Adopt a rotating meeting time across regions and distribute written stand-up…" at bounding box center [282, 254] width 0 height 8
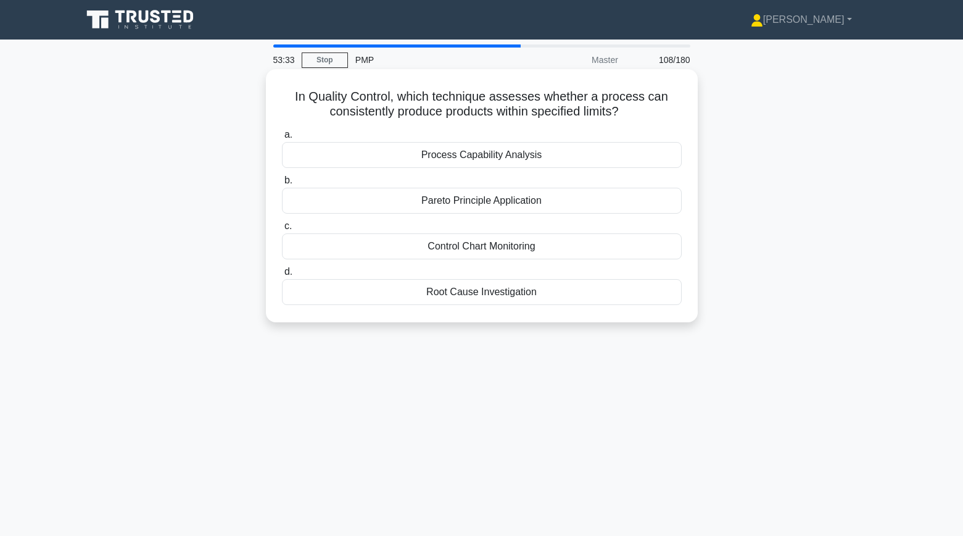
click at [437, 246] on div "Control Chart Monitoring" at bounding box center [482, 246] width 400 height 26
click at [282, 230] on input "c. Control Chart Monitoring" at bounding box center [282, 226] width 0 height 8
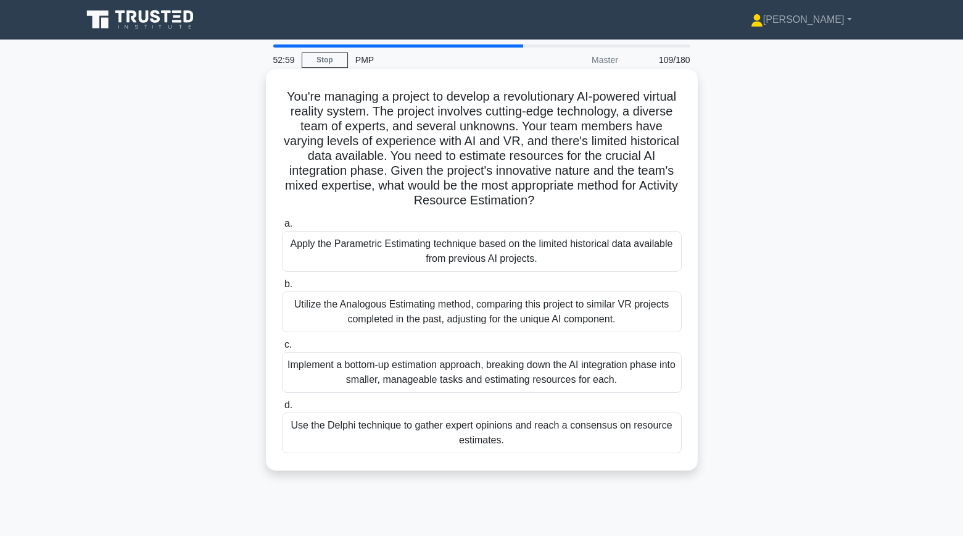
click at [345, 428] on div "Use the Delphi technique to gather expert opinions and reach a consensus on res…" at bounding box center [482, 432] width 400 height 41
click at [282, 409] on input "d. Use the Delphi technique to gather expert opinions and reach a consensus on …" at bounding box center [282, 405] width 0 height 8
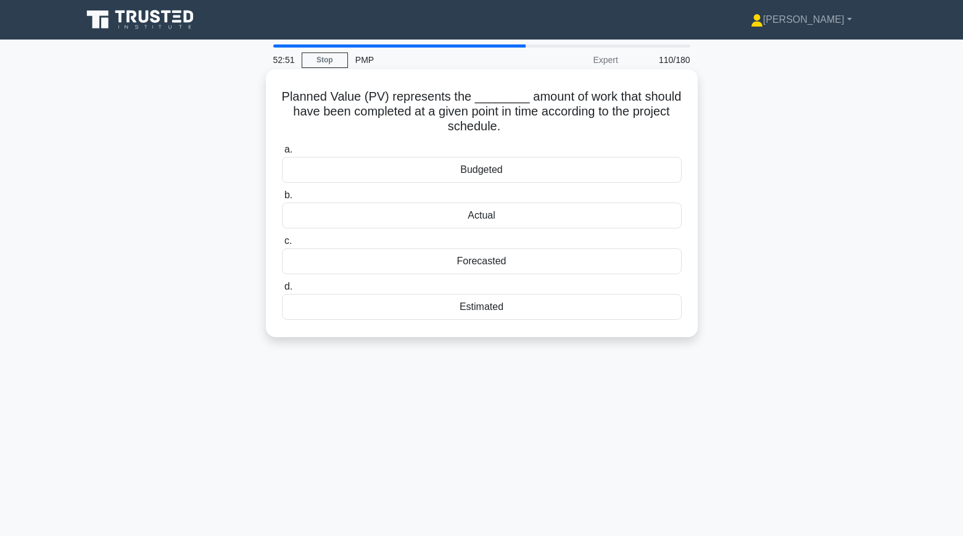
click at [337, 263] on div "Forecasted" at bounding box center [482, 261] width 400 height 26
click at [282, 245] on input "c. Forecasted" at bounding box center [282, 241] width 0 height 8
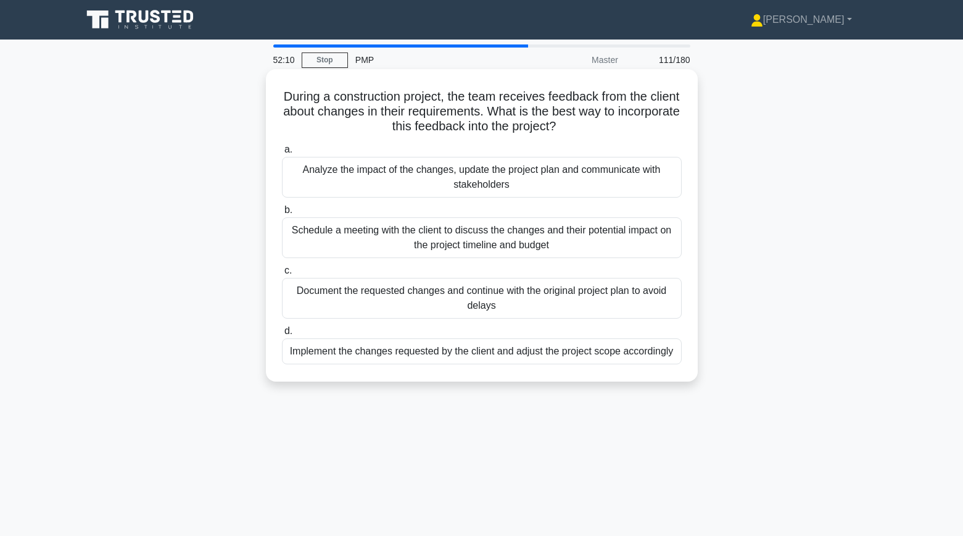
click at [347, 176] on div "Analyze the impact of the changes, update the project plan and communicate with…" at bounding box center [482, 177] width 400 height 41
click at [282, 154] on input "a. Analyze the impact of the changes, update the project plan and communicate w…" at bounding box center [282, 150] width 0 height 8
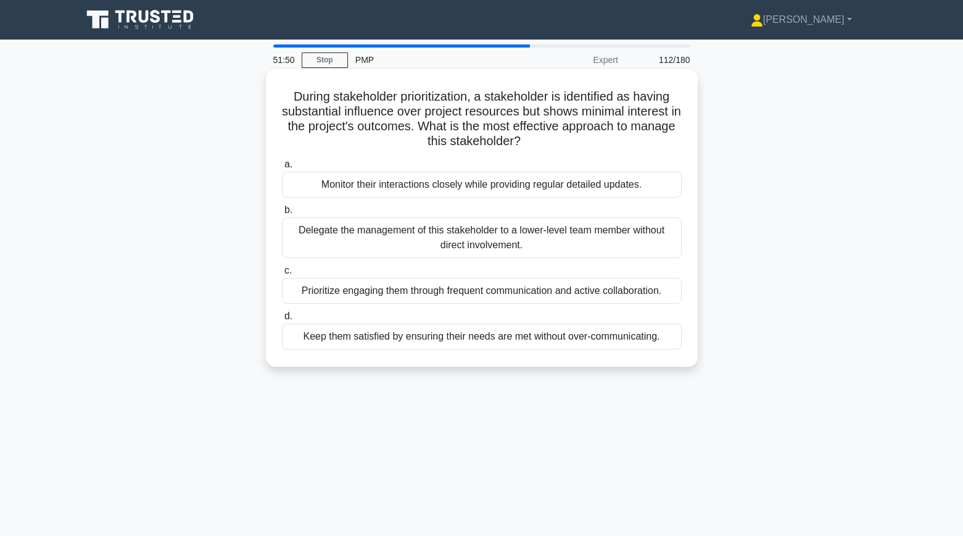
click at [316, 337] on div "Keep them satisfied by ensuring their needs are met without over-communicating." at bounding box center [482, 336] width 400 height 26
click at [282, 320] on input "d. Keep them satisfied by ensuring their needs are met without over-communicati…" at bounding box center [282, 316] width 0 height 8
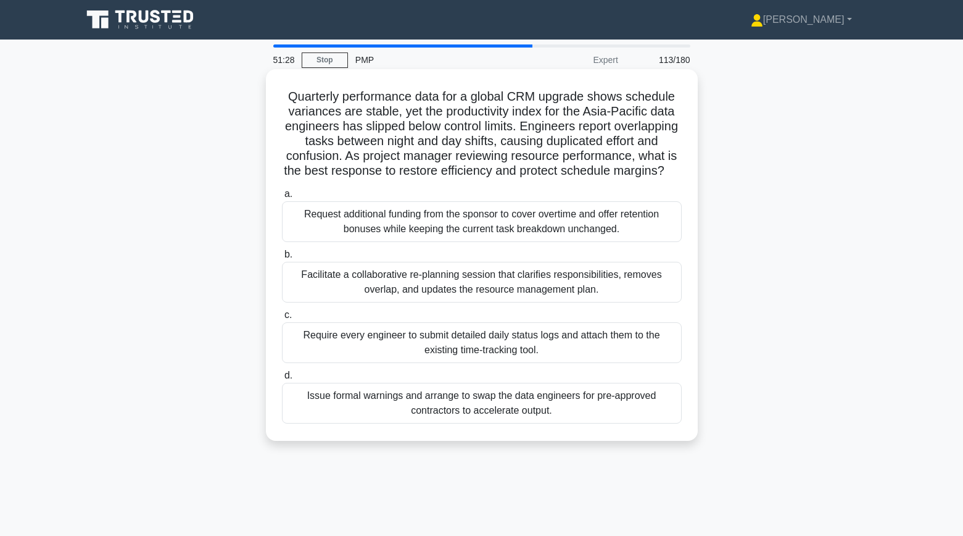
click at [296, 276] on div "Facilitate a collaborative re-planning session that clarifies responsibilities,…" at bounding box center [482, 282] width 400 height 41
click at [282, 259] on input "b. Facilitate a collaborative re-planning session that clarifies responsibiliti…" at bounding box center [282, 254] width 0 height 8
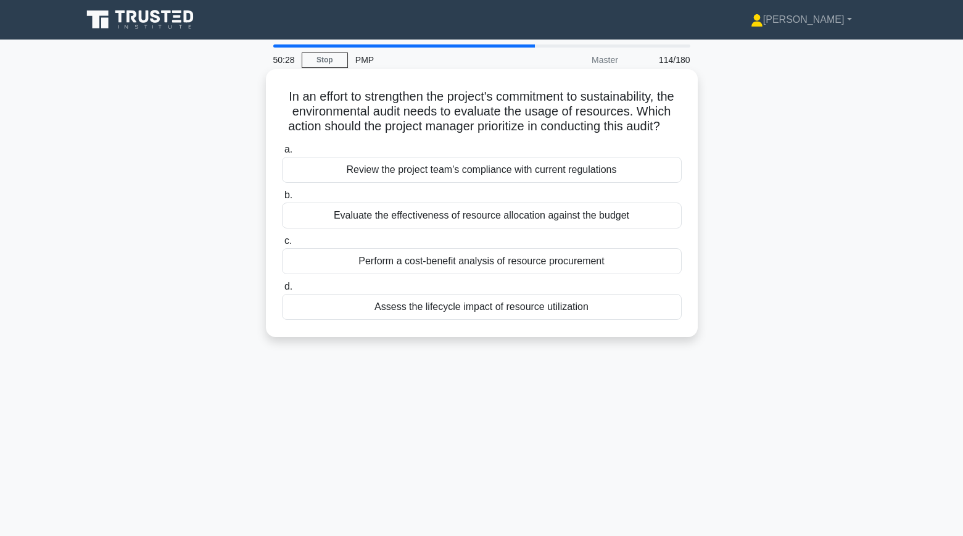
click at [301, 298] on div "Assess the lifecycle impact of resource utilization" at bounding box center [482, 307] width 400 height 26
click at [282, 291] on input "d. Assess the lifecycle impact of resource utilization" at bounding box center [282, 287] width 0 height 8
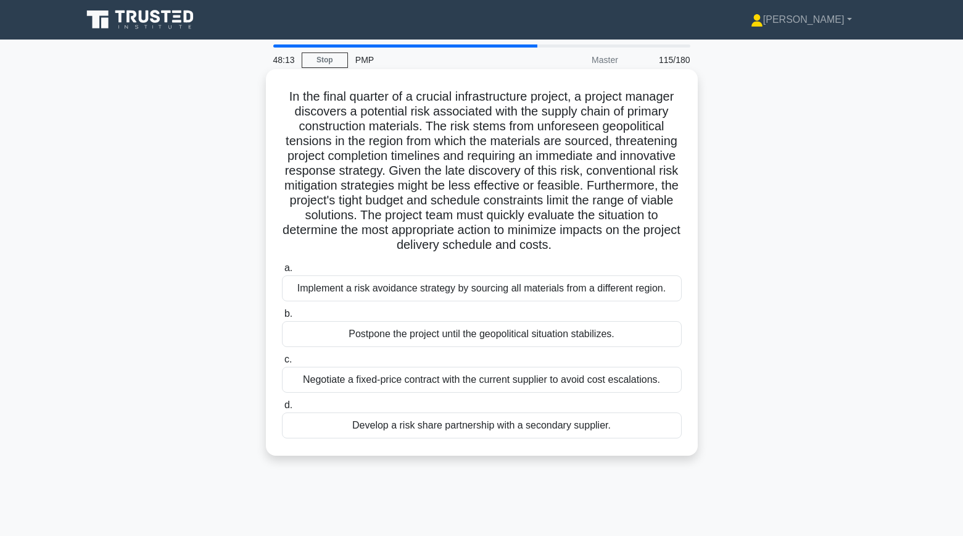
click at [330, 379] on div "Negotiate a fixed-price contract with the current supplier to avoid cost escala…" at bounding box center [482, 379] width 400 height 26
click at [282, 363] on input "c. Negotiate a fixed-price contract with the current supplier to avoid cost esc…" at bounding box center [282, 359] width 0 height 8
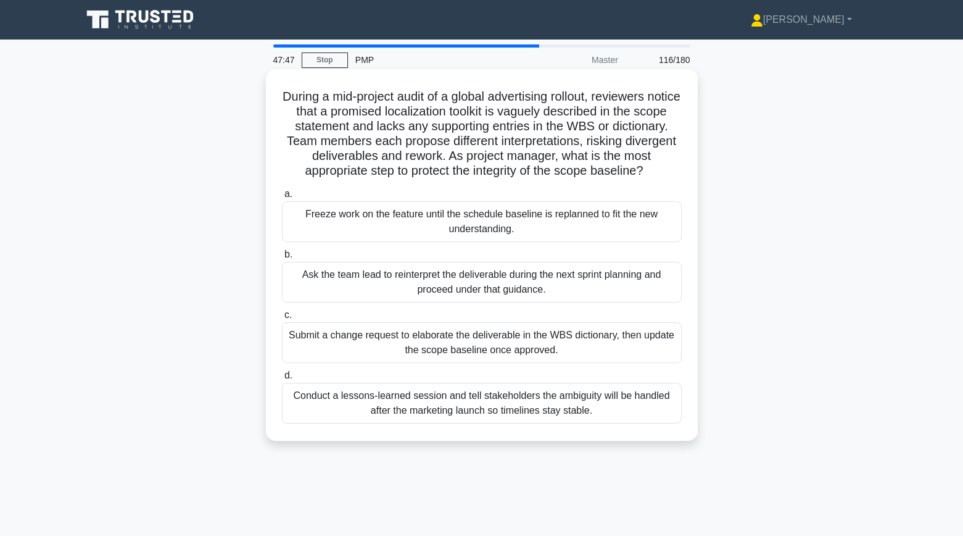
click at [636, 334] on div "Submit a change request to elaborate the deliverable in the WBS dictionary, the…" at bounding box center [482, 342] width 400 height 41
click at [282, 319] on input "c. Submit a change request to elaborate the deliverable in the WBS dictionary, …" at bounding box center [282, 315] width 0 height 8
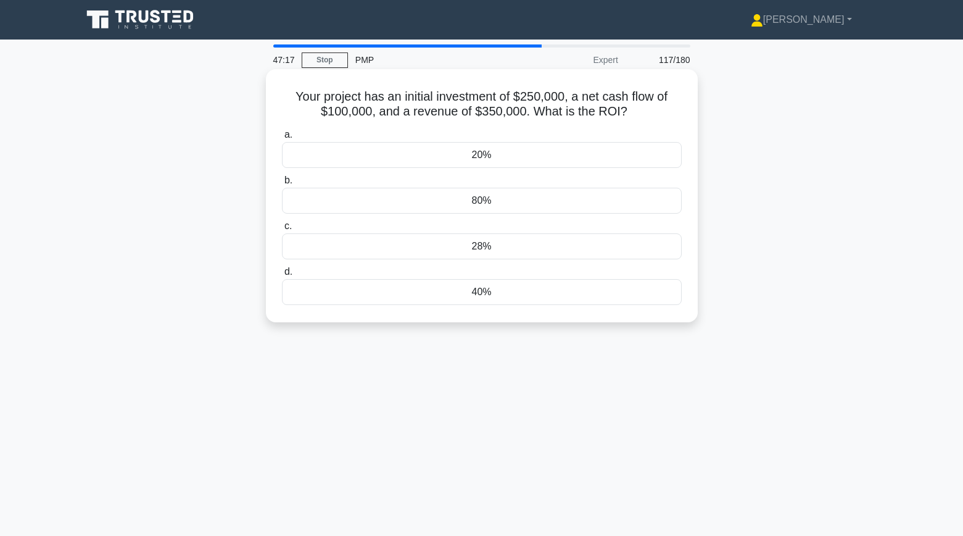
click at [315, 296] on div "40%" at bounding box center [482, 292] width 400 height 26
click at [282, 276] on input "d. 40%" at bounding box center [282, 272] width 0 height 8
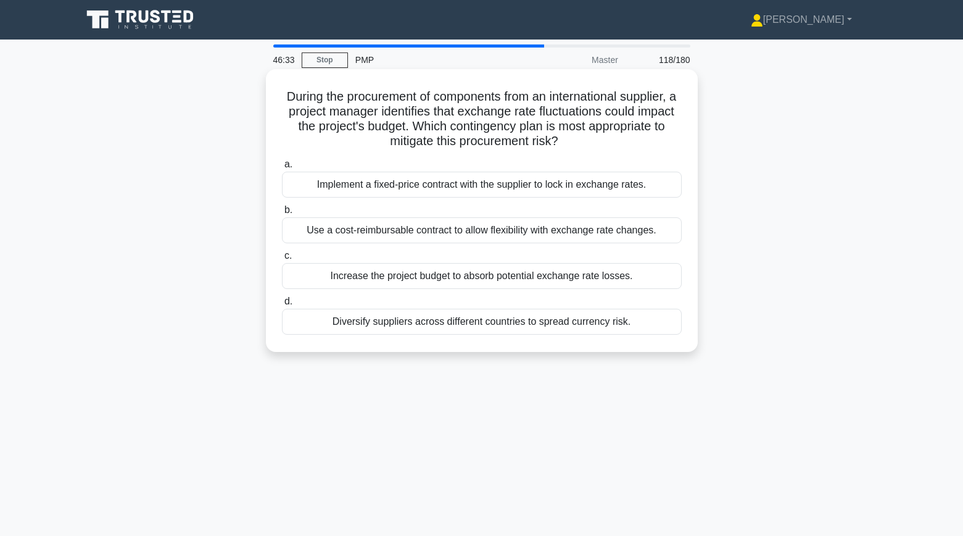
click at [313, 186] on div "Implement a fixed-price contract with the supplier to lock in exchange rates." at bounding box center [482, 185] width 400 height 26
click at [282, 168] on input "a. Implement a fixed-price contract with the supplier to lock in exchange rates." at bounding box center [282, 164] width 0 height 8
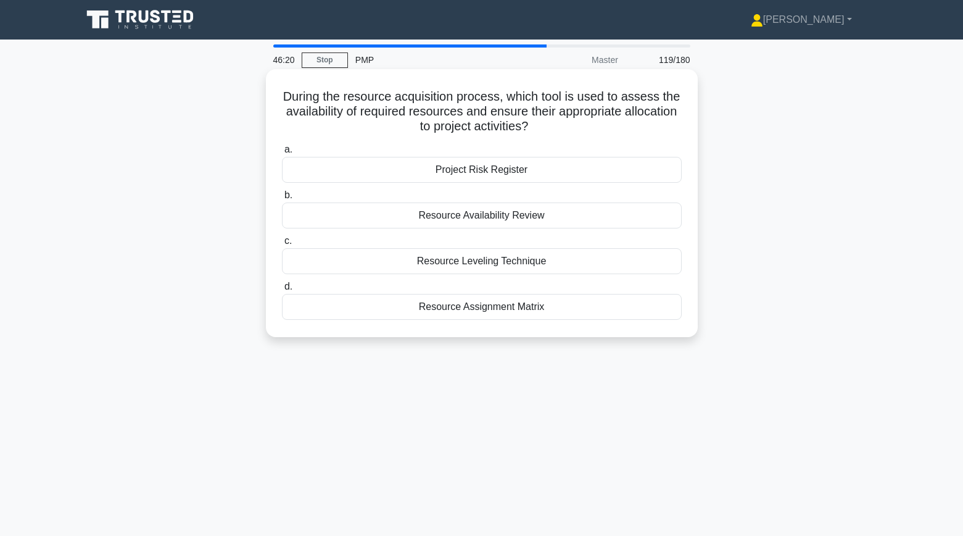
click at [322, 215] on div "Resource Availability Review" at bounding box center [482, 215] width 400 height 26
click at [282, 199] on input "b. Resource Availability Review" at bounding box center [282, 195] width 0 height 8
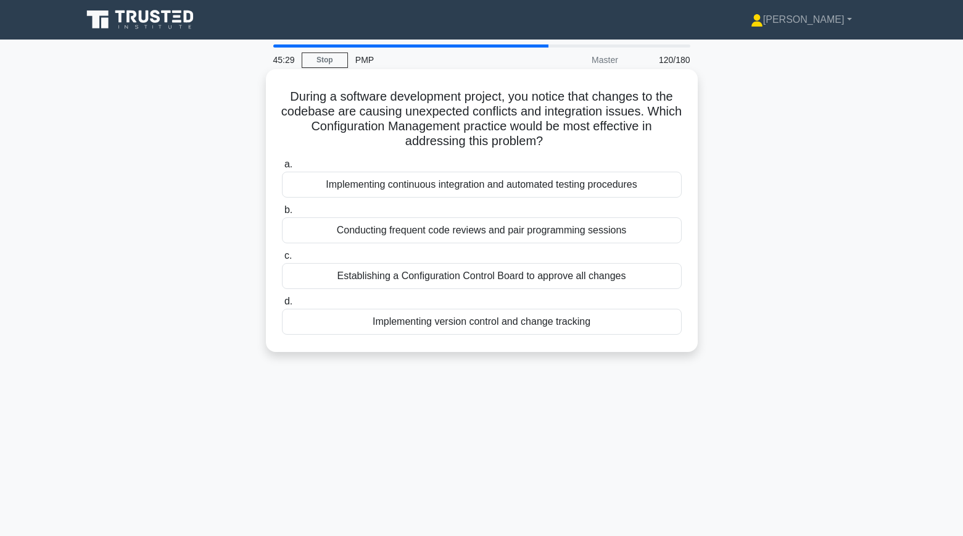
click at [663, 279] on div "Establishing a Configuration Control Board to approve all changes" at bounding box center [482, 276] width 400 height 26
click at [282, 260] on input "c. Establishing a Configuration Control Board to approve all changes" at bounding box center [282, 256] width 0 height 8
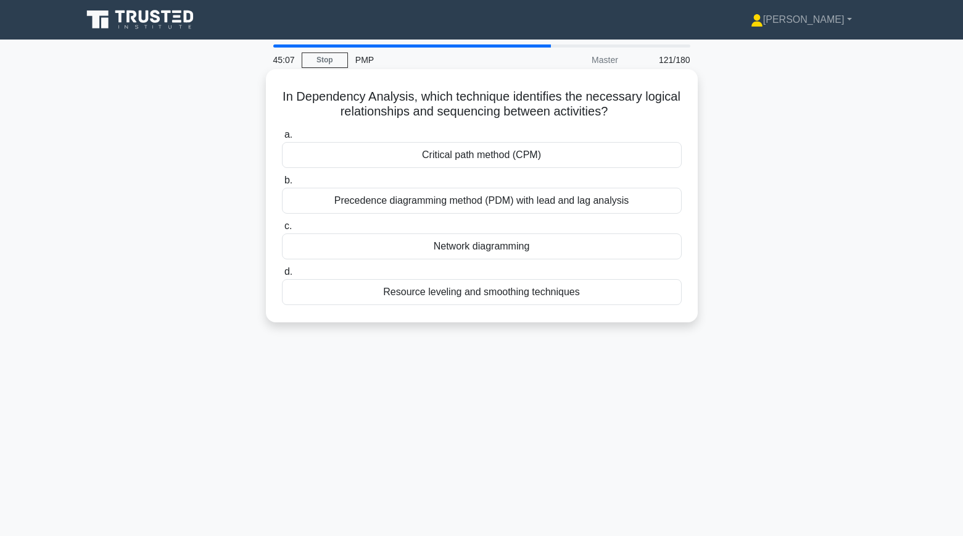
click at [646, 208] on div "Precedence diagramming method (PDM) with lead and lag analysis" at bounding box center [482, 201] width 400 height 26
click at [282, 184] on input "b. Precedence diagramming method (PDM) with lead and lag analysis" at bounding box center [282, 180] width 0 height 8
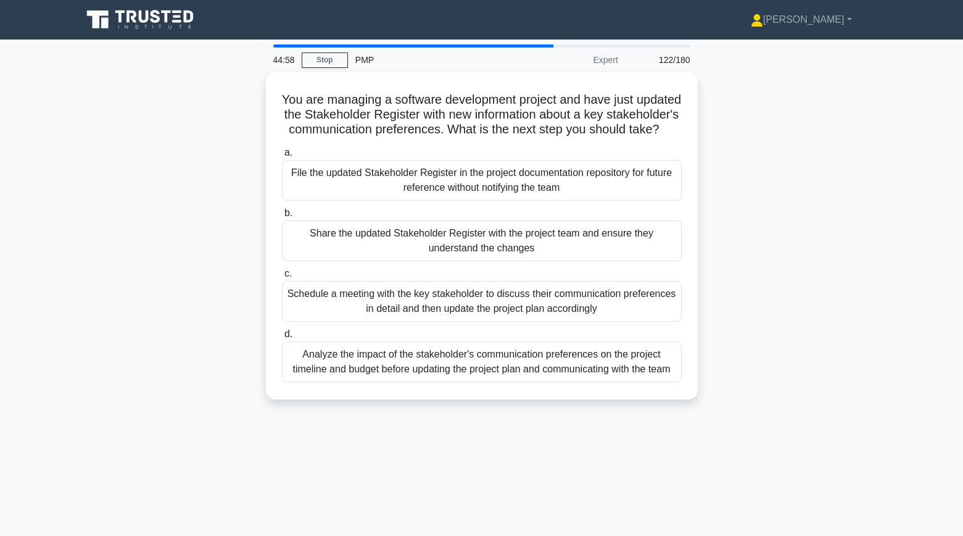
click at [767, 270] on div "You are managing a software development project and have just updated the Stake…" at bounding box center [482, 243] width 814 height 342
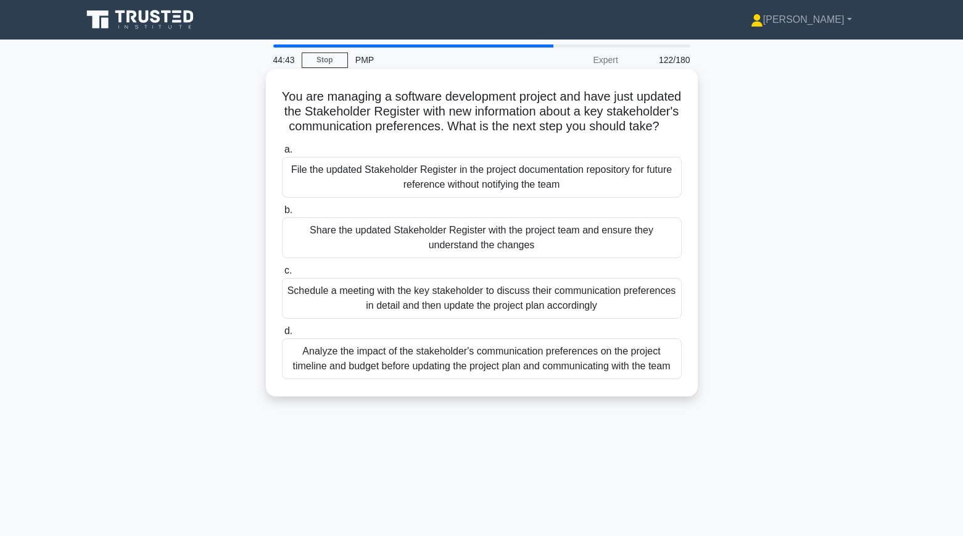
click at [508, 359] on div "Analyze the impact of the stakeholder's communication preferences on the projec…" at bounding box center [482, 358] width 400 height 41
click at [282, 335] on input "d. Analyze the impact of the stakeholder's communication preferences on the pro…" at bounding box center [282, 331] width 0 height 8
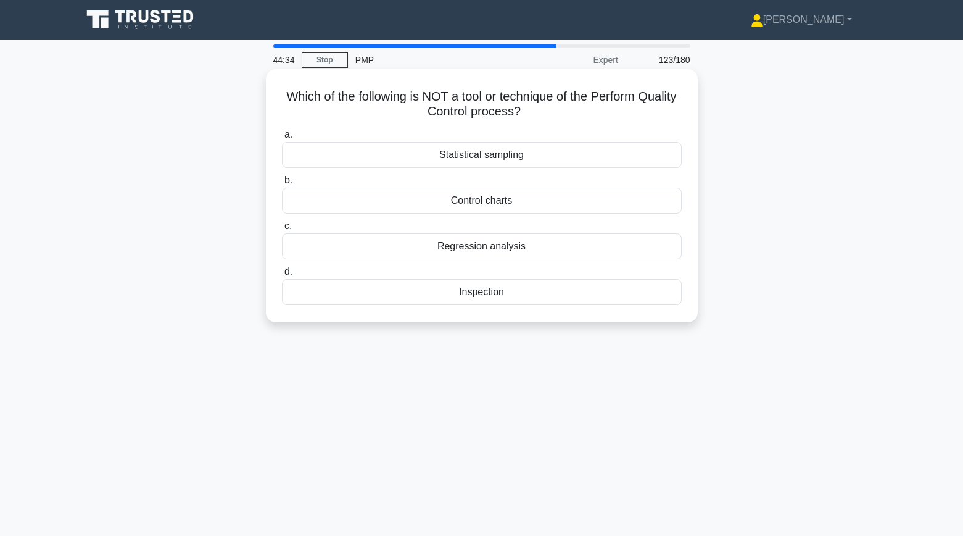
click at [544, 252] on div "Regression analysis" at bounding box center [482, 246] width 400 height 26
click at [282, 230] on input "c. Regression analysis" at bounding box center [282, 226] width 0 height 8
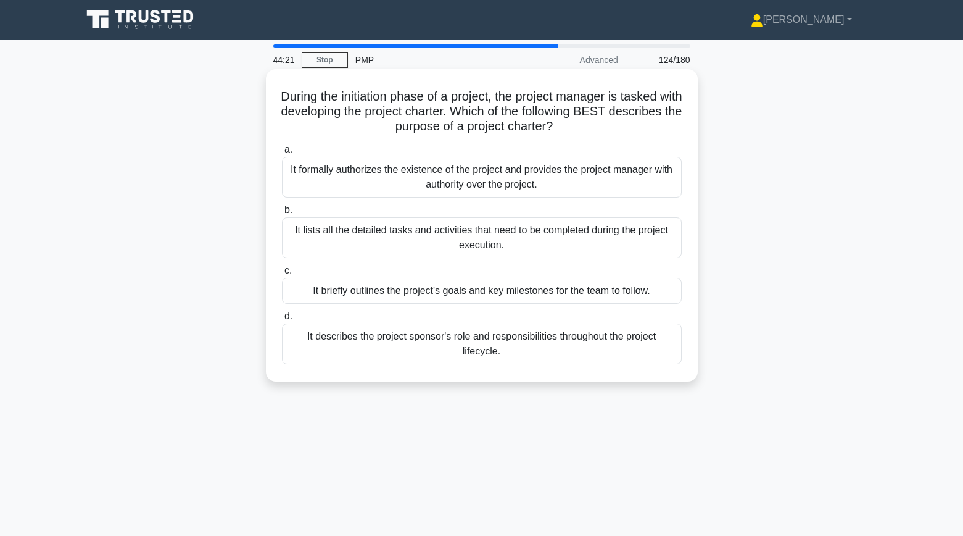
click at [642, 178] on div "It formally authorizes the existence of the project and provides the project ma…" at bounding box center [482, 177] width 400 height 41
click at [282, 154] on input "a. It formally authorizes the existence of the project and provides the project…" at bounding box center [282, 150] width 0 height 8
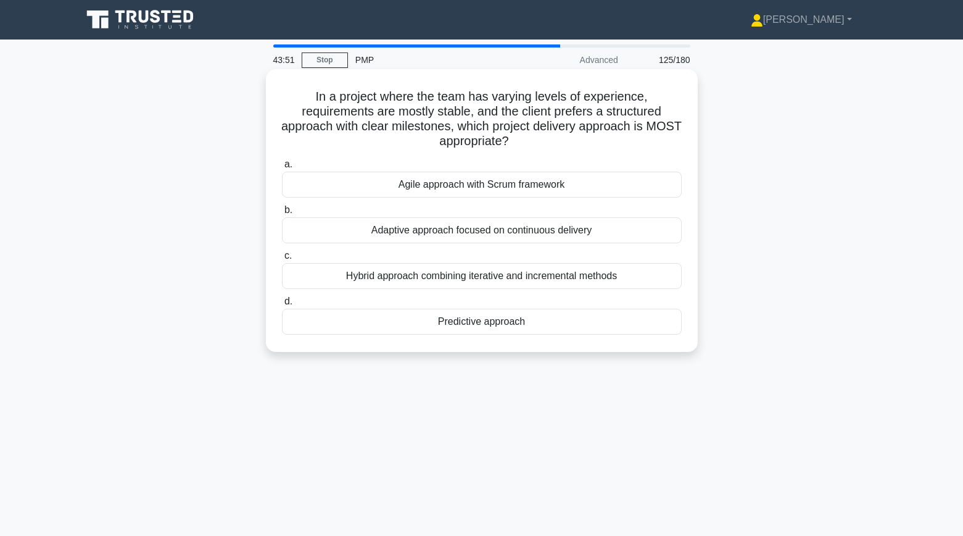
click at [616, 278] on div "Hybrid approach combining iterative and incremental methods" at bounding box center [482, 276] width 400 height 26
click at [282, 260] on input "c. Hybrid approach combining iterative and incremental methods" at bounding box center [282, 256] width 0 height 8
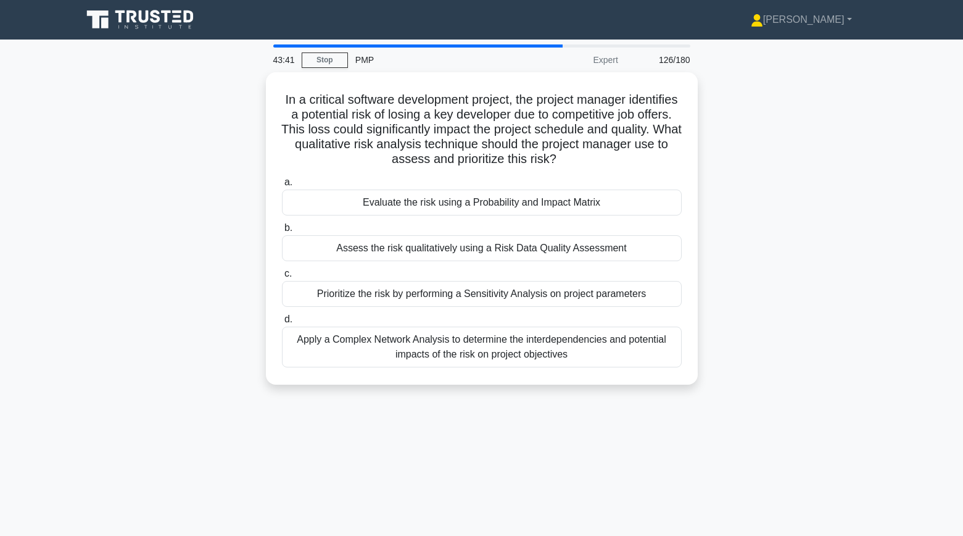
click at [749, 321] on div "In a critical software development project, the project manager identifies a po…" at bounding box center [482, 235] width 814 height 327
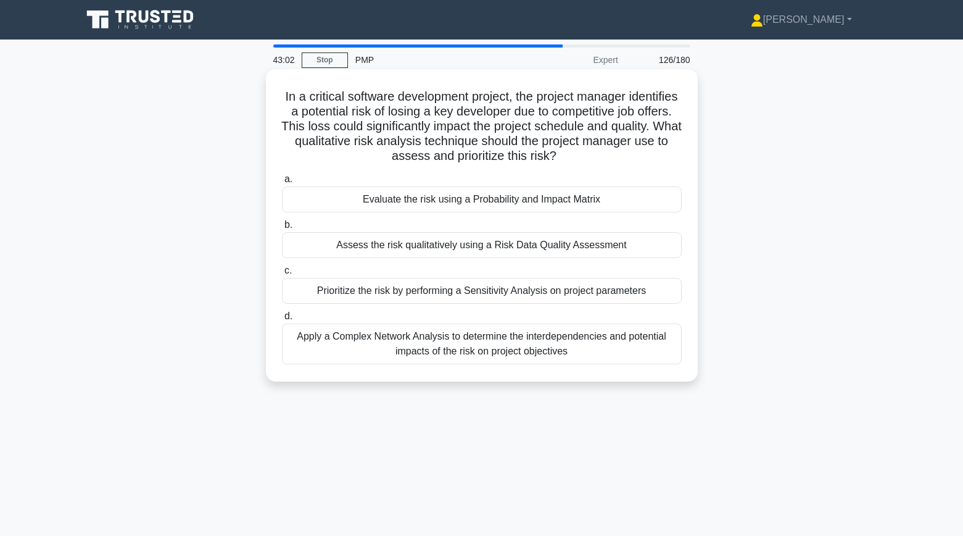
click at [606, 202] on div "Evaluate the risk using a Probability and Impact Matrix" at bounding box center [482, 199] width 400 height 26
click at [282, 183] on input "a. Evaluate the risk using a Probability and Impact Matrix" at bounding box center [282, 179] width 0 height 8
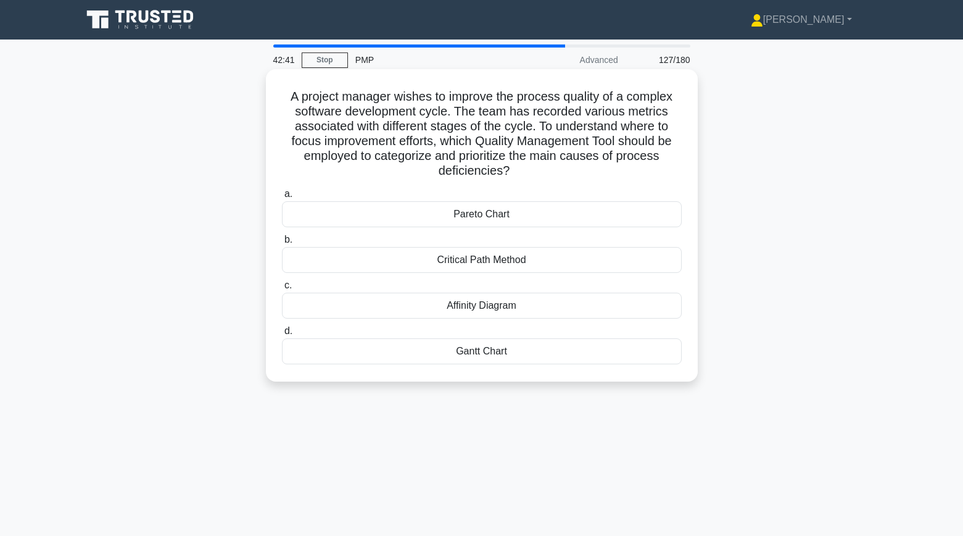
click at [616, 220] on div "Pareto Chart" at bounding box center [482, 214] width 400 height 26
click at [282, 198] on input "a. Pareto Chart" at bounding box center [282, 194] width 0 height 8
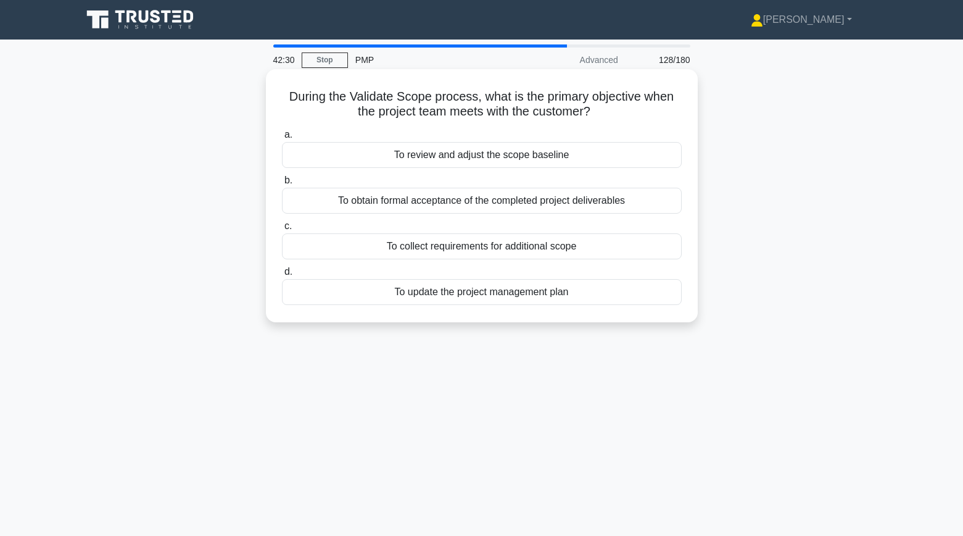
click at [676, 199] on div "To obtain formal acceptance of the completed project deliverables" at bounding box center [482, 201] width 400 height 26
click at [282, 184] on input "b. To obtain formal acceptance of the completed project deliverables" at bounding box center [282, 180] width 0 height 8
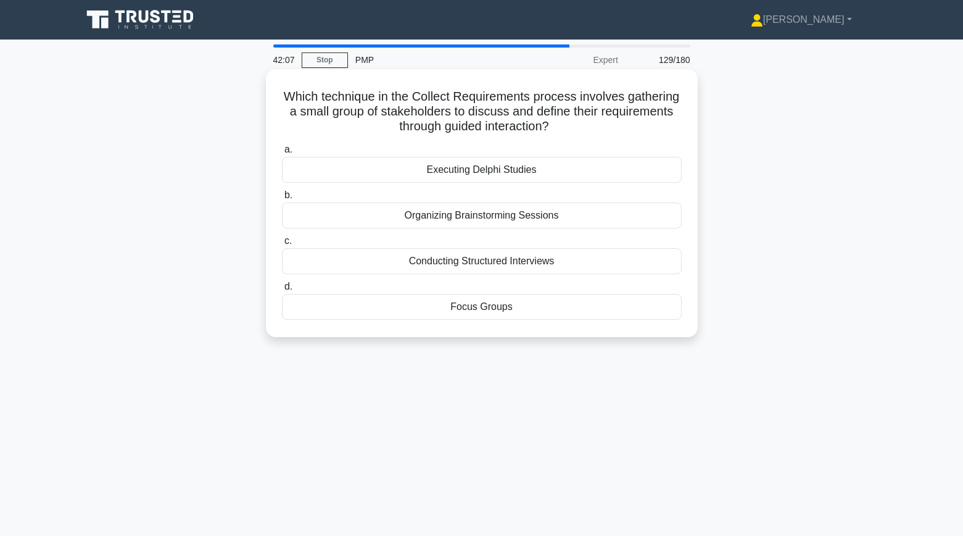
click at [575, 308] on div "Focus Groups" at bounding box center [482, 307] width 400 height 26
click at [282, 291] on input "d. Focus Groups" at bounding box center [282, 287] width 0 height 8
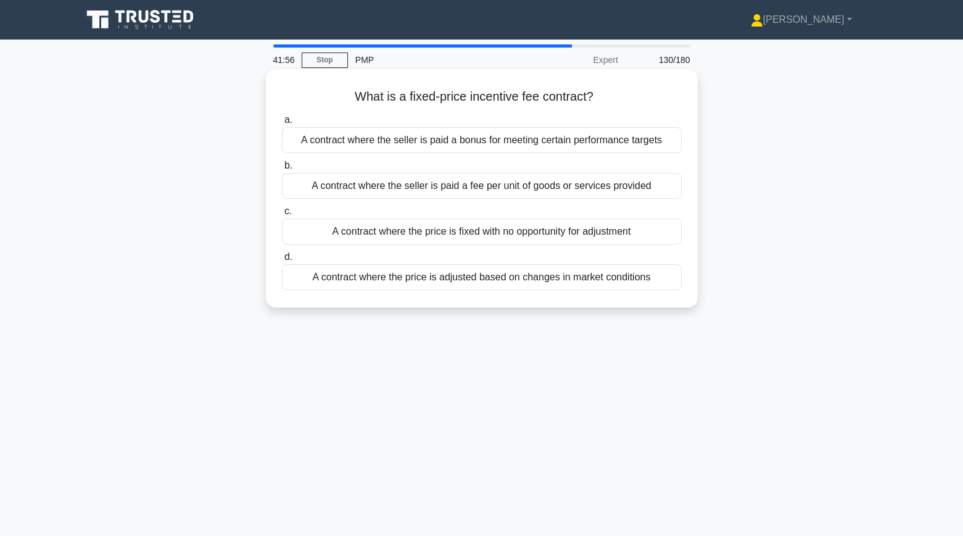
click at [650, 131] on div "A contract where the seller is paid a bonus for meeting certain performance tar…" at bounding box center [482, 140] width 400 height 26
click at [282, 124] on input "a. A contract where the seller is paid a bonus for meeting certain performance …" at bounding box center [282, 120] width 0 height 8
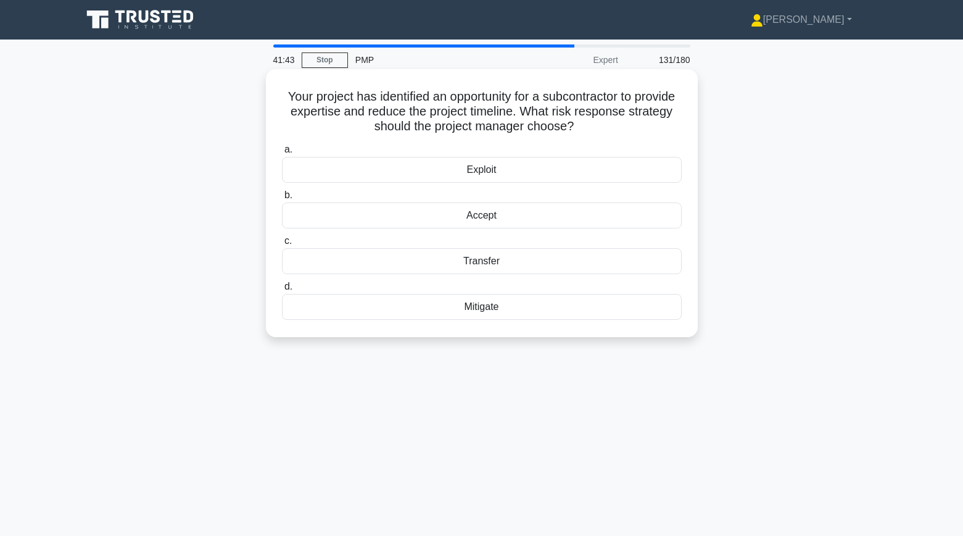
click at [651, 168] on div "Exploit" at bounding box center [482, 170] width 400 height 26
click at [282, 154] on input "a. Exploit" at bounding box center [282, 150] width 0 height 8
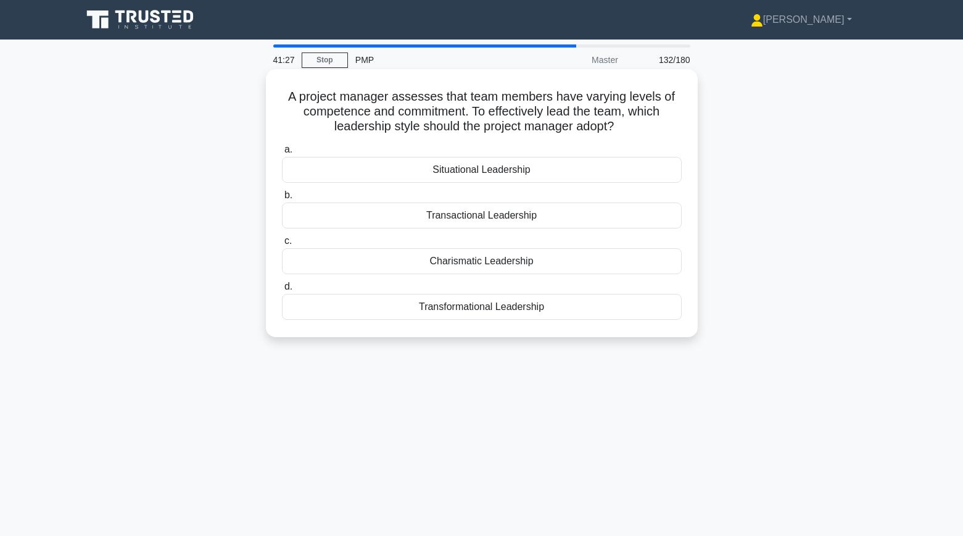
click at [567, 174] on div "Situational Leadership" at bounding box center [482, 170] width 400 height 26
click at [282, 154] on input "a. Situational Leadership" at bounding box center [282, 150] width 0 height 8
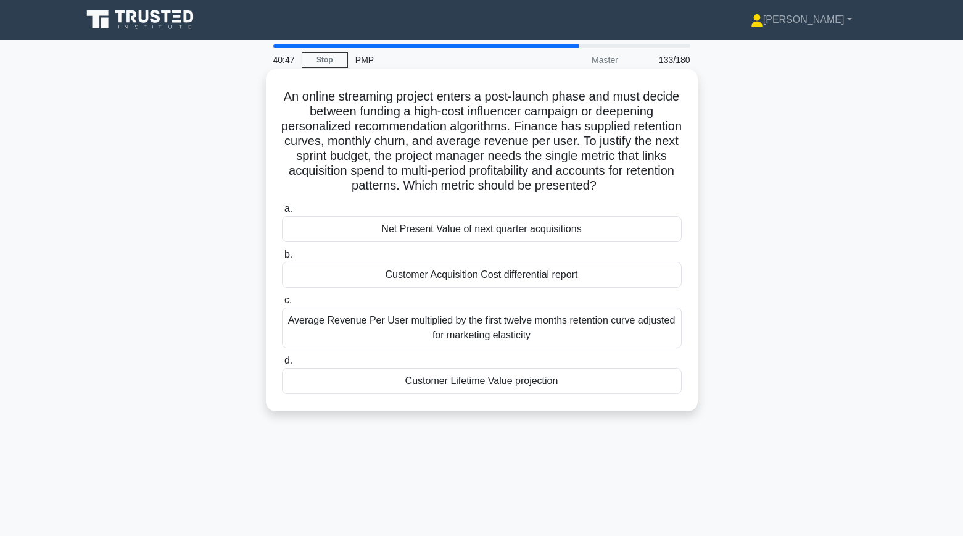
click at [618, 379] on div "Customer Lifetime Value projection" at bounding box center [482, 381] width 400 height 26
click at [282, 365] on input "d. Customer Lifetime Value projection" at bounding box center [282, 361] width 0 height 8
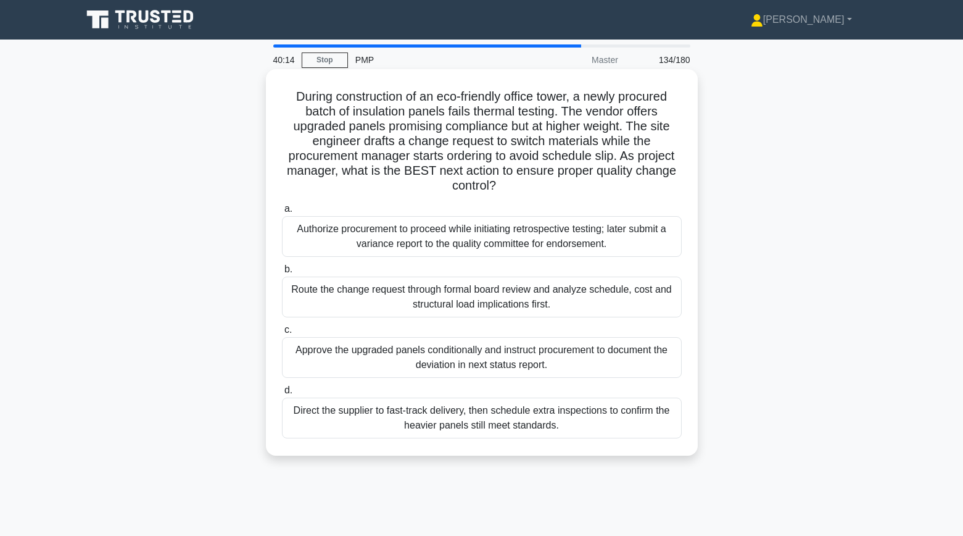
click at [629, 301] on div "Route the change request through formal board review and analyze schedule, cost…" at bounding box center [482, 296] width 400 height 41
click at [282, 273] on input "b. Route the change request through formal board review and analyze schedule, c…" at bounding box center [282, 269] width 0 height 8
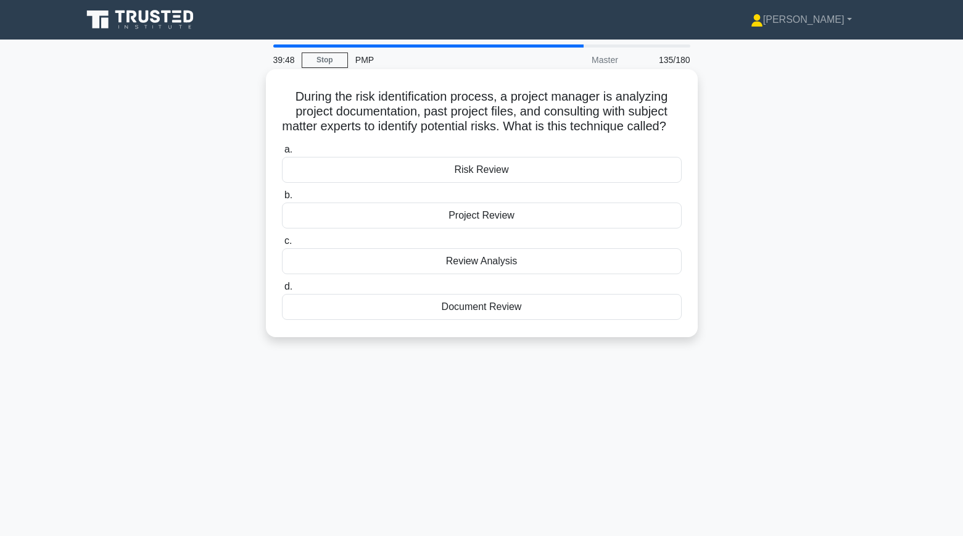
click at [601, 320] on div "Document Review" at bounding box center [482, 307] width 400 height 26
click at [282, 291] on input "d. Document Review" at bounding box center [282, 287] width 0 height 8
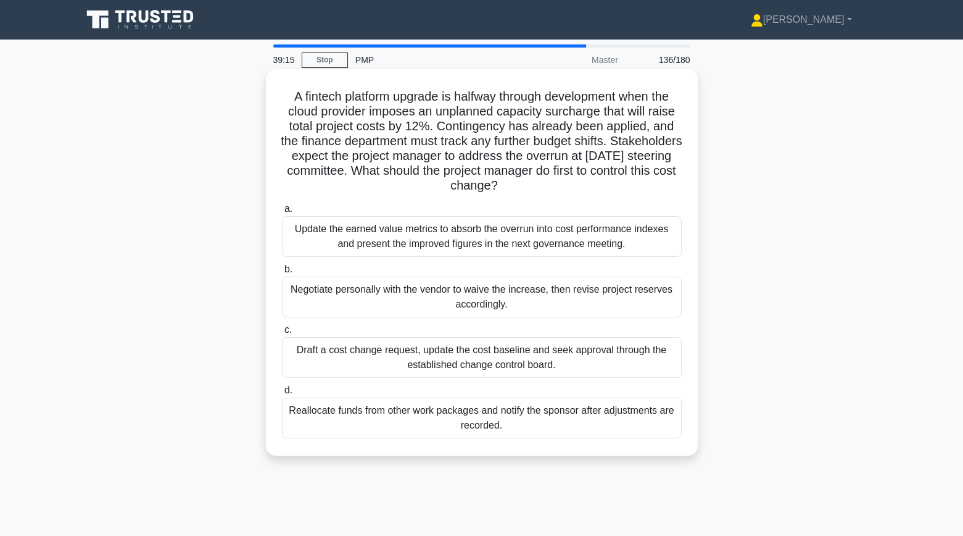
click at [627, 358] on div "Draft a cost change request, update the cost baseline and seek approval through…" at bounding box center [482, 357] width 400 height 41
click at [282, 334] on input "c. Draft a cost change request, update the cost baseline and seek approval thro…" at bounding box center [282, 330] width 0 height 8
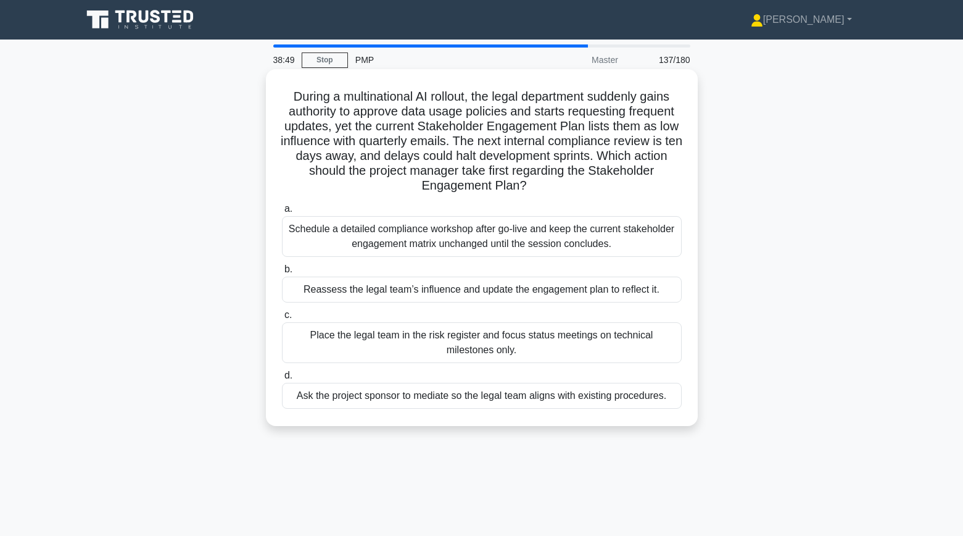
click at [656, 290] on div "Reassess the legal team’s influence and update the engagement plan to reflect i…" at bounding box center [482, 289] width 400 height 26
click at [282, 273] on input "b. Reassess the legal team’s influence and update the engagement plan to reflec…" at bounding box center [282, 269] width 0 height 8
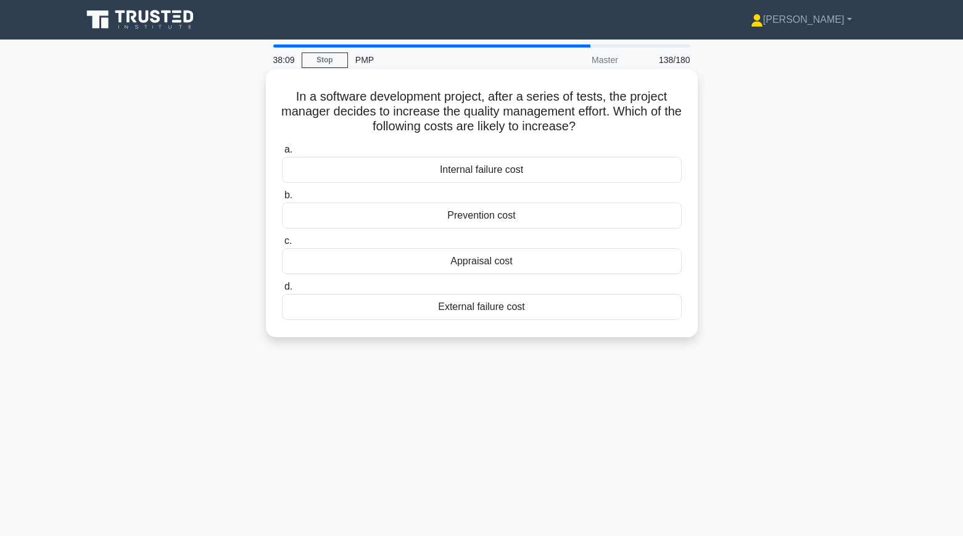
click at [656, 172] on div "Internal failure cost" at bounding box center [482, 170] width 400 height 26
click at [282, 154] on input "a. Internal failure cost" at bounding box center [282, 150] width 0 height 8
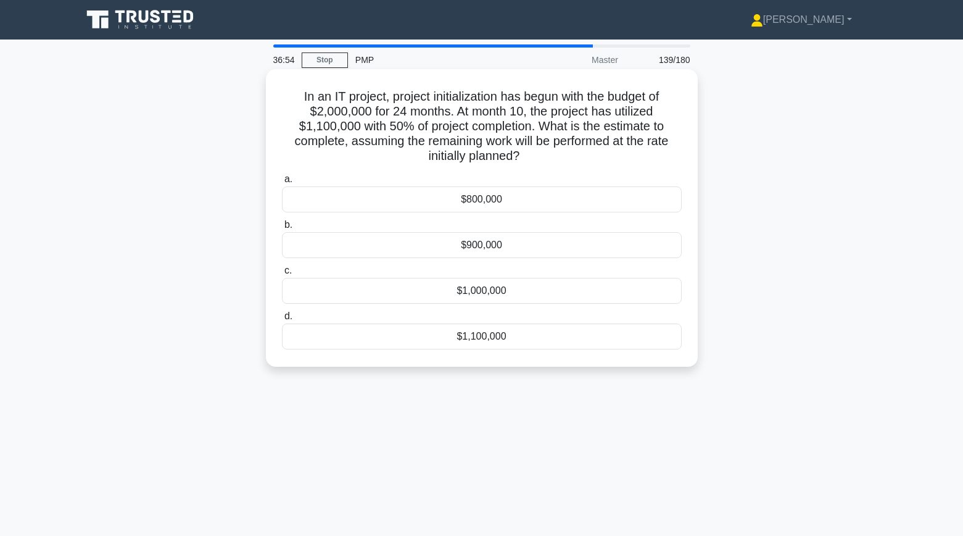
click at [495, 302] on div "$1,000,000" at bounding box center [482, 291] width 400 height 26
click at [282, 275] on input "c. $1,000,000" at bounding box center [282, 271] width 0 height 8
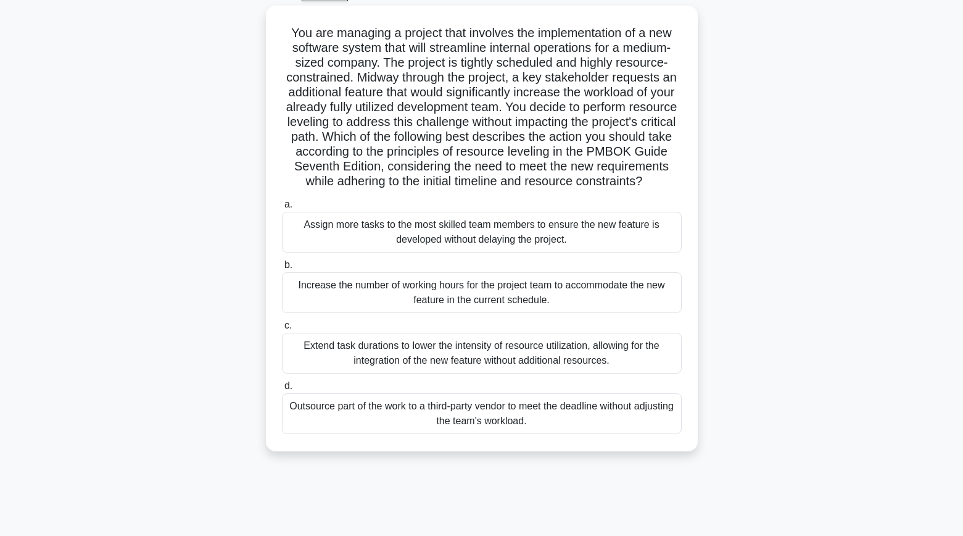
scroll to position [69, 0]
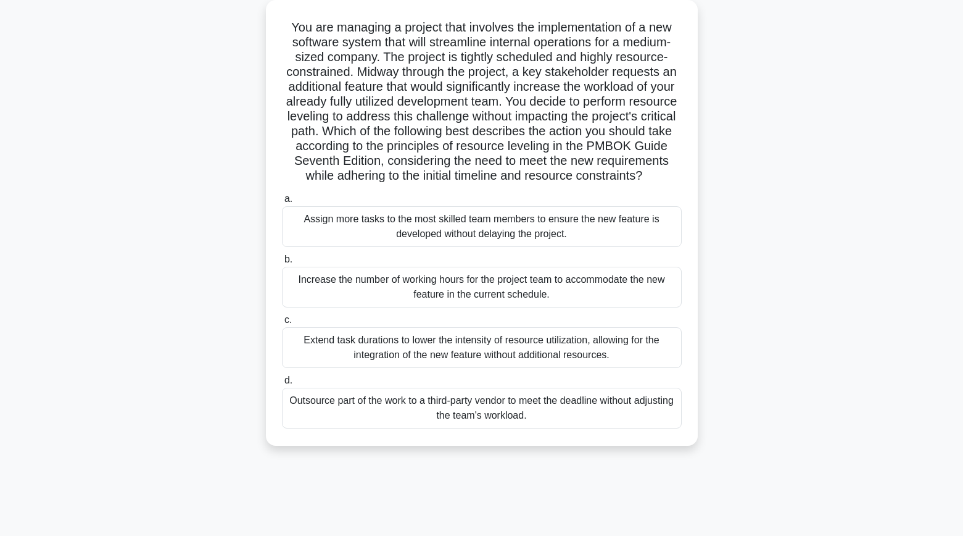
click at [407, 350] on div "Extend task durations to lower the intensity of resource utilization, allowing …" at bounding box center [482, 347] width 400 height 41
click at [282, 324] on input "c. Extend task durations to lower the intensity of resource utilization, allowi…" at bounding box center [282, 320] width 0 height 8
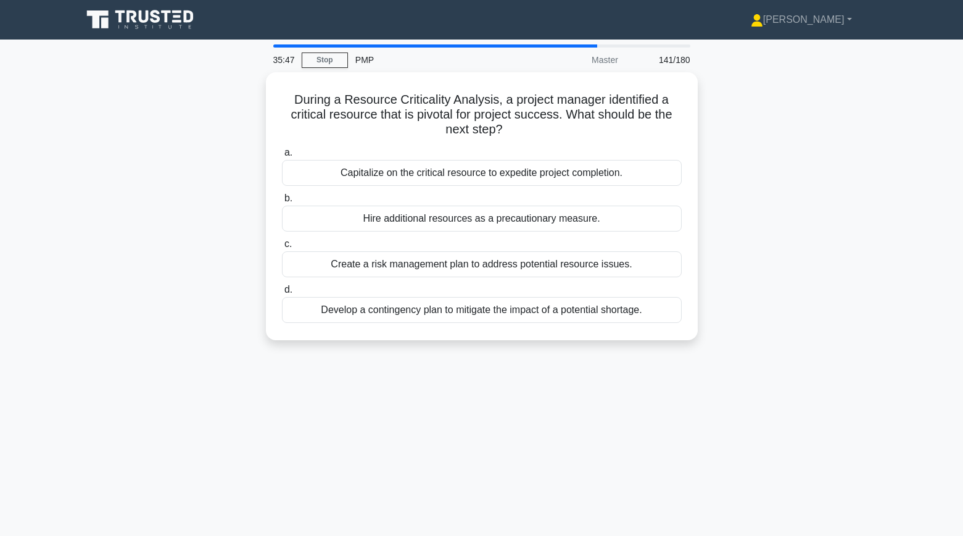
scroll to position [0, 0]
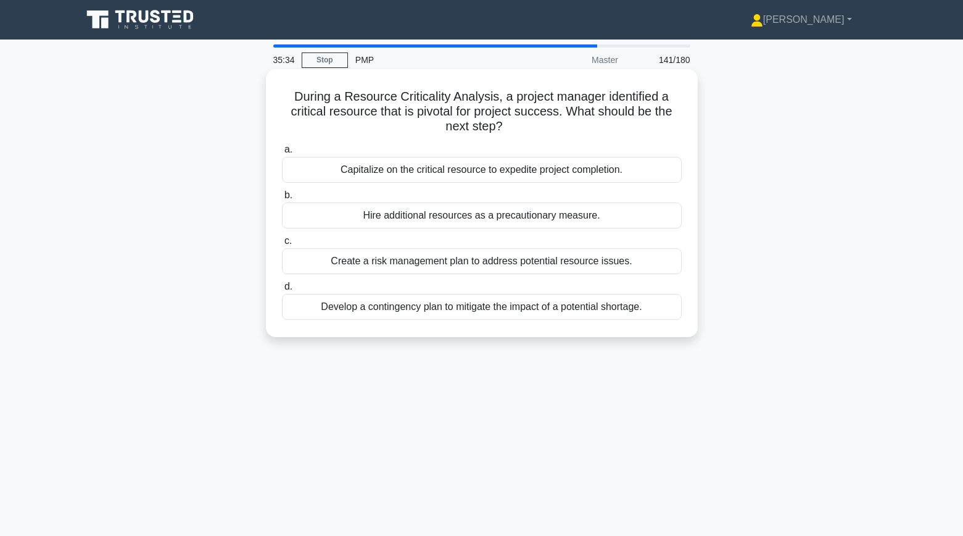
click at [387, 308] on div "Develop a contingency plan to mitigate the impact of a potential shortage." at bounding box center [482, 307] width 400 height 26
click at [282, 291] on input "d. Develop a contingency plan to mitigate the impact of a potential shortage." at bounding box center [282, 287] width 0 height 8
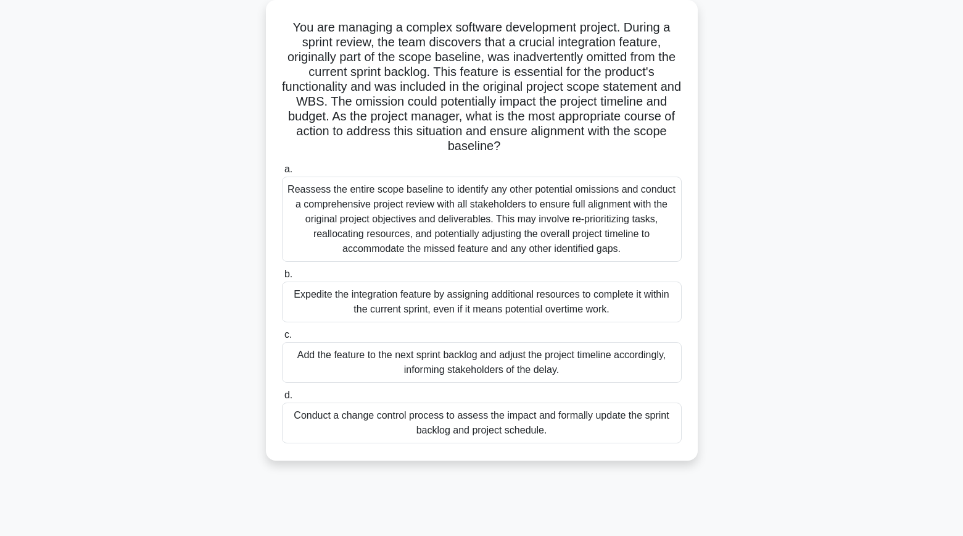
scroll to position [87, 0]
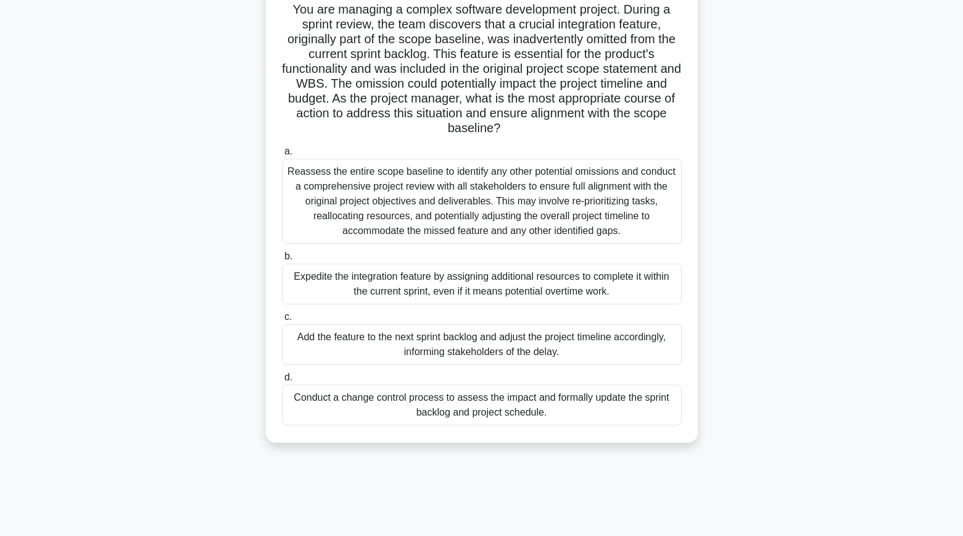
click at [347, 408] on div "Conduct a change control process to assess the impact and formally update the s…" at bounding box center [482, 404] width 400 height 41
click at [282, 381] on input "d. Conduct a change control process to assess the impact and formally update th…" at bounding box center [282, 377] width 0 height 8
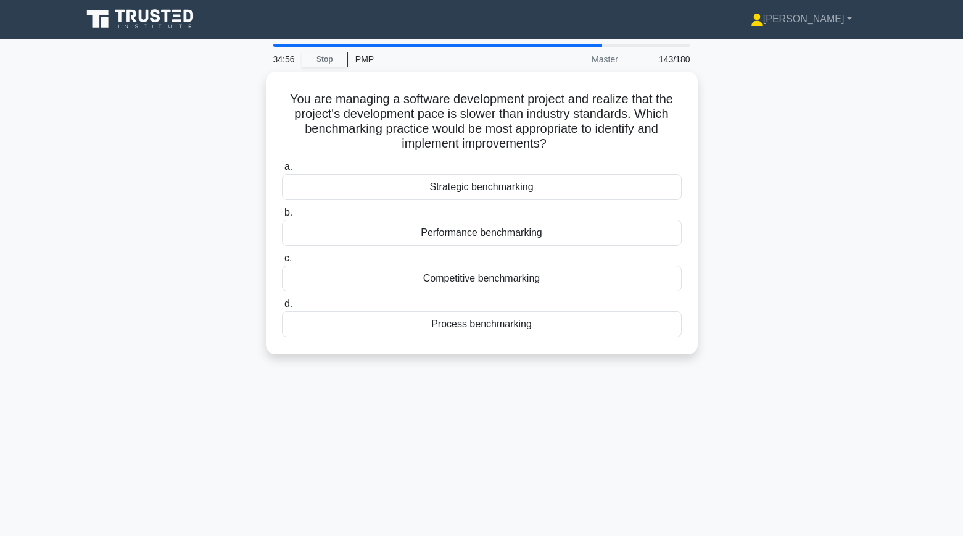
scroll to position [0, 0]
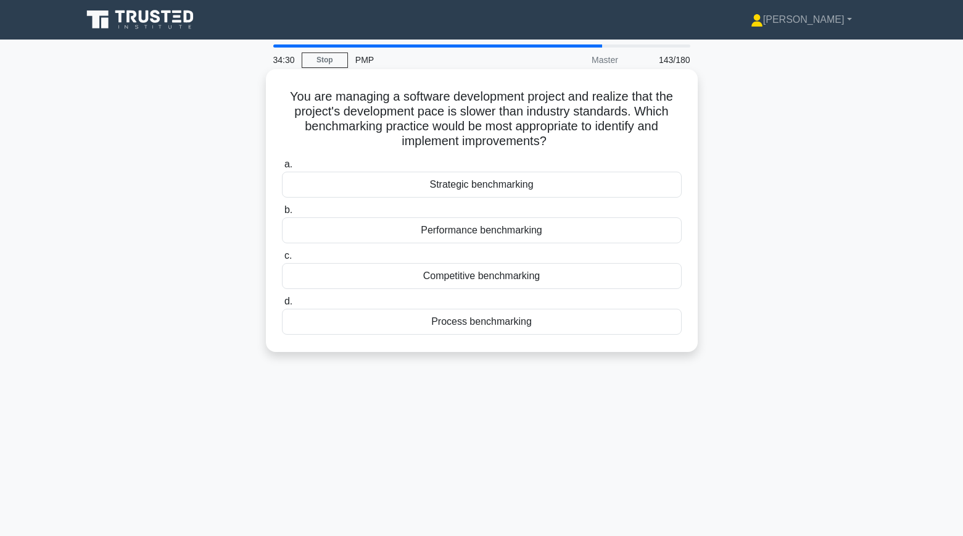
click at [480, 323] on div "Process benchmarking" at bounding box center [482, 321] width 400 height 26
click at [282, 305] on input "d. Process benchmarking" at bounding box center [282, 301] width 0 height 8
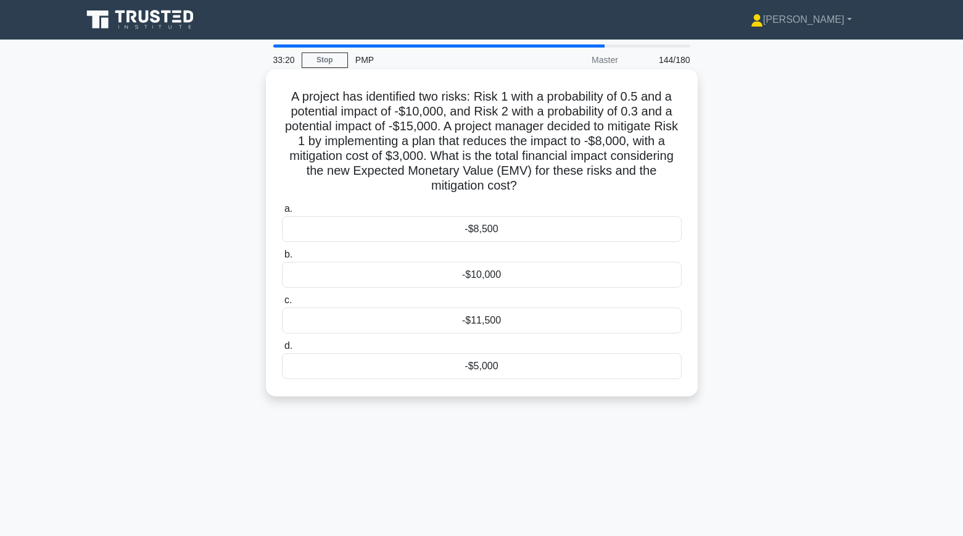
click at [498, 320] on div "-$11,500" at bounding box center [482, 320] width 400 height 26
click at [282, 304] on input "c. -$11,500" at bounding box center [282, 300] width 0 height 8
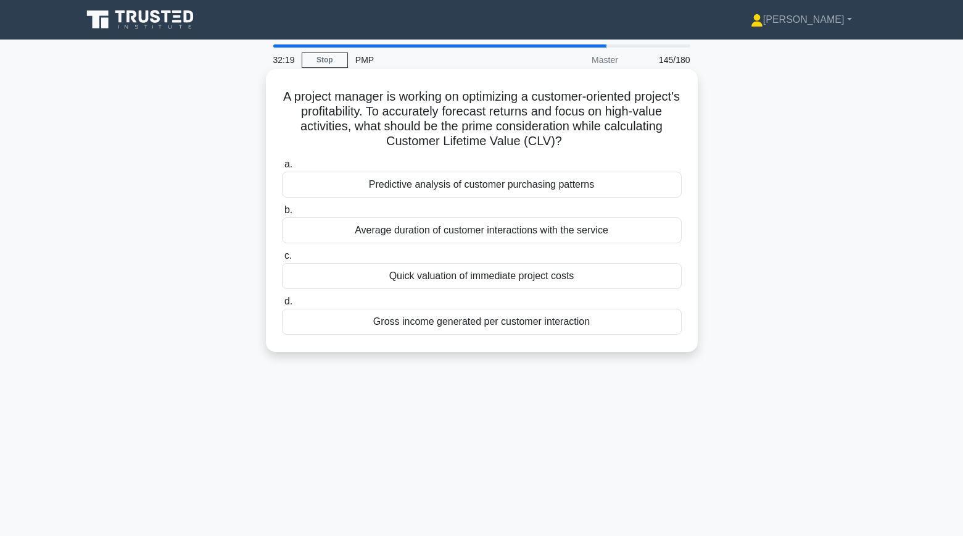
click at [651, 326] on div "Gross income generated per customer interaction" at bounding box center [482, 321] width 400 height 26
click at [282, 305] on input "d. Gross income generated per customer interaction" at bounding box center [282, 301] width 0 height 8
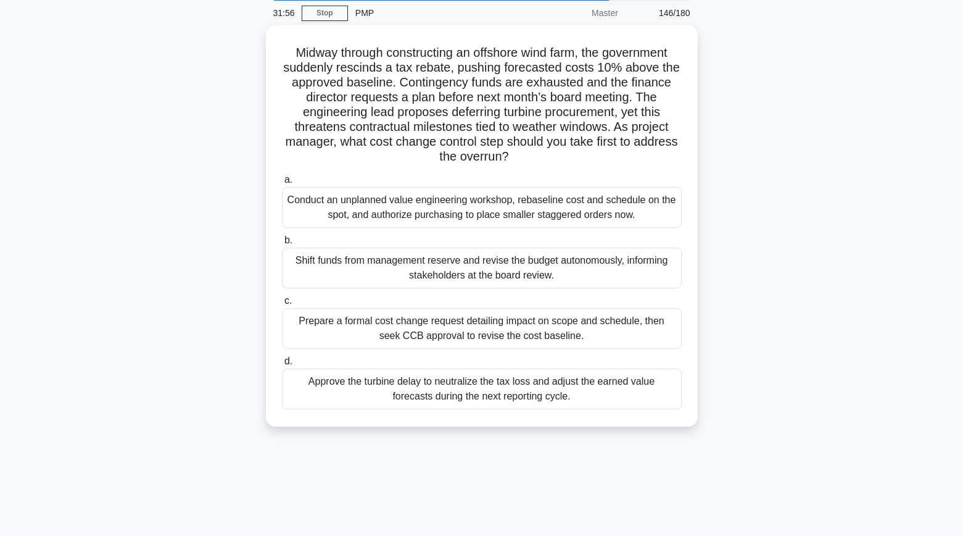
scroll to position [48, 0]
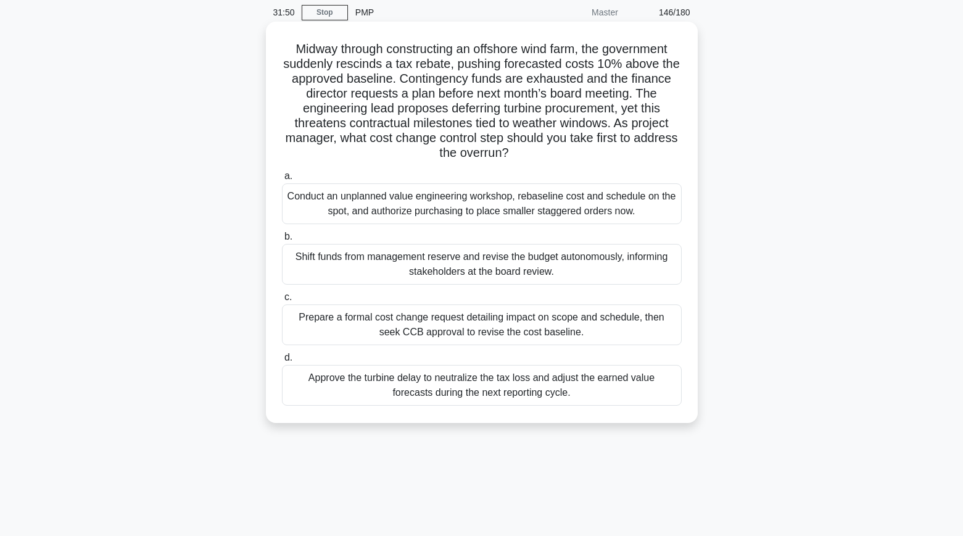
click at [300, 319] on div "Prepare a formal cost change request detailing impact on scope and schedule, th…" at bounding box center [482, 324] width 400 height 41
click at [282, 301] on input "c. Prepare a formal cost change request detailing impact on scope and schedule,…" at bounding box center [282, 297] width 0 height 8
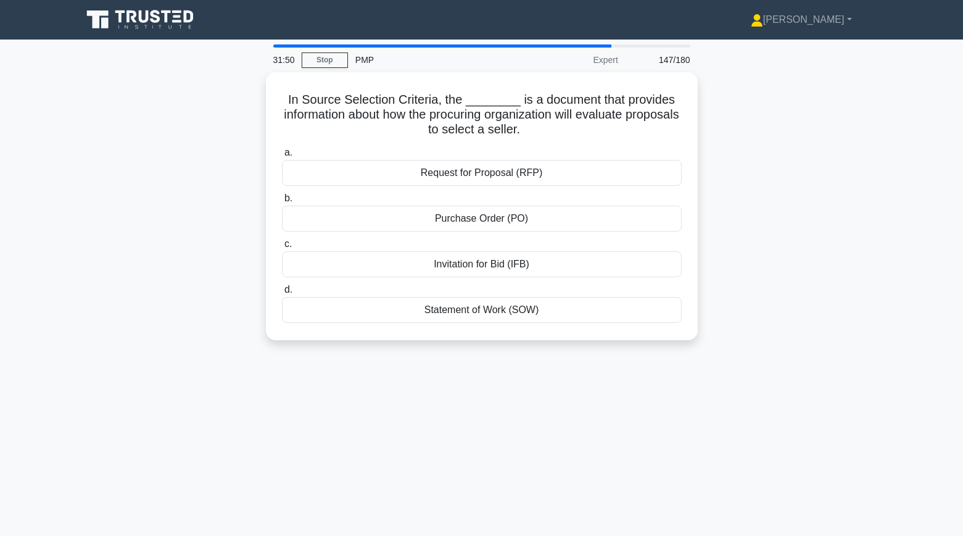
scroll to position [0, 0]
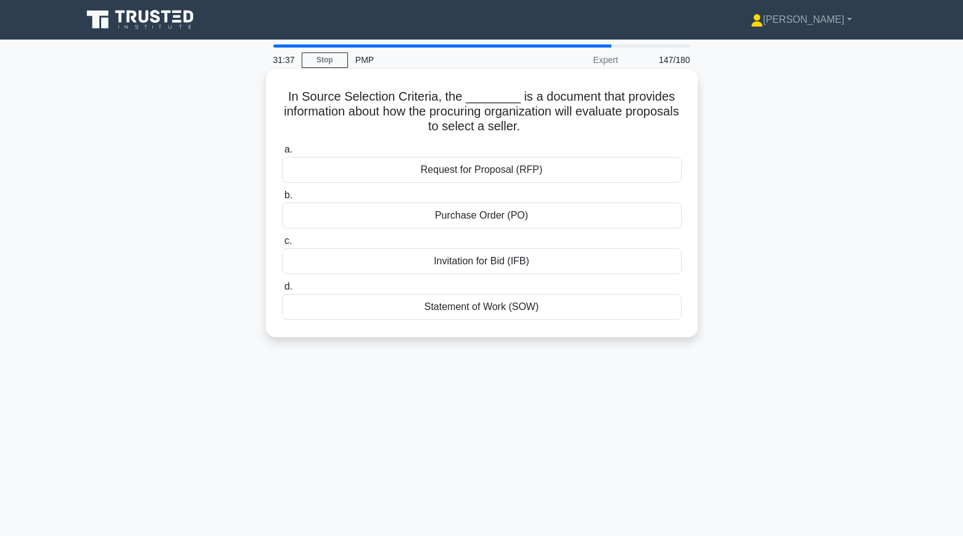
click at [346, 170] on div "Request for Proposal (RFP)" at bounding box center [482, 170] width 400 height 26
click at [282, 154] on input "a. Request for Proposal (RFP)" at bounding box center [282, 150] width 0 height 8
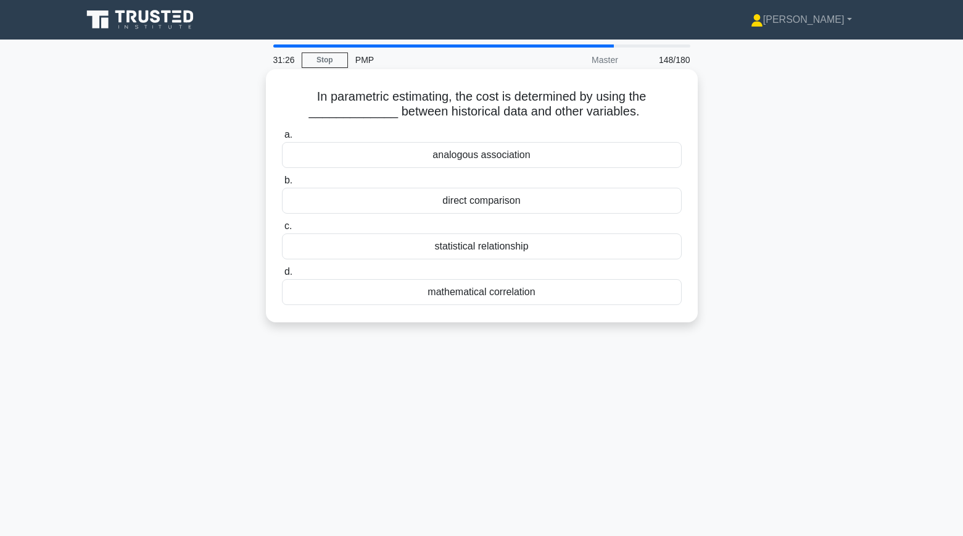
click at [348, 249] on div "statistical relationship" at bounding box center [482, 246] width 400 height 26
click at [282, 230] on input "c. statistical relationship" at bounding box center [282, 226] width 0 height 8
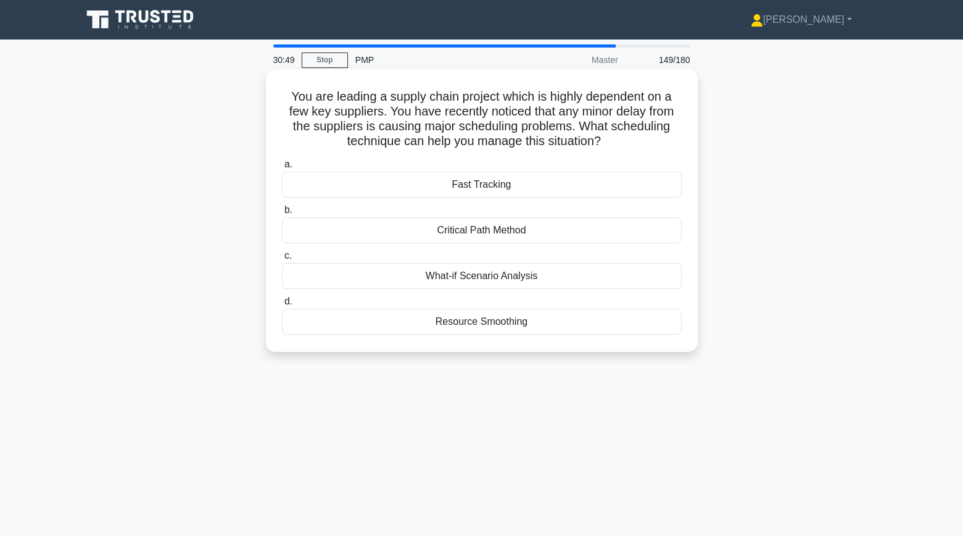
click at [340, 325] on div "Resource Smoothing" at bounding box center [482, 321] width 400 height 26
click at [282, 305] on input "d. Resource Smoothing" at bounding box center [282, 301] width 0 height 8
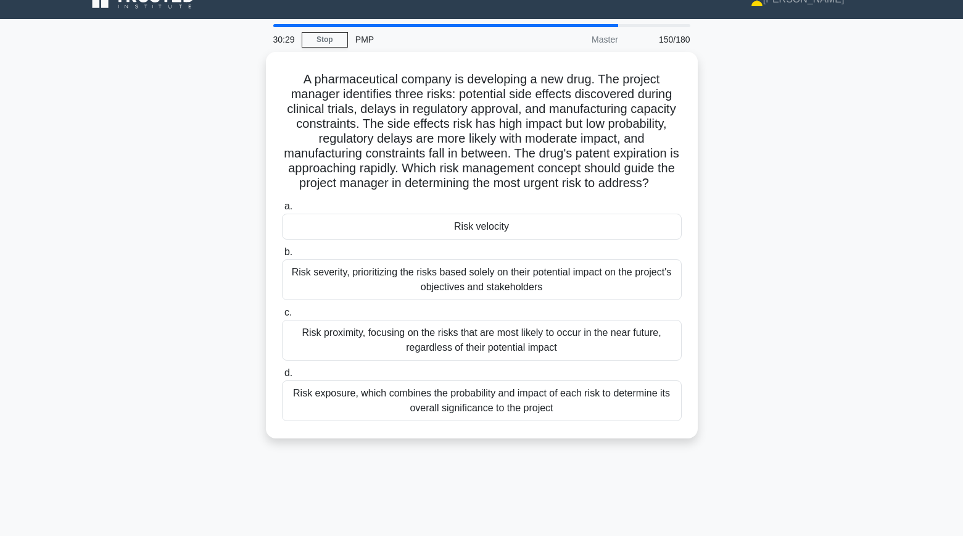
scroll to position [22, 0]
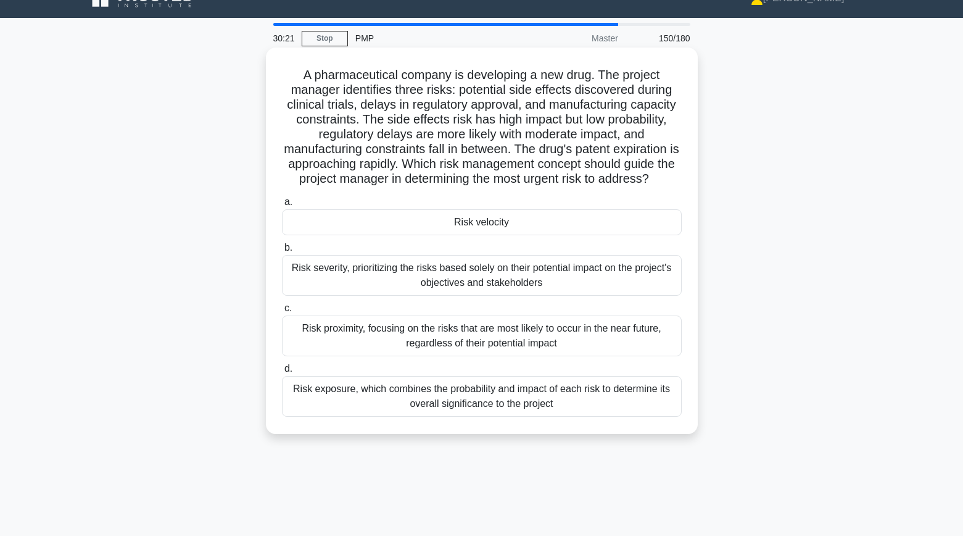
click at [305, 394] on div "Risk exposure, which combines the probability and impact of each risk to determ…" at bounding box center [482, 396] width 400 height 41
click at [282, 373] on input "d. Risk exposure, which combines the probability and impact of each risk to det…" at bounding box center [282, 369] width 0 height 8
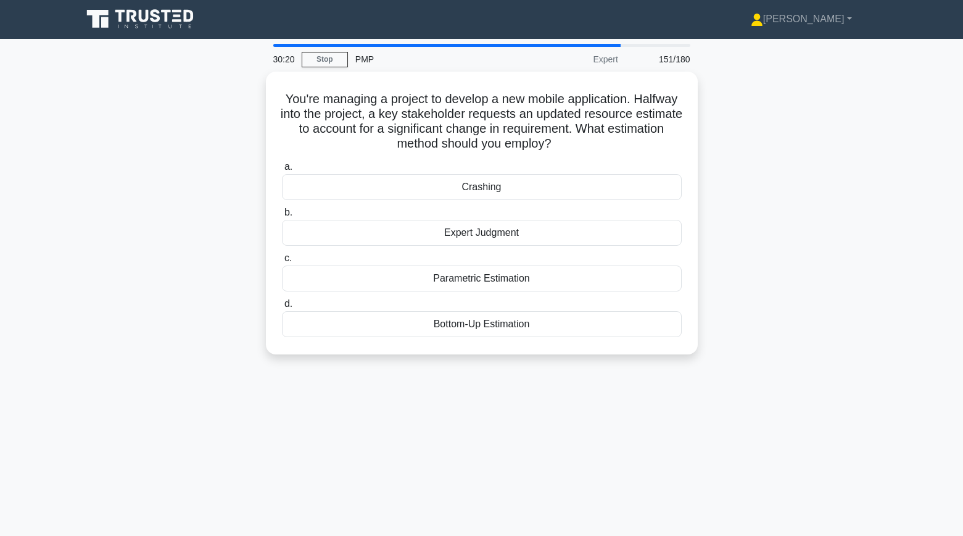
scroll to position [0, 0]
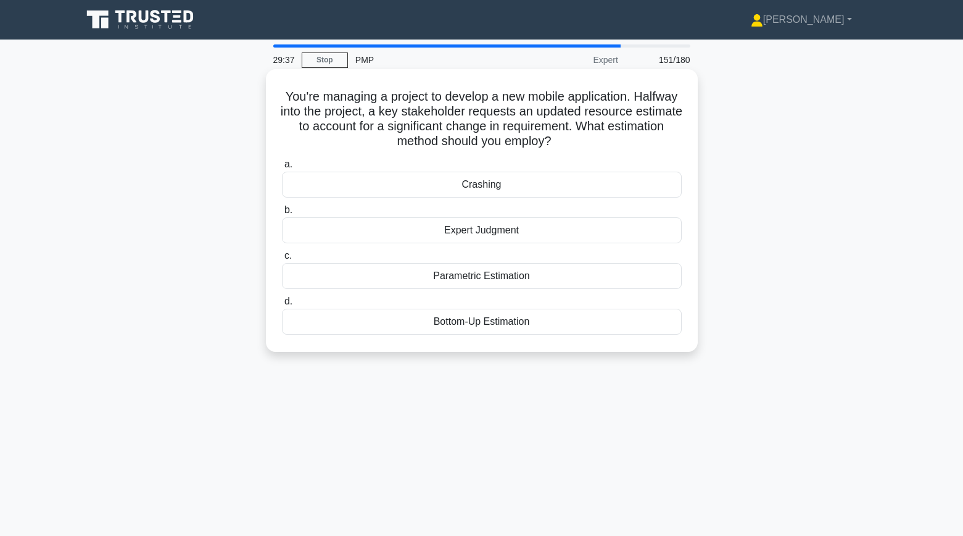
click at [595, 278] on div "Parametric Estimation" at bounding box center [482, 276] width 400 height 26
click at [282, 260] on input "c. Parametric Estimation" at bounding box center [282, 256] width 0 height 8
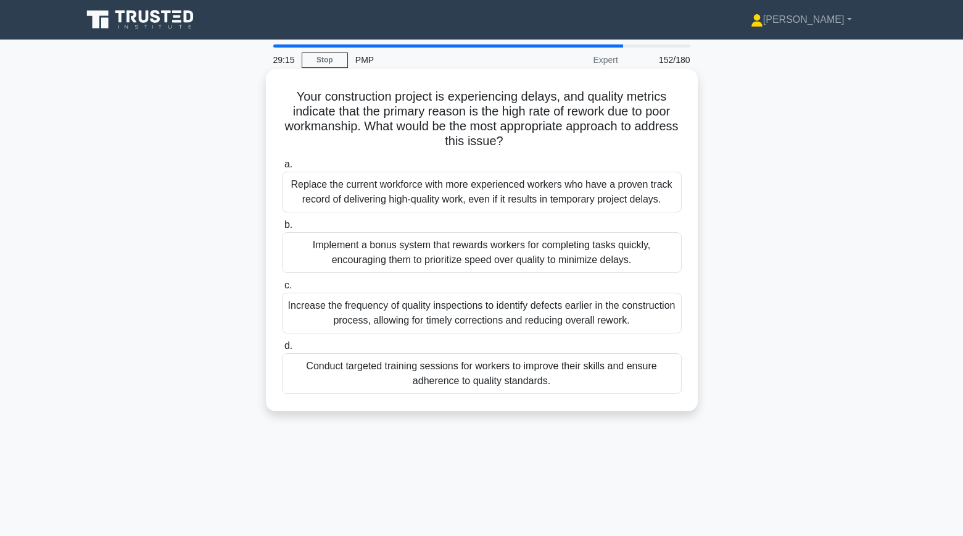
click at [608, 320] on div "Increase the frequency of quality inspections to identify defects earlier in th…" at bounding box center [482, 312] width 400 height 41
click at [282, 289] on input "c. Increase the frequency of quality inspections to identify defects earlier in…" at bounding box center [282, 285] width 0 height 8
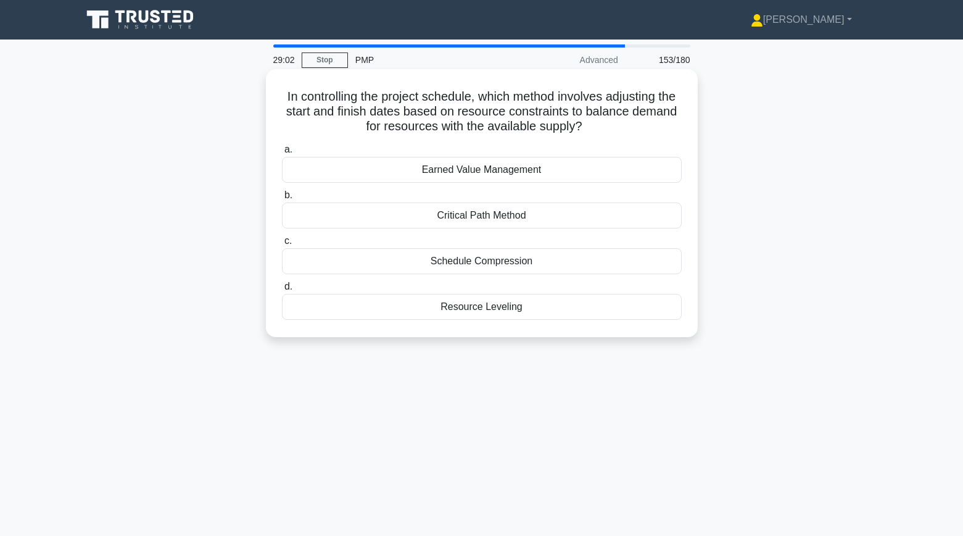
click at [549, 305] on div "Resource Leveling" at bounding box center [482, 307] width 400 height 26
click at [282, 291] on input "d. Resource Leveling" at bounding box center [282, 287] width 0 height 8
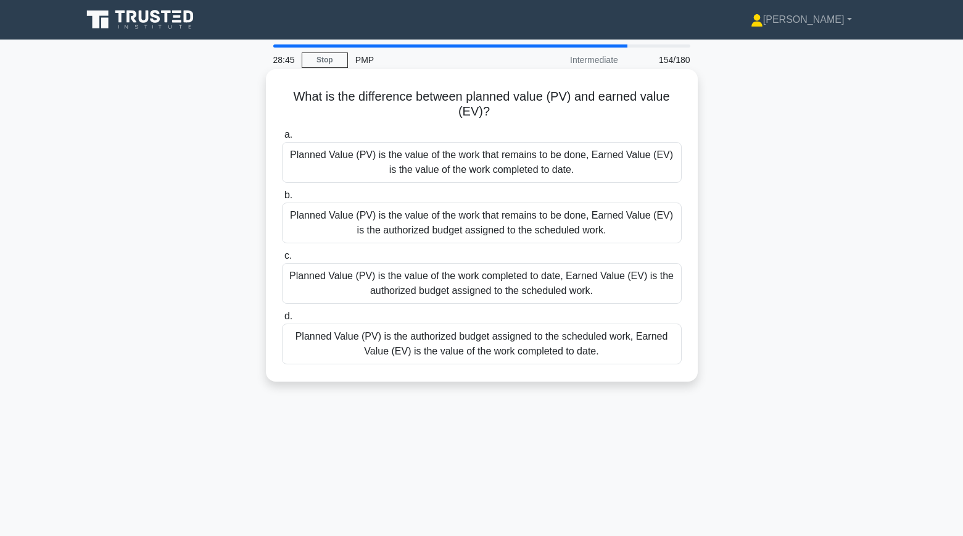
click at [310, 159] on div "Planned Value (PV) is the value of the work that remains to be done, Earned Val…" at bounding box center [482, 162] width 400 height 41
click at [282, 139] on input "a. Planned Value (PV) is the value of the work that remains to be done, Earned …" at bounding box center [282, 135] width 0 height 8
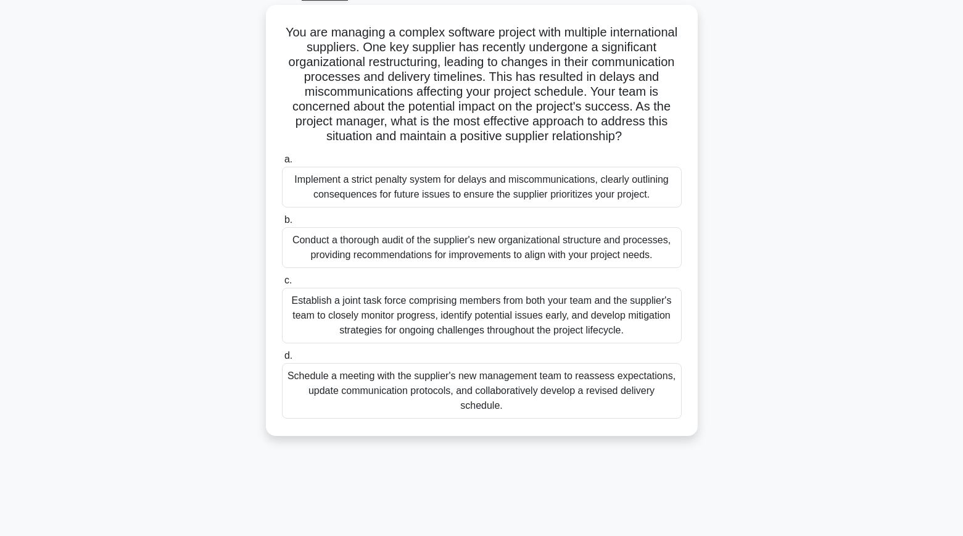
scroll to position [68, 0]
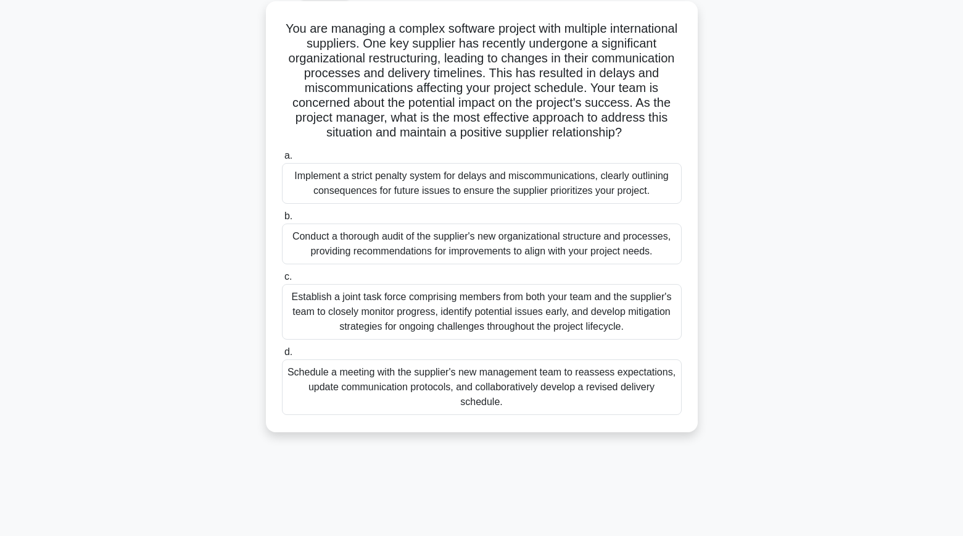
click at [313, 381] on div "Schedule a meeting with the supplier's new management team to reassess expectat…" at bounding box center [482, 387] width 400 height 56
click at [282, 356] on input "d. Schedule a meeting with the supplier's new management team to reassess expec…" at bounding box center [282, 352] width 0 height 8
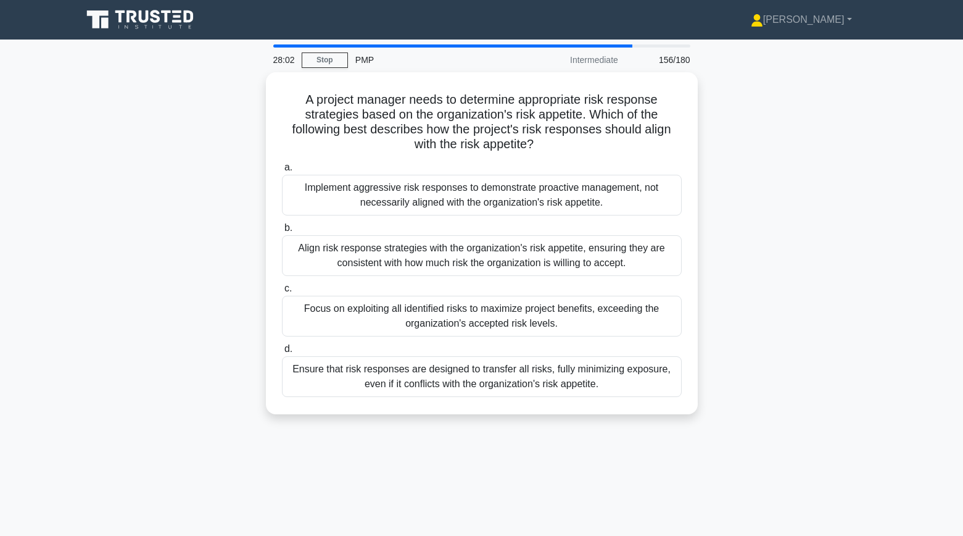
scroll to position [0, 0]
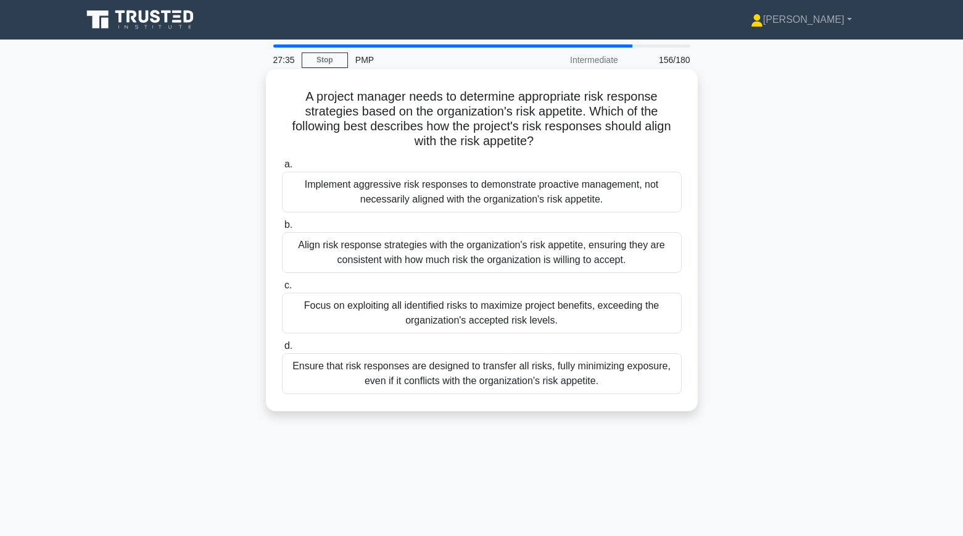
click at [306, 249] on div "Align risk response strategies with the organization's risk appetite, ensuring …" at bounding box center [482, 252] width 400 height 41
click at [282, 229] on input "b. Align risk response strategies with the organization's risk appetite, ensuri…" at bounding box center [282, 225] width 0 height 8
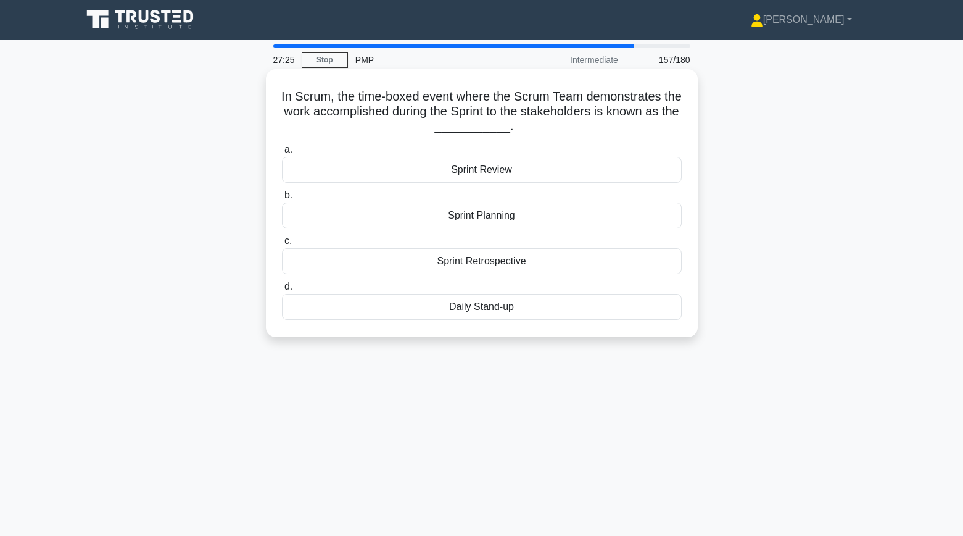
click at [320, 168] on div "Sprint Review" at bounding box center [482, 170] width 400 height 26
click at [282, 154] on input "a. Sprint Review" at bounding box center [282, 150] width 0 height 8
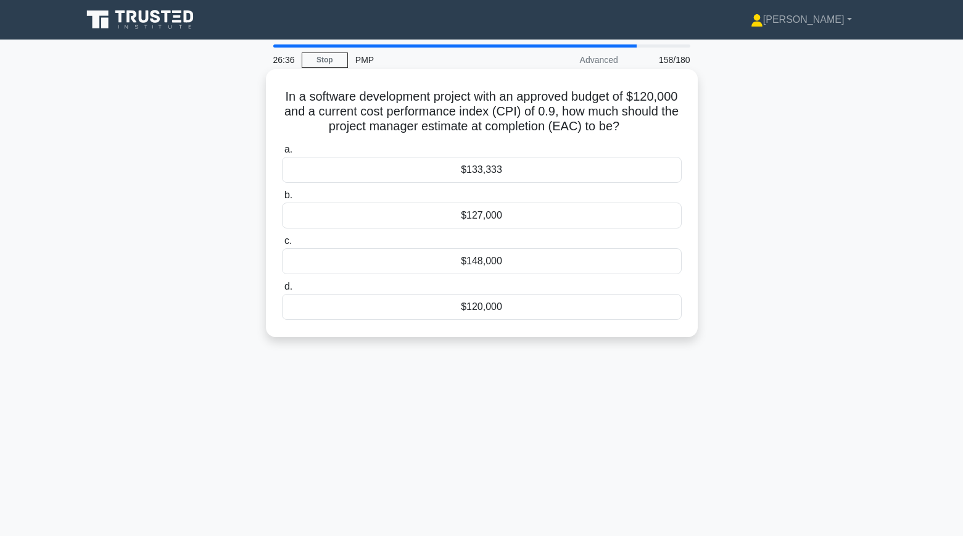
click at [310, 181] on div "$133,333" at bounding box center [482, 170] width 400 height 26
click at [282, 154] on input "a. $133,333" at bounding box center [282, 150] width 0 height 8
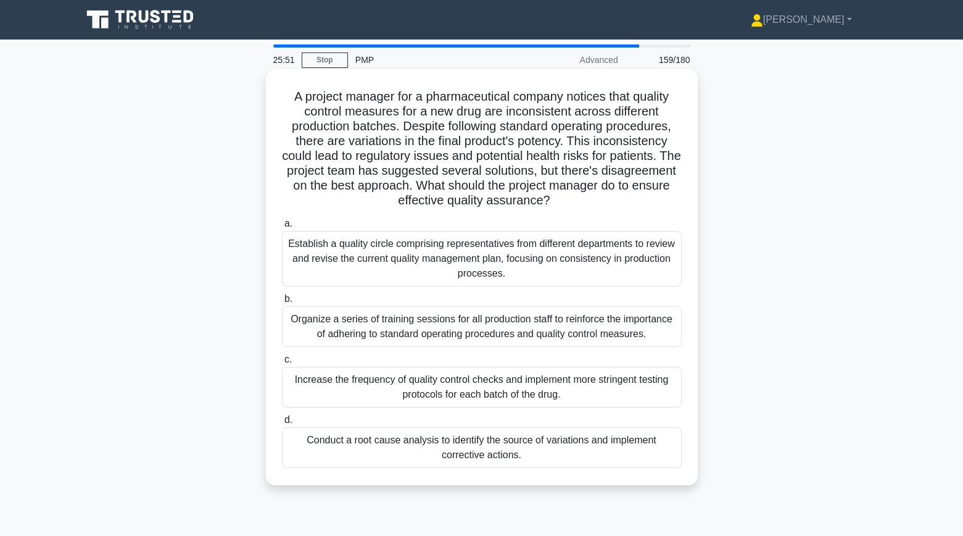
click at [352, 450] on div "Conduct a root cause analysis to identify the source of variations and implemen…" at bounding box center [482, 447] width 400 height 41
click at [282, 424] on input "d. Conduct a root cause analysis to identify the source of variations and imple…" at bounding box center [282, 420] width 0 height 8
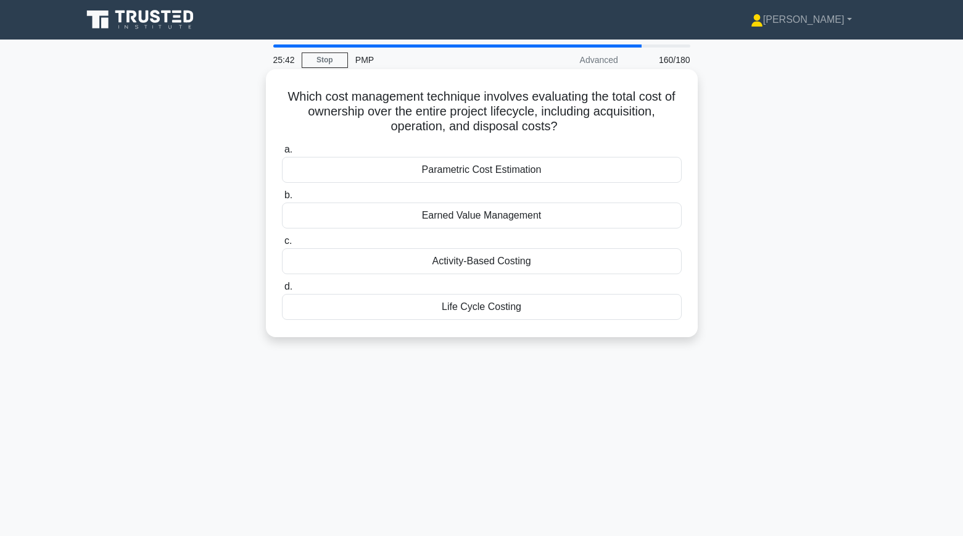
click at [432, 314] on div "Life Cycle Costing" at bounding box center [482, 307] width 400 height 26
click at [282, 291] on input "d. Life Cycle Costing" at bounding box center [282, 287] width 0 height 8
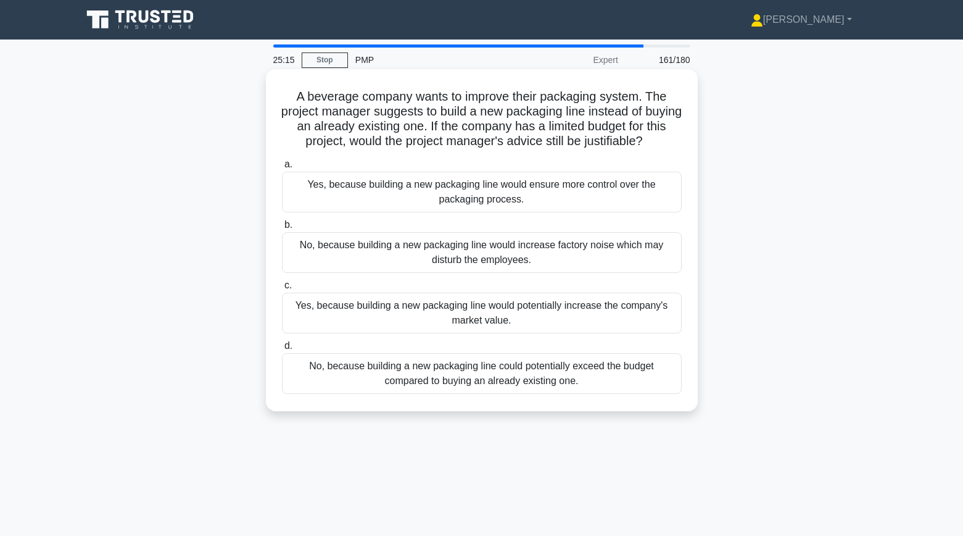
click at [333, 204] on div "Yes, because building a new packaging line would ensure more control over the p…" at bounding box center [482, 192] width 400 height 41
click at [282, 168] on input "a. Yes, because building a new packaging line would ensure more control over th…" at bounding box center [282, 164] width 0 height 8
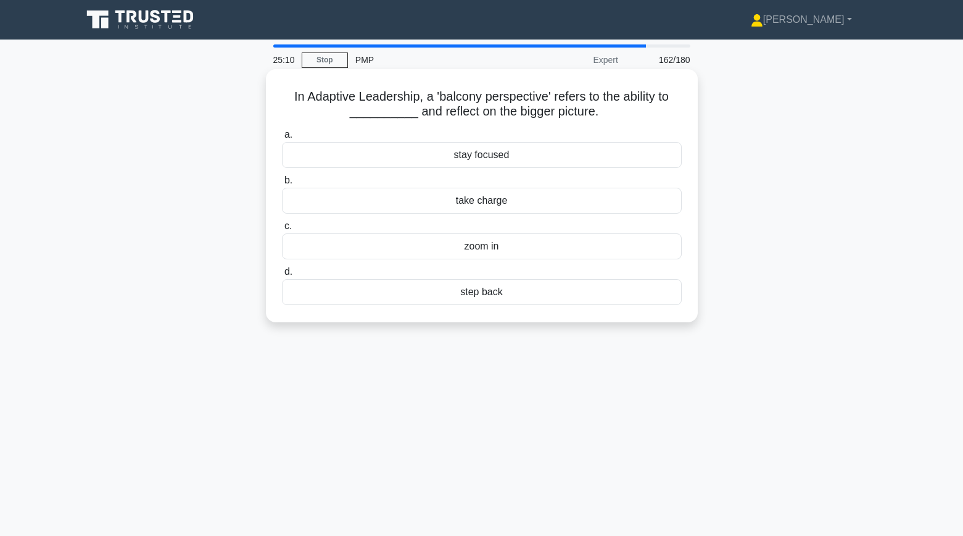
click at [459, 298] on div "step back" at bounding box center [482, 292] width 400 height 26
click at [282, 276] on input "d. step back" at bounding box center [282, 272] width 0 height 8
click at [443, 248] on div "intended" at bounding box center [482, 246] width 400 height 26
click at [282, 230] on input "c. intended" at bounding box center [282, 226] width 0 height 8
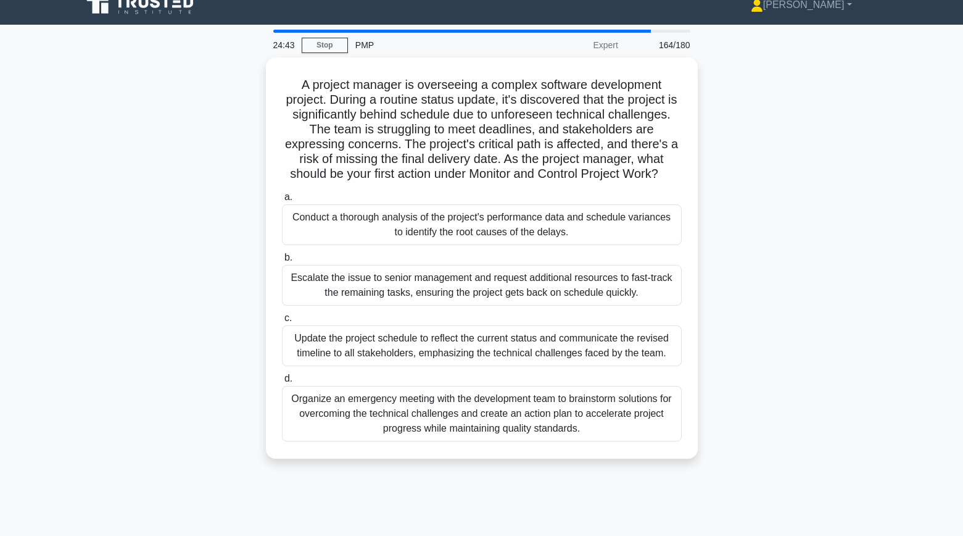
scroll to position [16, 0]
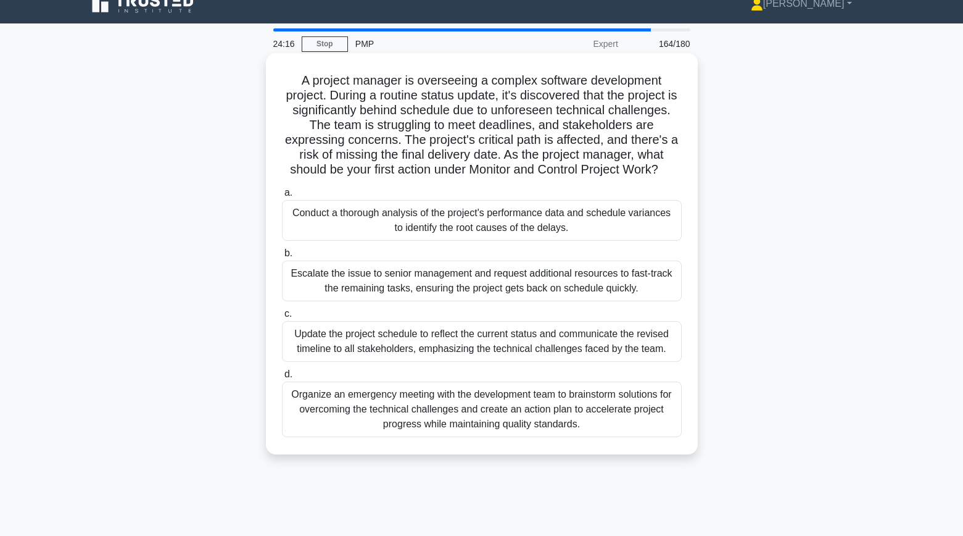
click at [372, 415] on div "Organize an emergency meeting with the development team to brainstorm solutions…" at bounding box center [482, 409] width 400 height 56
click at [282, 378] on input "d. Organize an emergency meeting with the development team to brainstorm soluti…" at bounding box center [282, 374] width 0 height 8
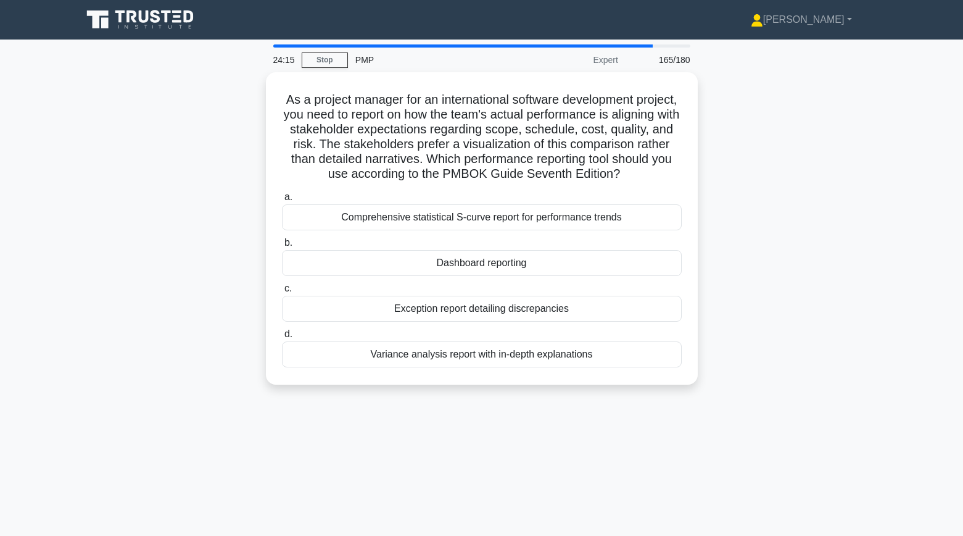
scroll to position [0, 0]
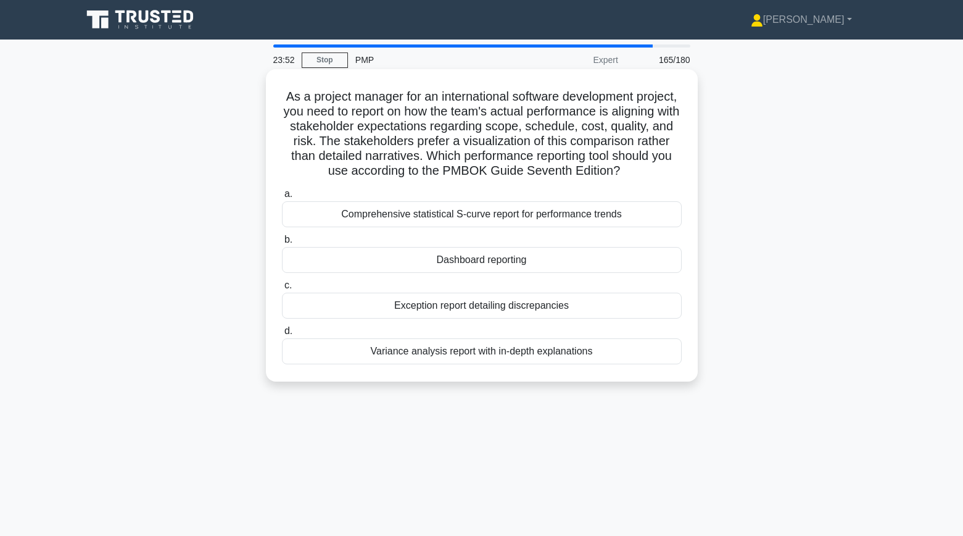
click at [413, 267] on div "Dashboard reporting" at bounding box center [482, 260] width 400 height 26
click at [282, 244] on input "b. Dashboard reporting" at bounding box center [282, 240] width 0 height 8
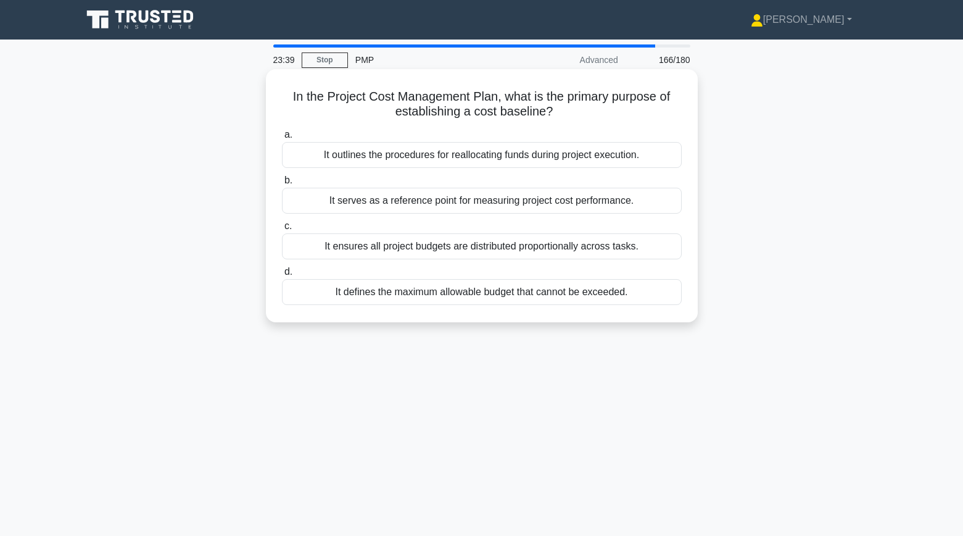
click at [326, 203] on div "It serves as a reference point for measuring project cost performance." at bounding box center [482, 201] width 400 height 26
click at [282, 184] on input "b. It serves as a reference point for measuring project cost performance." at bounding box center [282, 180] width 0 height 8
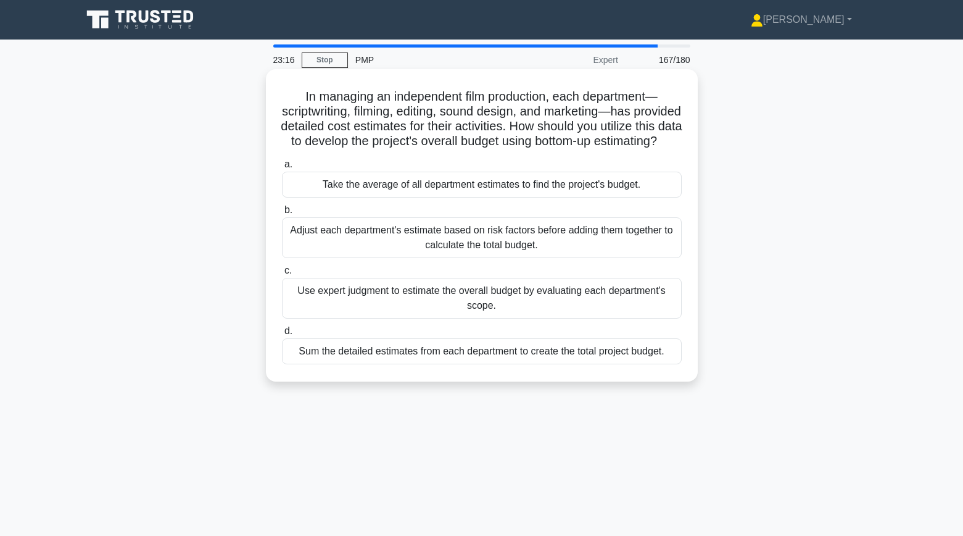
click at [394, 364] on div "Sum the detailed estimates from each department to create the total project bud…" at bounding box center [482, 351] width 400 height 26
click at [282, 335] on input "d. Sum the detailed estimates from each department to create the total project …" at bounding box center [282, 331] width 0 height 8
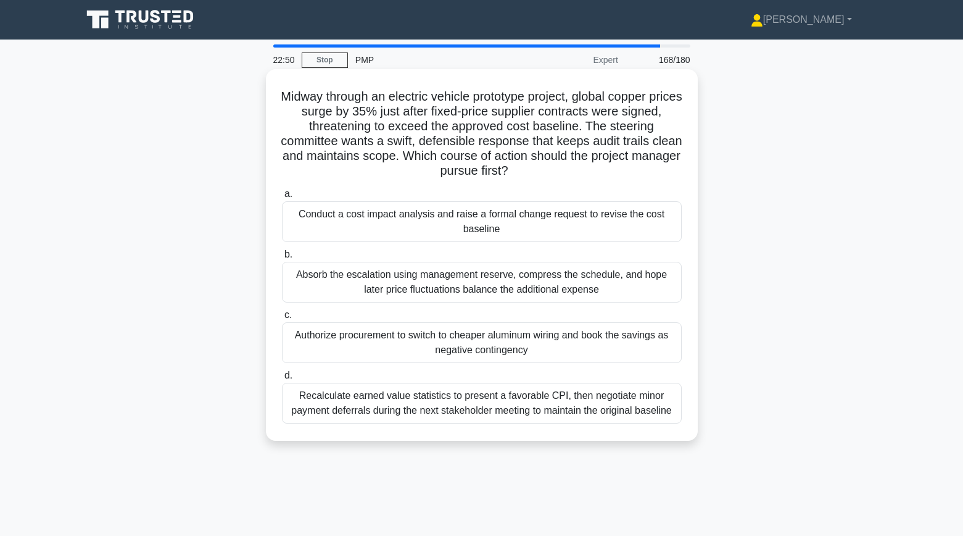
click at [335, 234] on div "Conduct a cost impact analysis and raise a formal change request to revise the …" at bounding box center [482, 221] width 400 height 41
click at [282, 198] on input "a. Conduct a cost impact analysis and raise a formal change request to revise t…" at bounding box center [282, 194] width 0 height 8
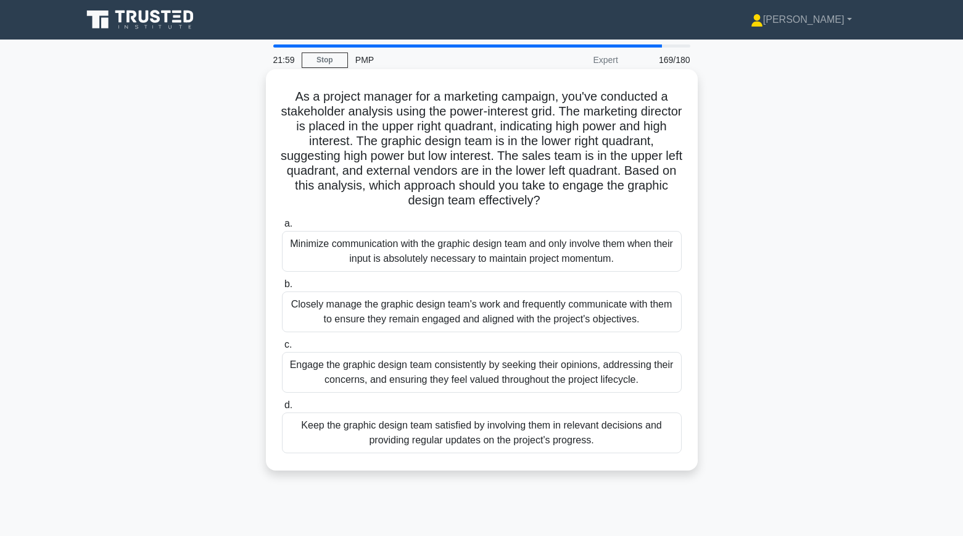
click at [323, 440] on div "Keep the graphic design team satisfied by involving them in relevant decisions …" at bounding box center [482, 432] width 400 height 41
click at [282, 409] on input "d. Keep the graphic design team satisfied by involving them in relevant decisio…" at bounding box center [282, 405] width 0 height 8
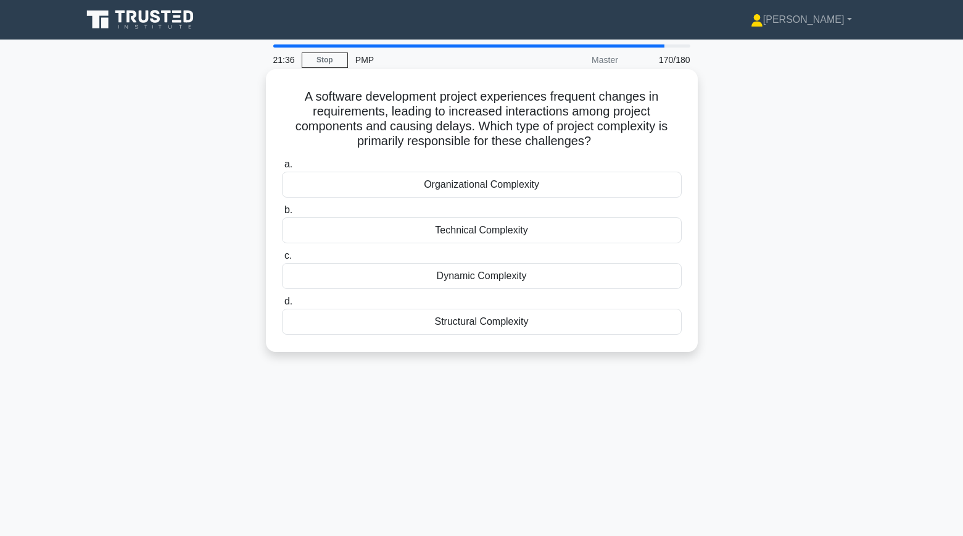
click at [377, 234] on div "Technical Complexity" at bounding box center [482, 230] width 400 height 26
click at [282, 214] on input "b. Technical Complexity" at bounding box center [282, 210] width 0 height 8
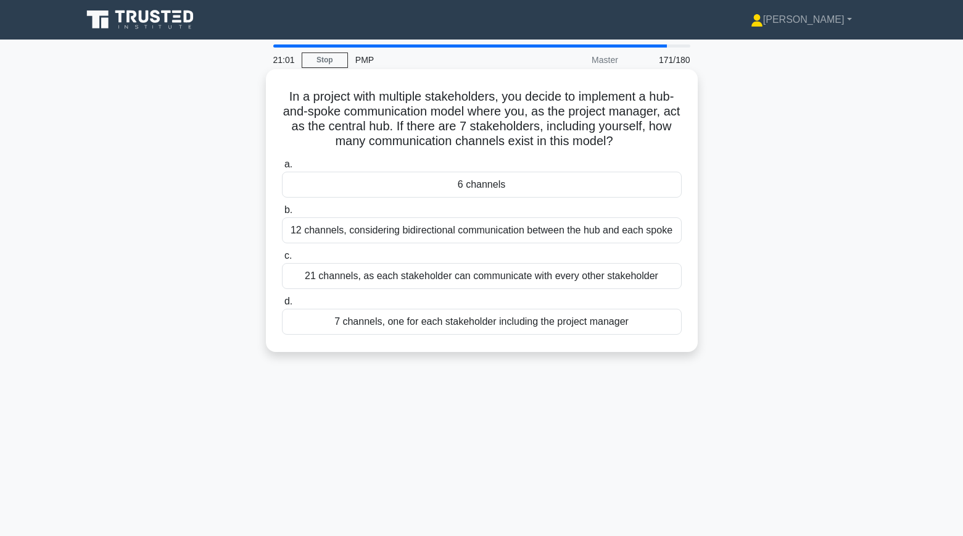
click at [408, 186] on div "6 channels" at bounding box center [482, 185] width 400 height 26
click at [282, 168] on input "a. 6 channels" at bounding box center [282, 164] width 0 height 8
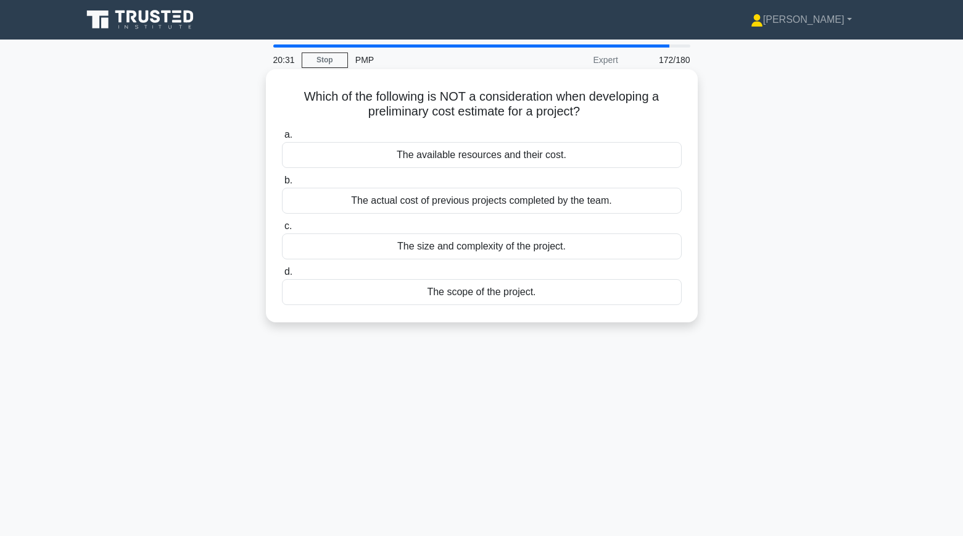
click at [482, 152] on div "The available resources and their cost." at bounding box center [482, 155] width 400 height 26
click at [282, 139] on input "a. The available resources and their cost." at bounding box center [282, 135] width 0 height 8
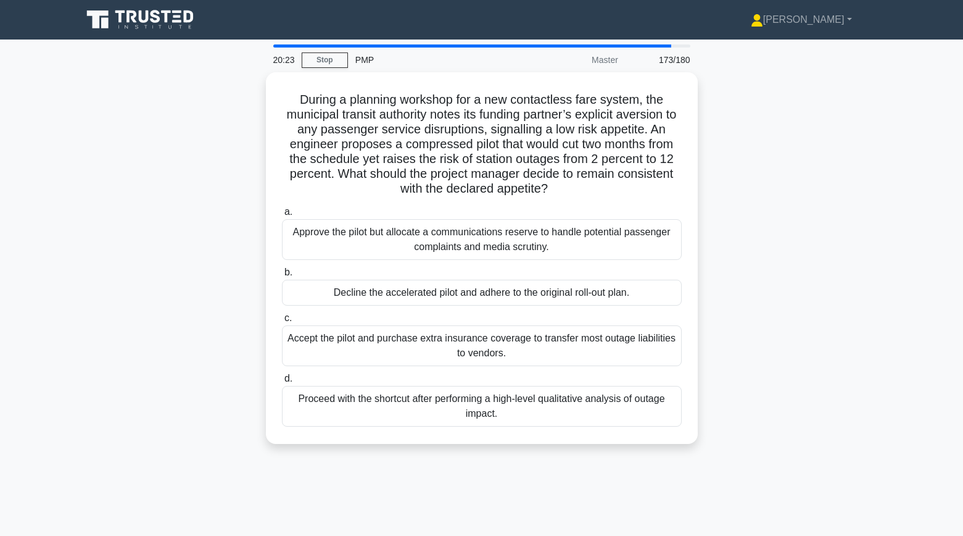
click at [233, 182] on div "During a planning workshop for a new contactless fare system, the municipal tra…" at bounding box center [482, 265] width 814 height 386
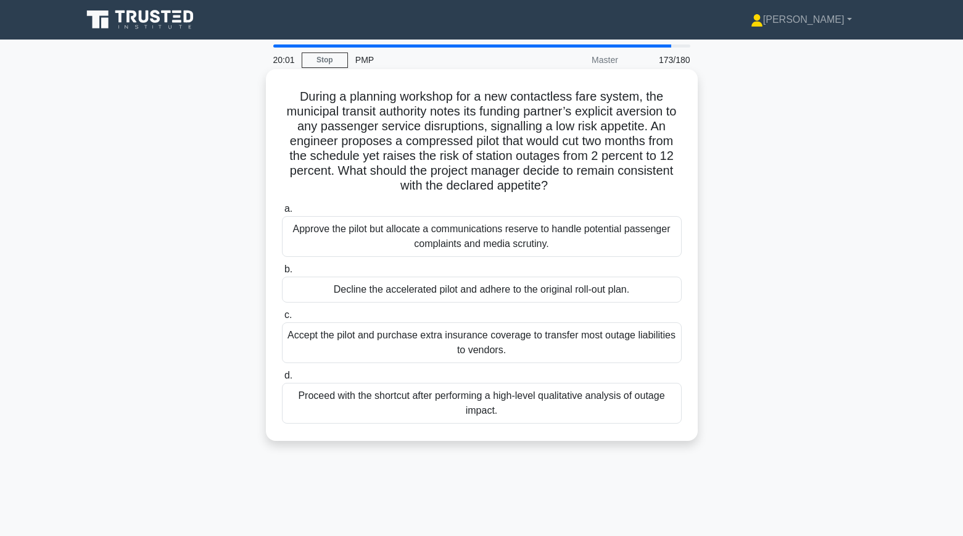
click at [343, 291] on div "Decline the accelerated pilot and adhere to the original roll-out plan." at bounding box center [482, 289] width 400 height 26
click at [282, 273] on input "b. Decline the accelerated pilot and adhere to the original roll-out plan." at bounding box center [282, 269] width 0 height 8
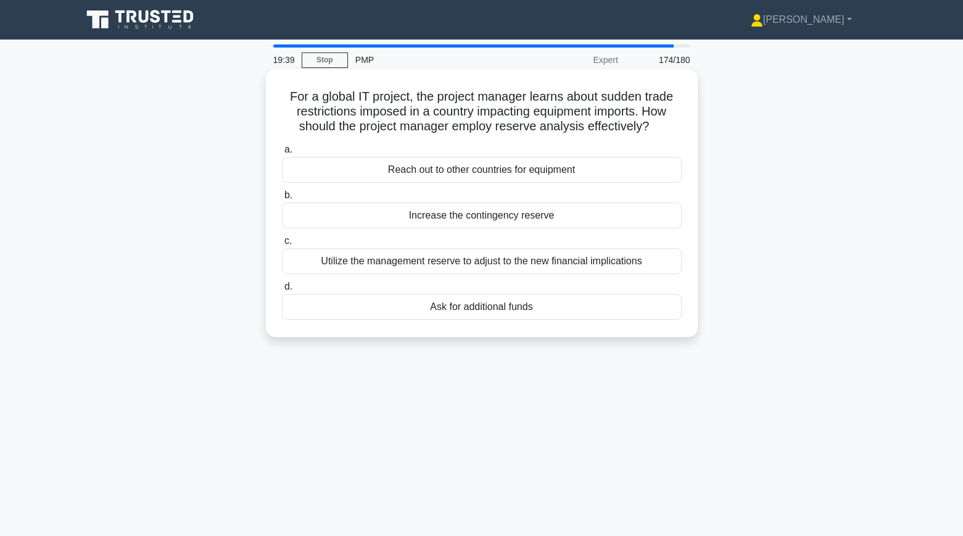
click at [395, 262] on div "Utilize the management reserve to adjust to the new financial implications" at bounding box center [482, 261] width 400 height 26
click at [282, 245] on input "c. Utilize the management reserve to adjust to the new financial implications" at bounding box center [282, 241] width 0 height 8
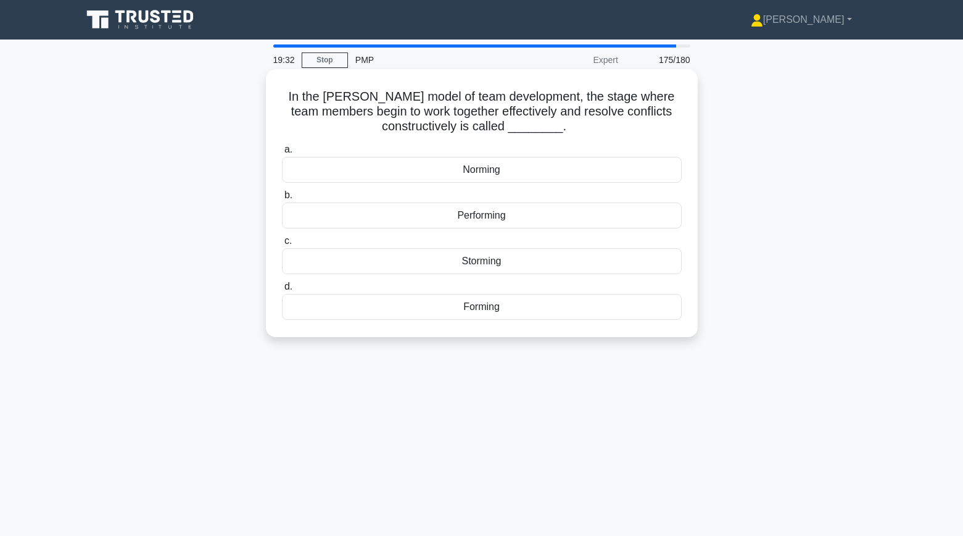
click at [390, 170] on div "Norming" at bounding box center [482, 170] width 400 height 26
click at [282, 154] on input "a. Norming" at bounding box center [282, 150] width 0 height 8
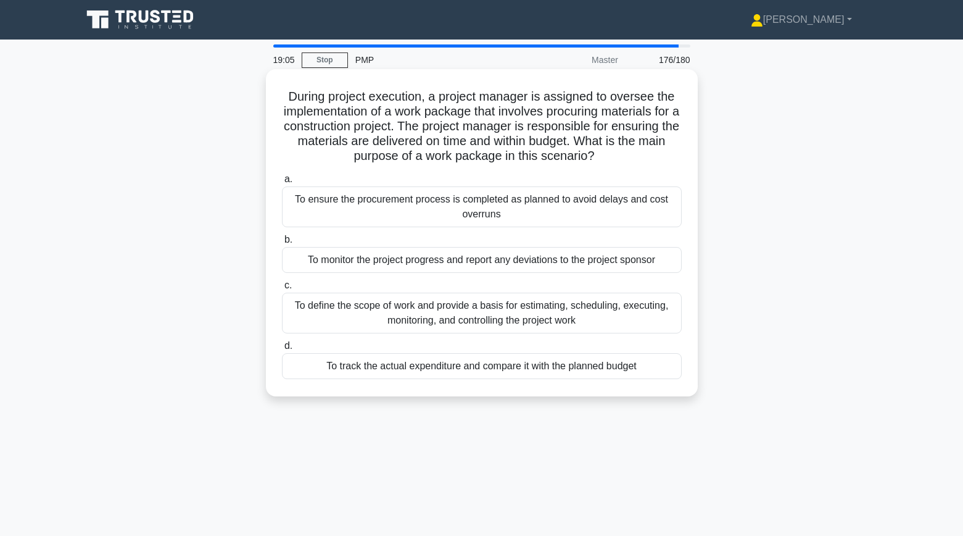
click at [299, 312] on div "To define the scope of work and provide a basis for estimating, scheduling, exe…" at bounding box center [482, 312] width 400 height 41
click at [282, 289] on input "c. To define the scope of work and provide a basis for estimating, scheduling, …" at bounding box center [282, 285] width 0 height 8
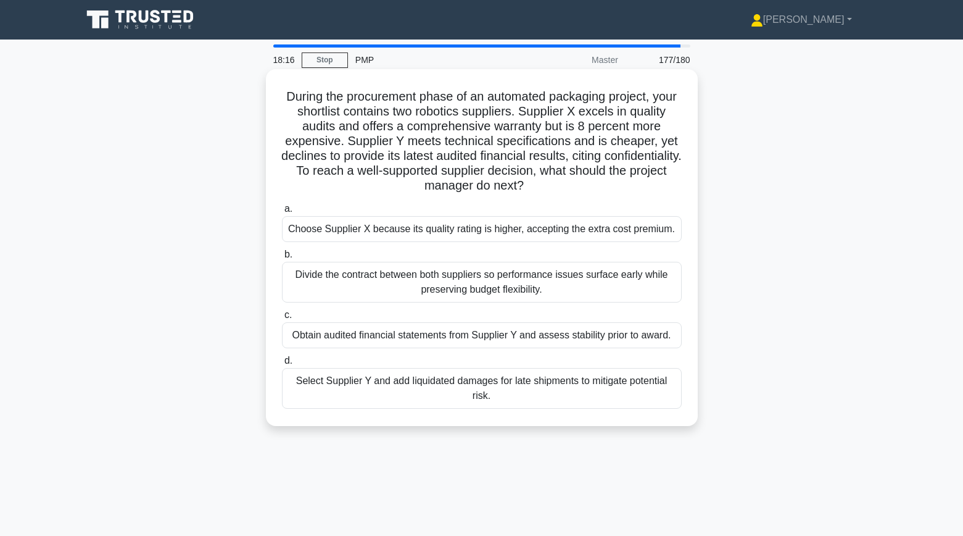
click at [383, 291] on div "Divide the contract between both suppliers so performance issues surface early …" at bounding box center [482, 282] width 400 height 41
click at [282, 259] on input "b. Divide the contract between both suppliers so performance issues surface ear…" at bounding box center [282, 254] width 0 height 8
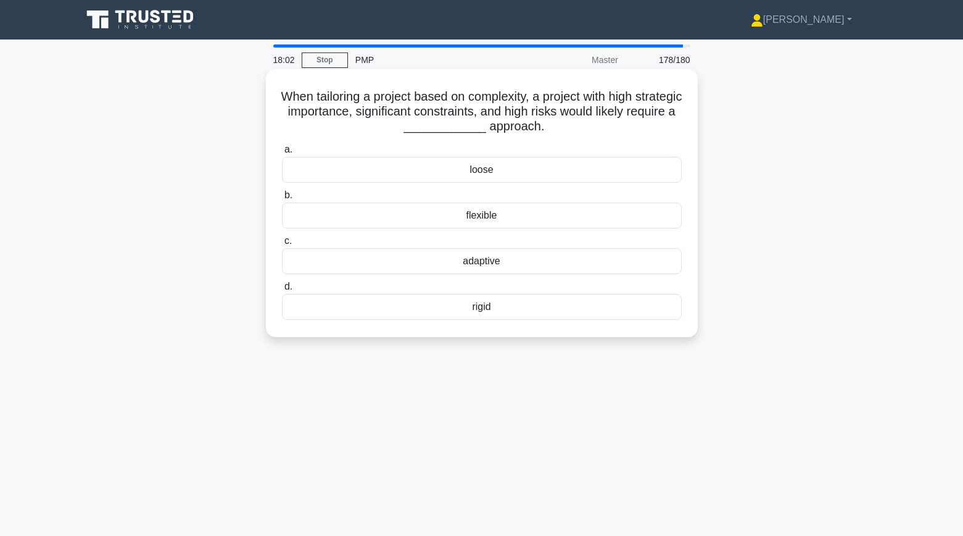
click at [403, 308] on div "rigid" at bounding box center [482, 307] width 400 height 26
click at [282, 291] on input "d. rigid" at bounding box center [282, 287] width 0 height 8
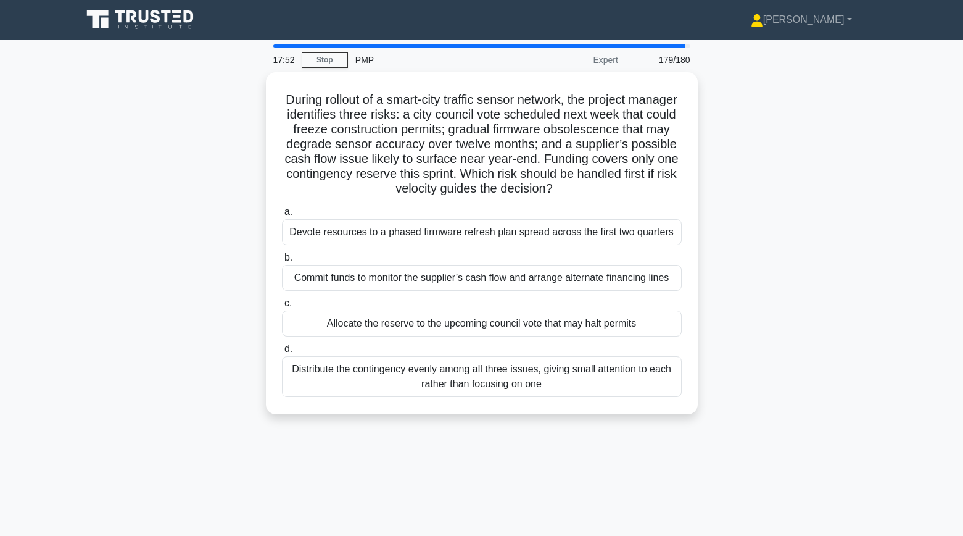
click at [223, 231] on div "During rollout of a smart-city traffic sensor network, the project manager iden…" at bounding box center [482, 250] width 814 height 357
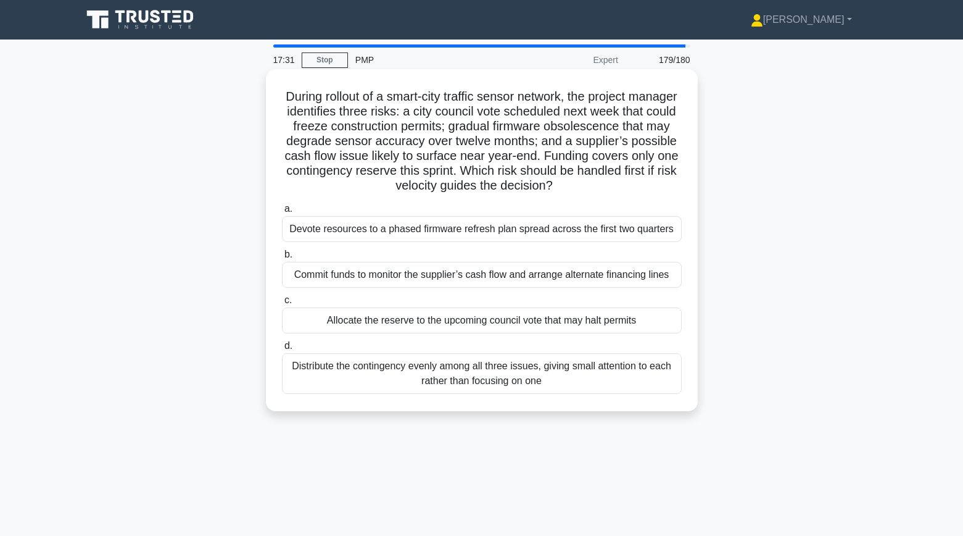
click at [342, 321] on div "Allocate the reserve to the upcoming council vote that may halt permits" at bounding box center [482, 320] width 400 height 26
click at [282, 304] on input "c. Allocate the reserve to the upcoming council vote that may halt permits" at bounding box center [282, 300] width 0 height 8
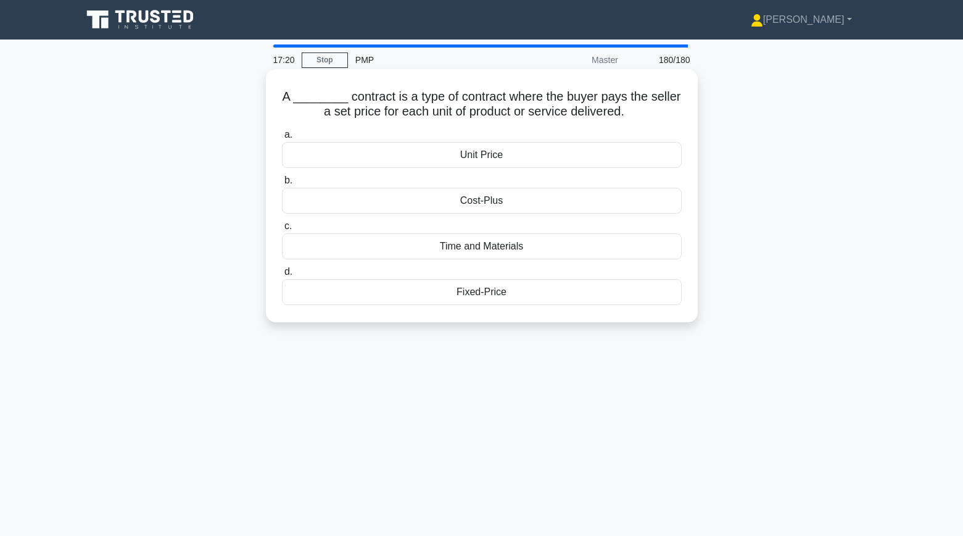
click at [441, 249] on div "Time and Materials" at bounding box center [482, 246] width 400 height 26
click at [282, 230] on input "c. Time and Materials" at bounding box center [282, 226] width 0 height 8
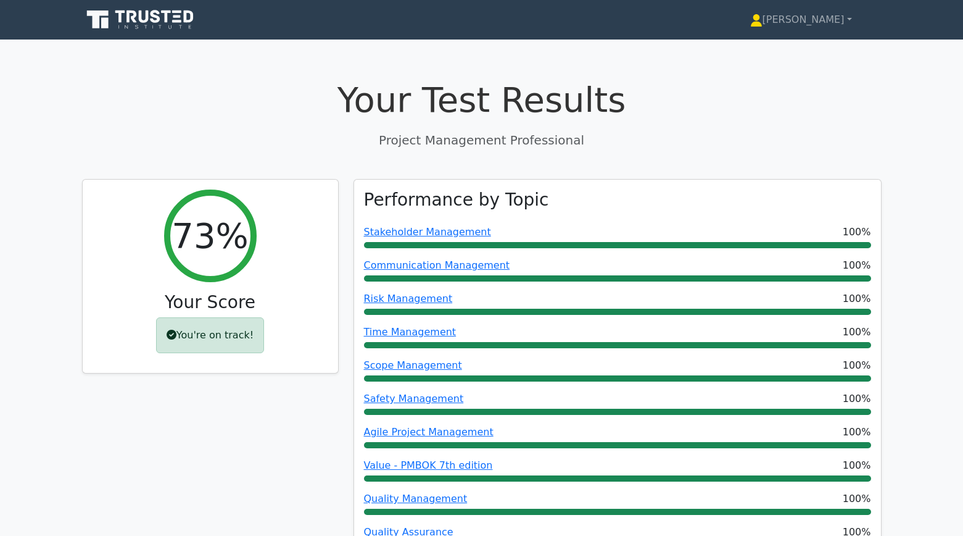
click at [133, 29] on icon at bounding box center [141, 19] width 118 height 23
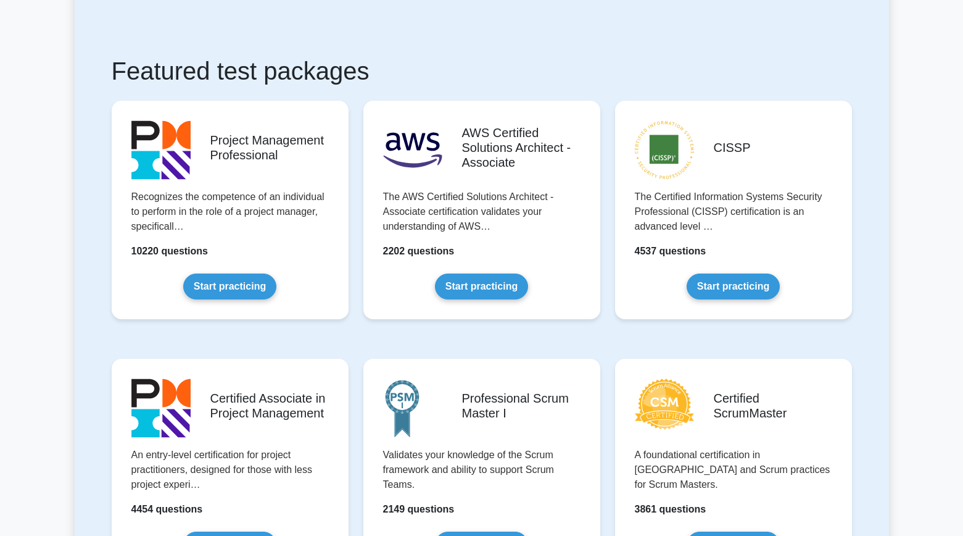
scroll to position [224, 0]
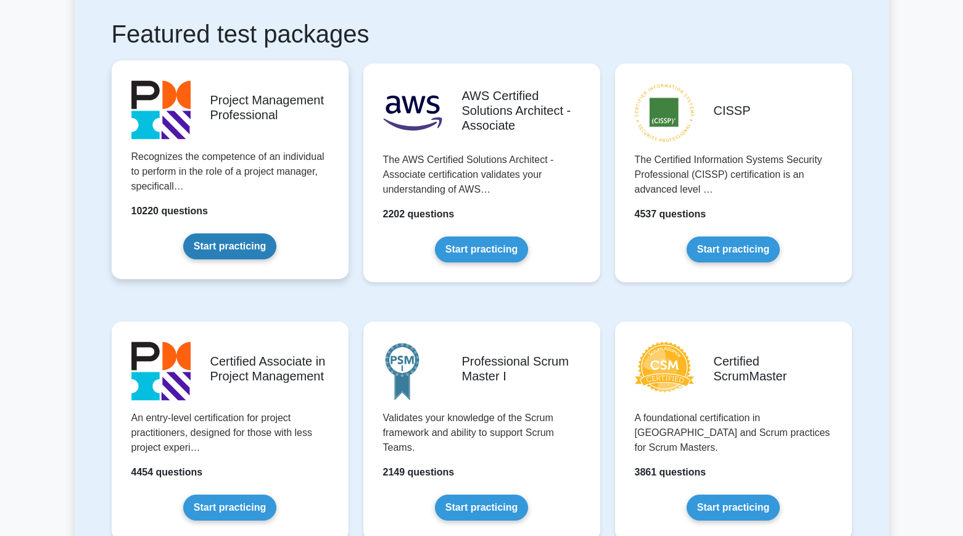
click at [238, 259] on link "Start practicing" at bounding box center [229, 246] width 93 height 26
